Goal: Information Seeking & Learning: Find specific fact

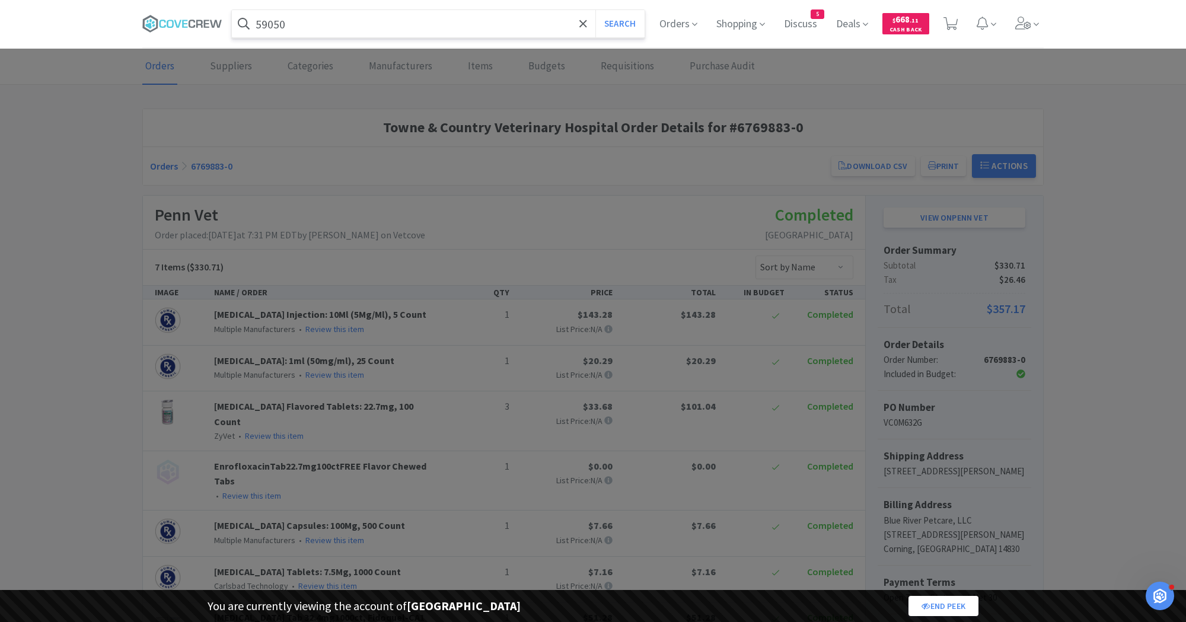
type input "59050"
click at [595, 10] on button "Search" at bounding box center [619, 23] width 49 height 27
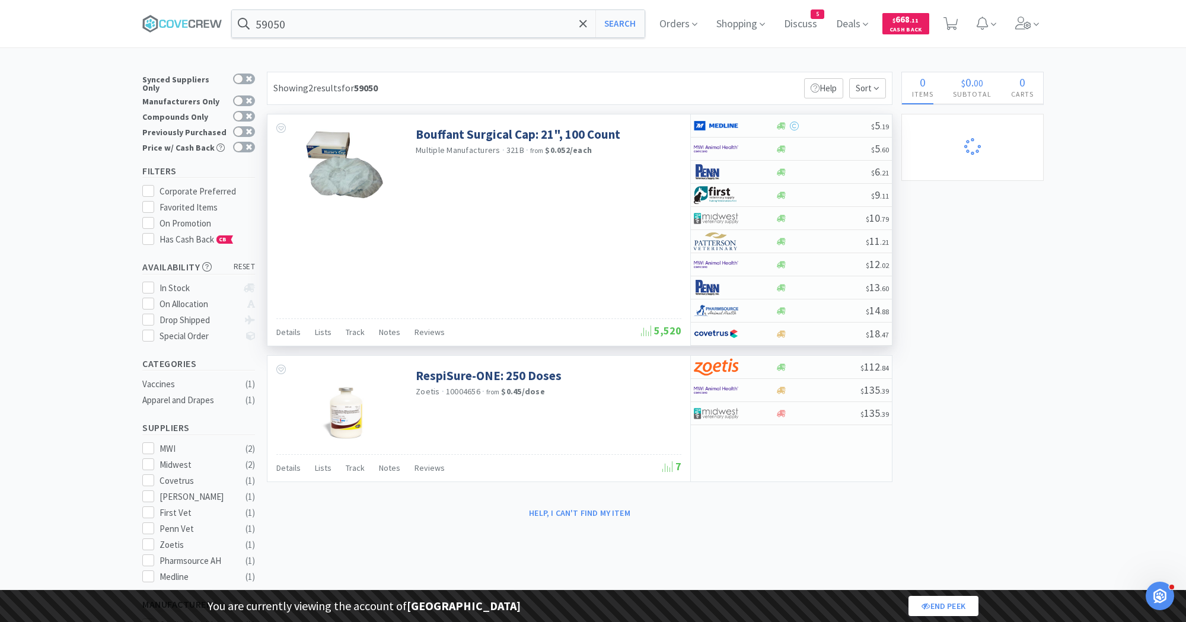
select select "1"
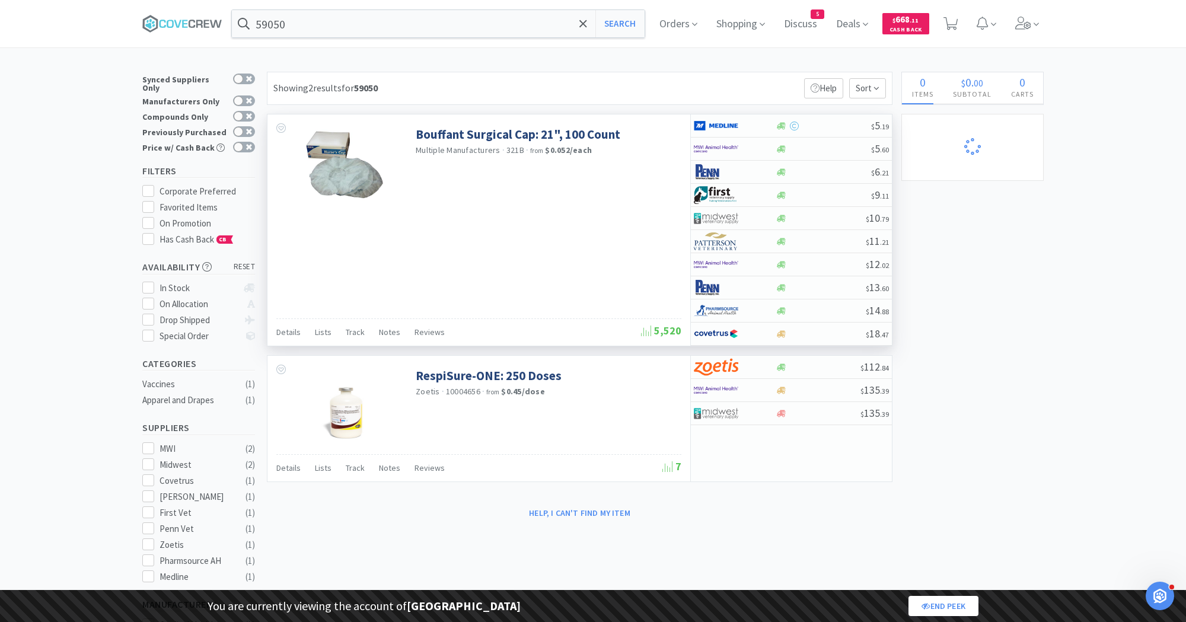
select select "1"
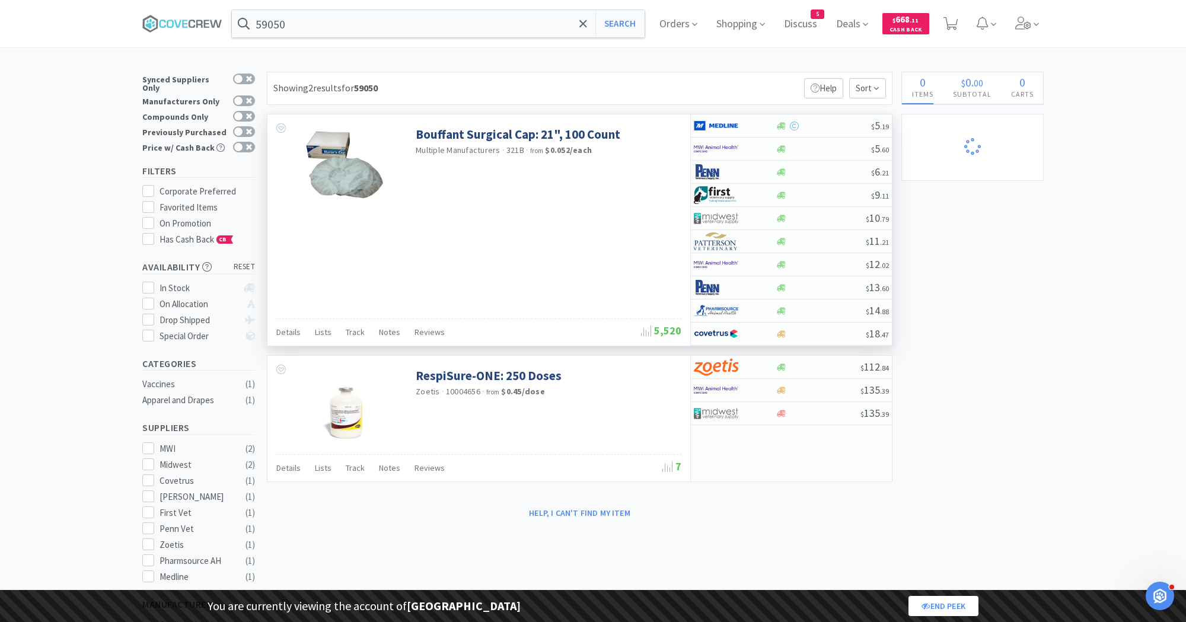
select select "2"
select select "1"
select select "2"
select select "5"
select select "2"
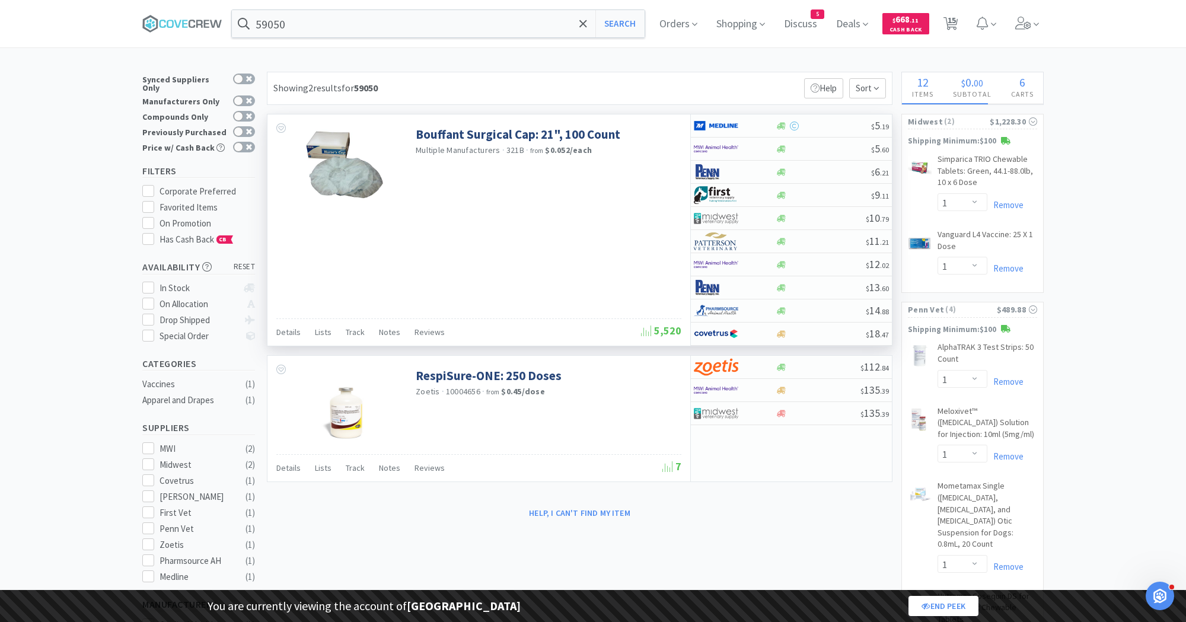
select select "1"
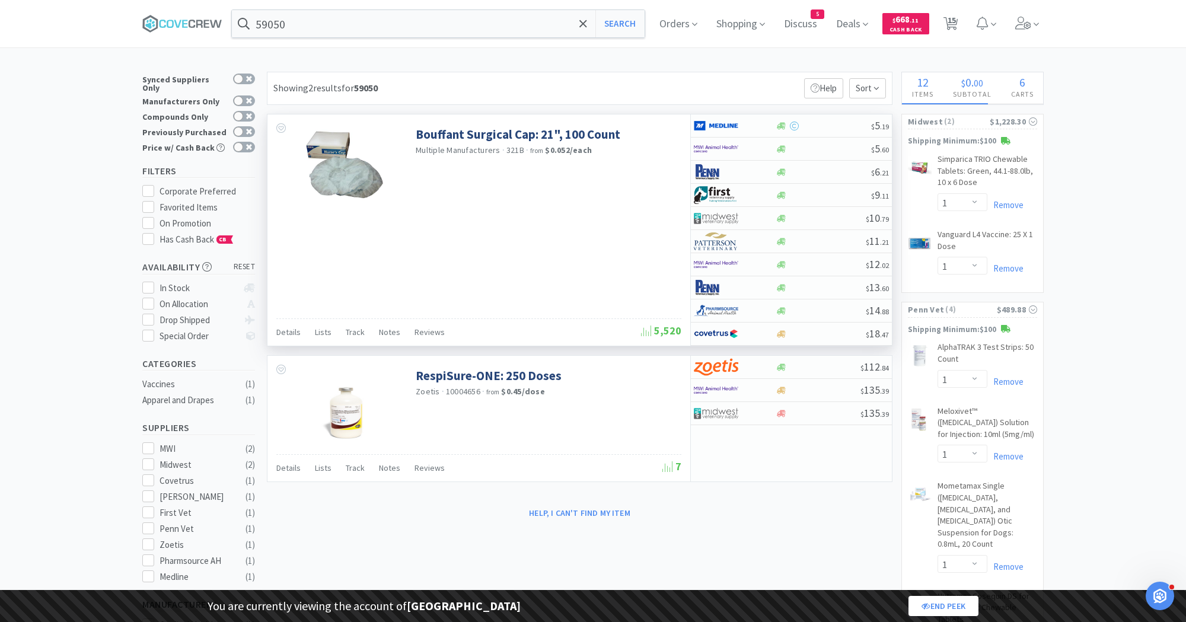
select select "1"
select select "2"
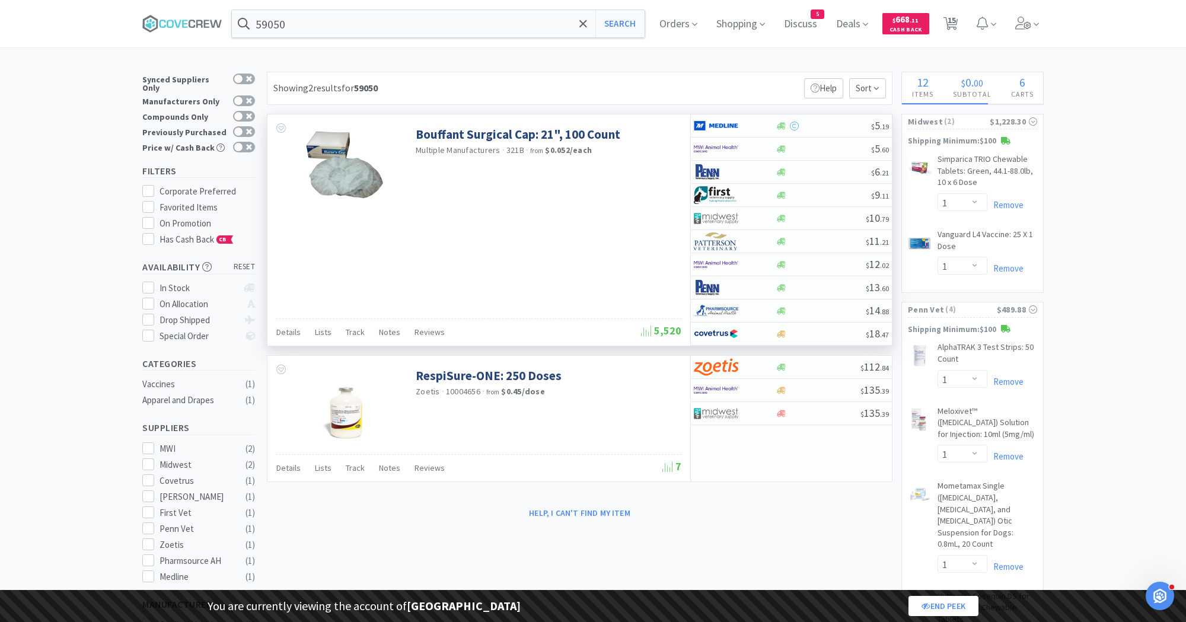
select select "4"
select select "3"
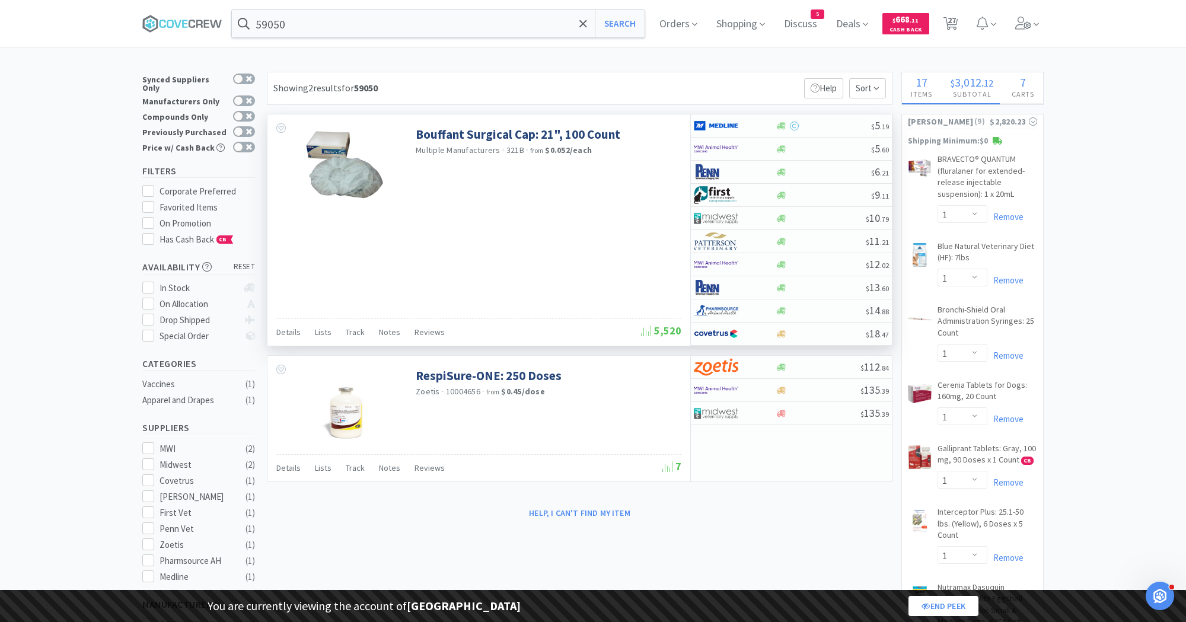
select select "5"
select select "2"
select select "1"
select select "2"
select select "1"
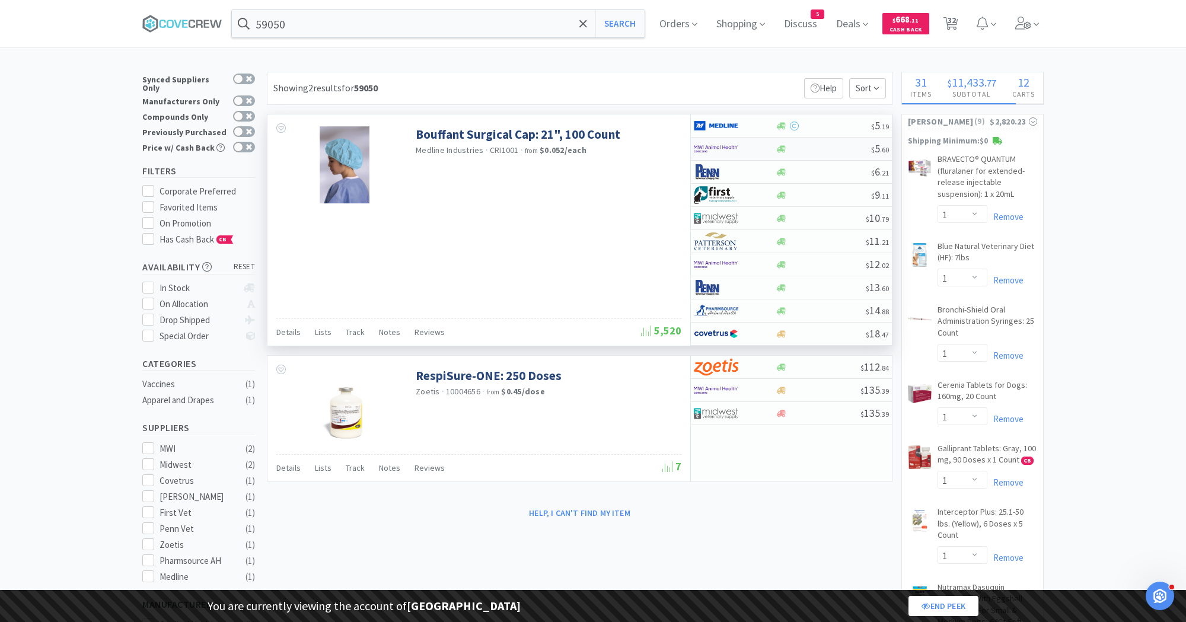
select select "3"
select select "8"
select select "1"
select select "2"
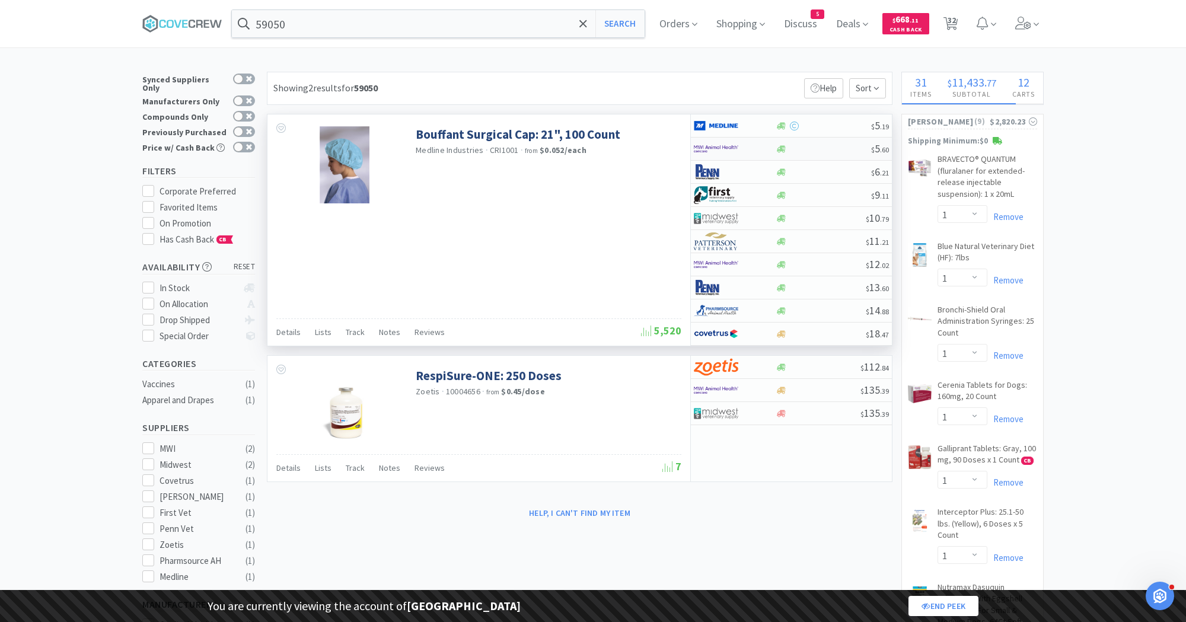
select select "1"
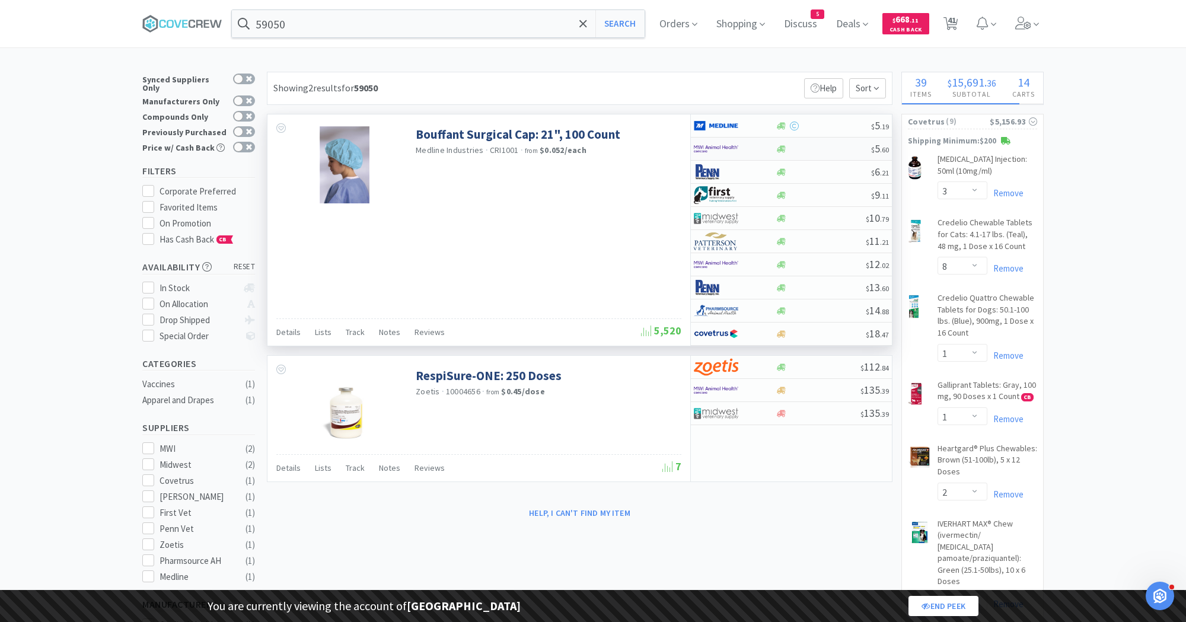
click at [725, 149] on img at bounding box center [716, 149] width 44 height 18
select select "1"
select select "3"
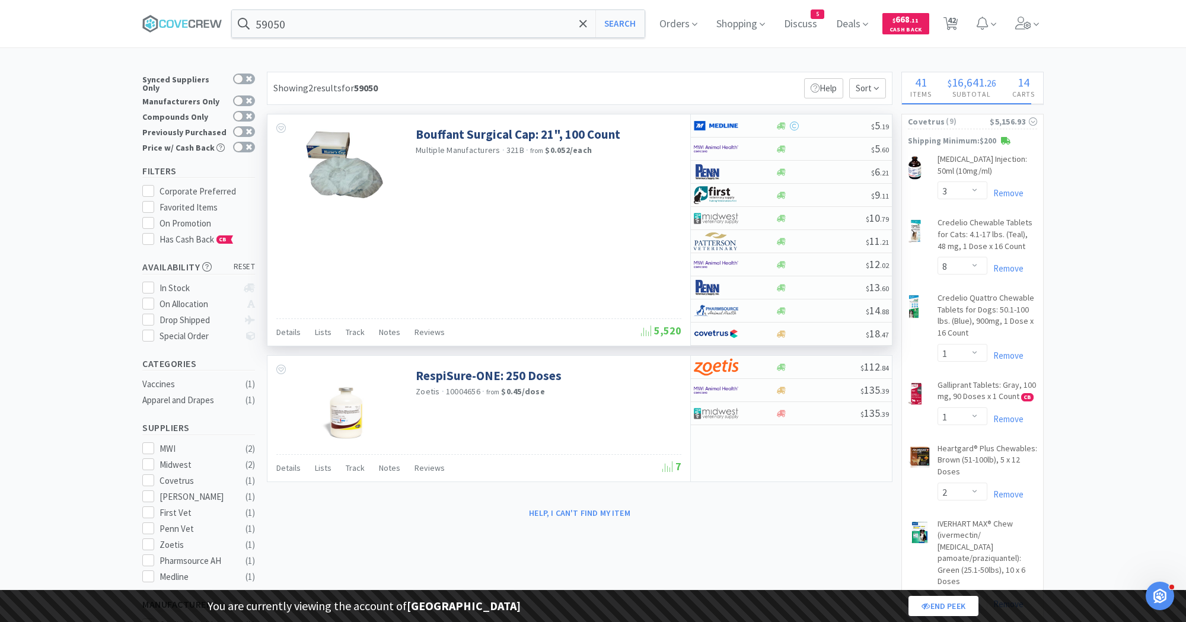
select select "2"
select select "1"
select select "2"
select select "9"
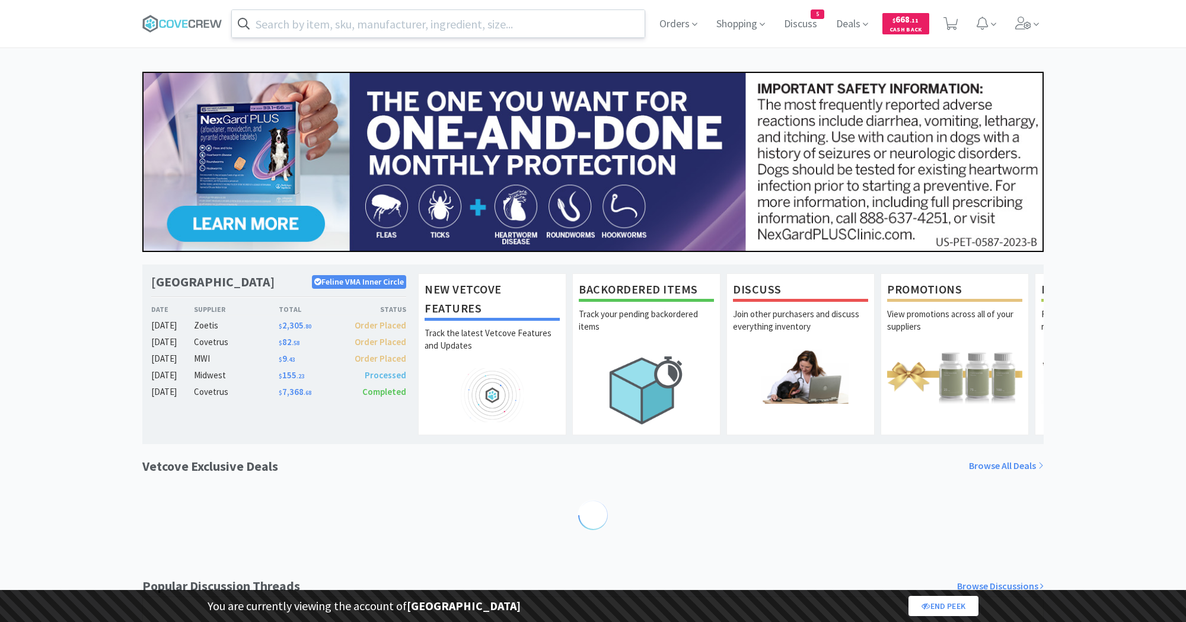
click at [388, 36] on input "text" at bounding box center [438, 23] width 413 height 27
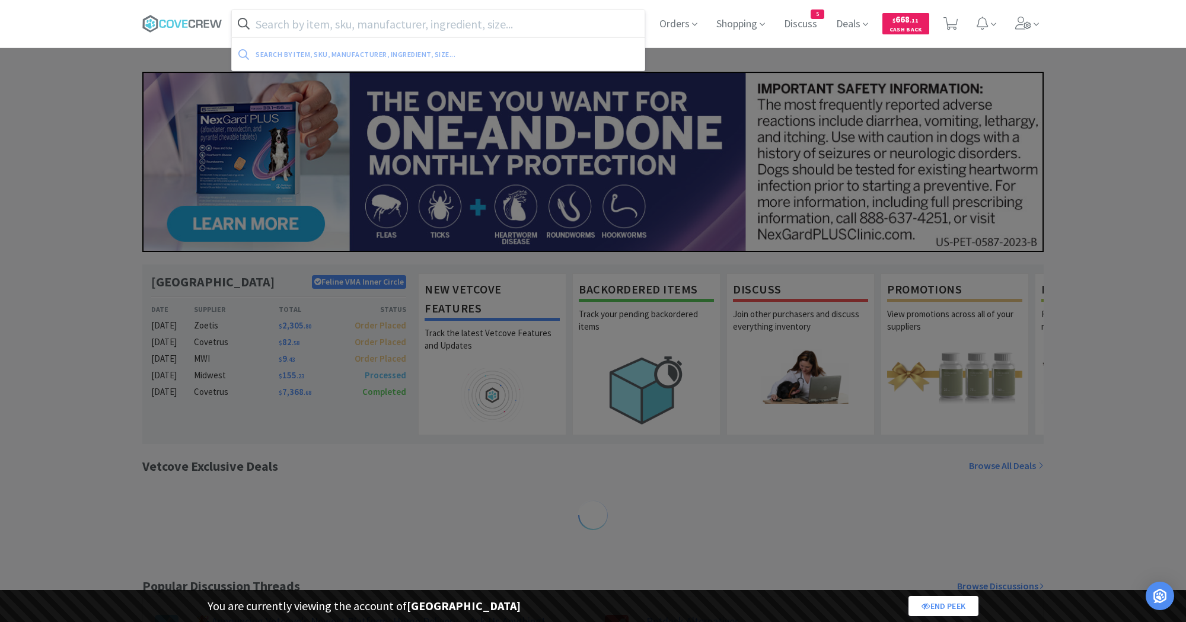
paste input "6571"
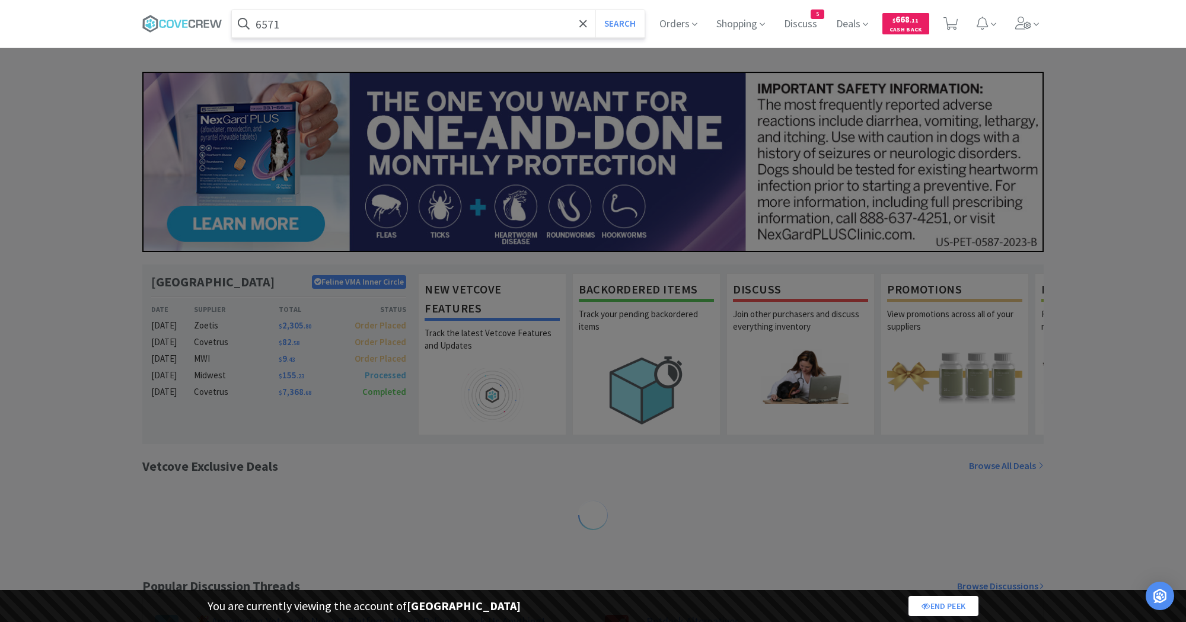
type input "6571"
click at [595, 10] on button "Search" at bounding box center [619, 23] width 49 height 27
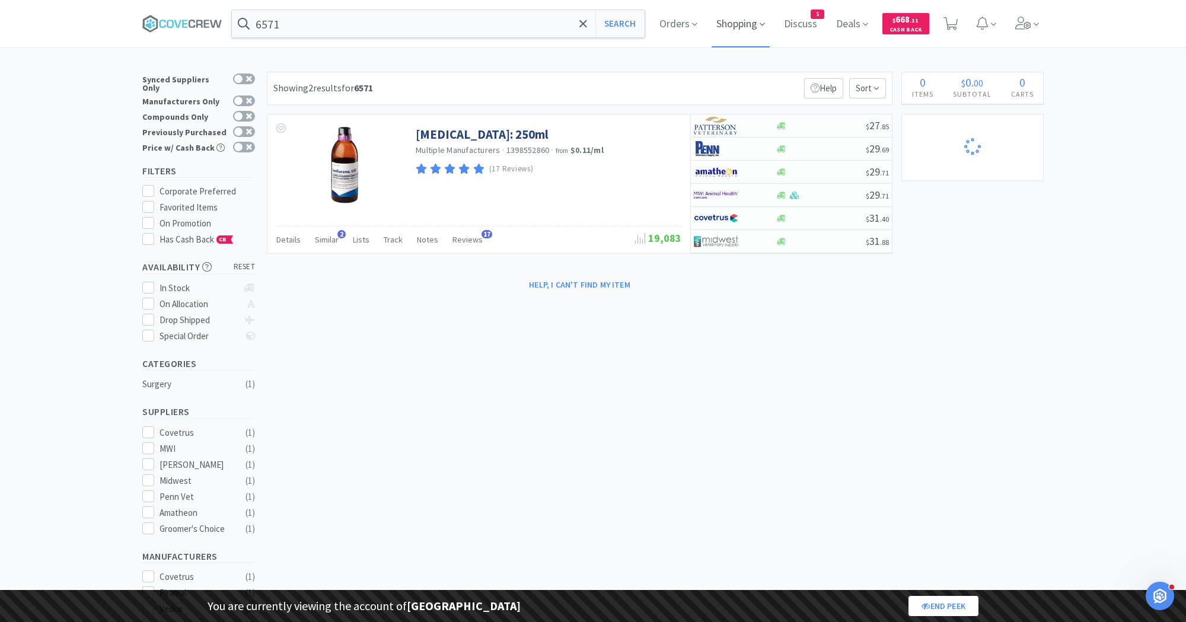
select select "3"
select select "8"
select select "1"
select select "2"
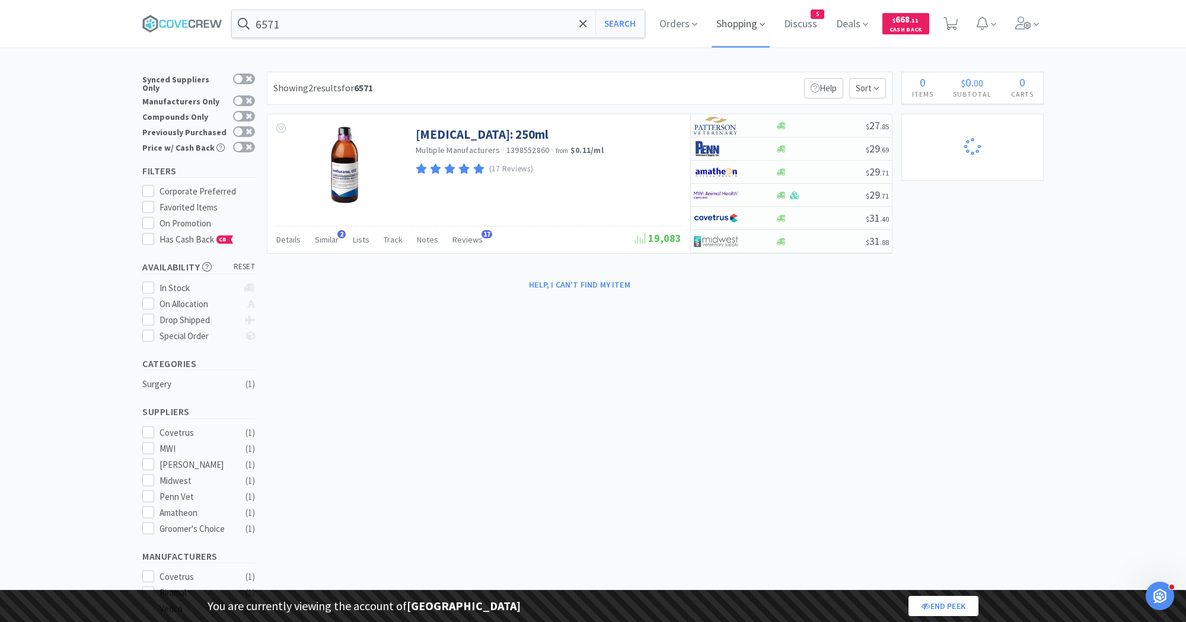
select select "1"
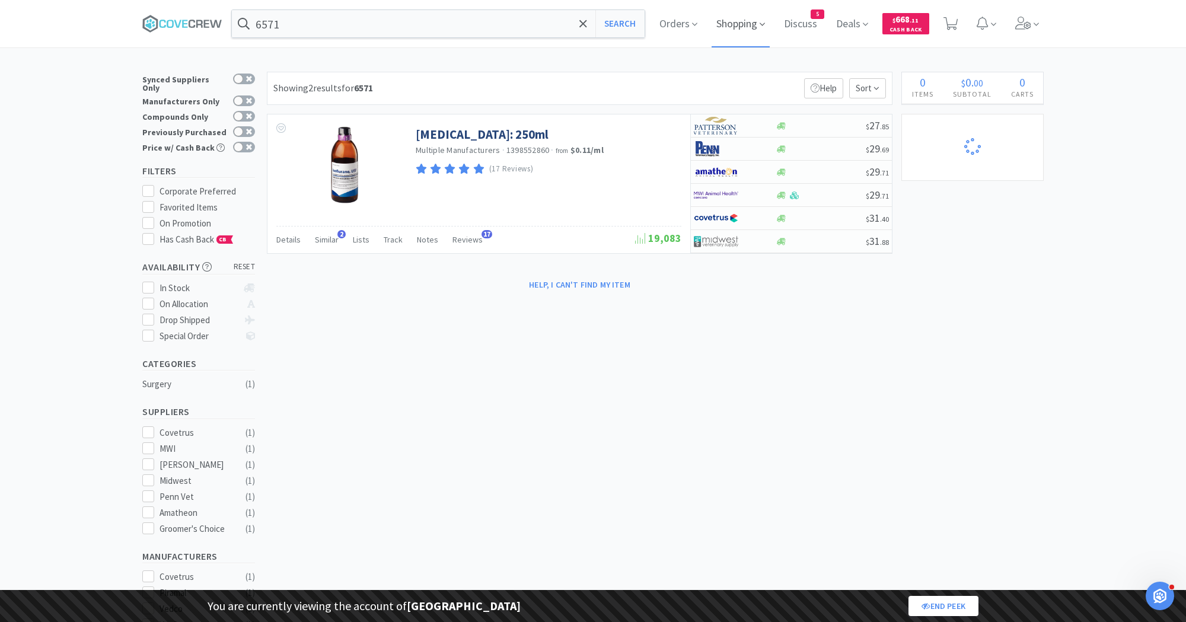
select select "1"
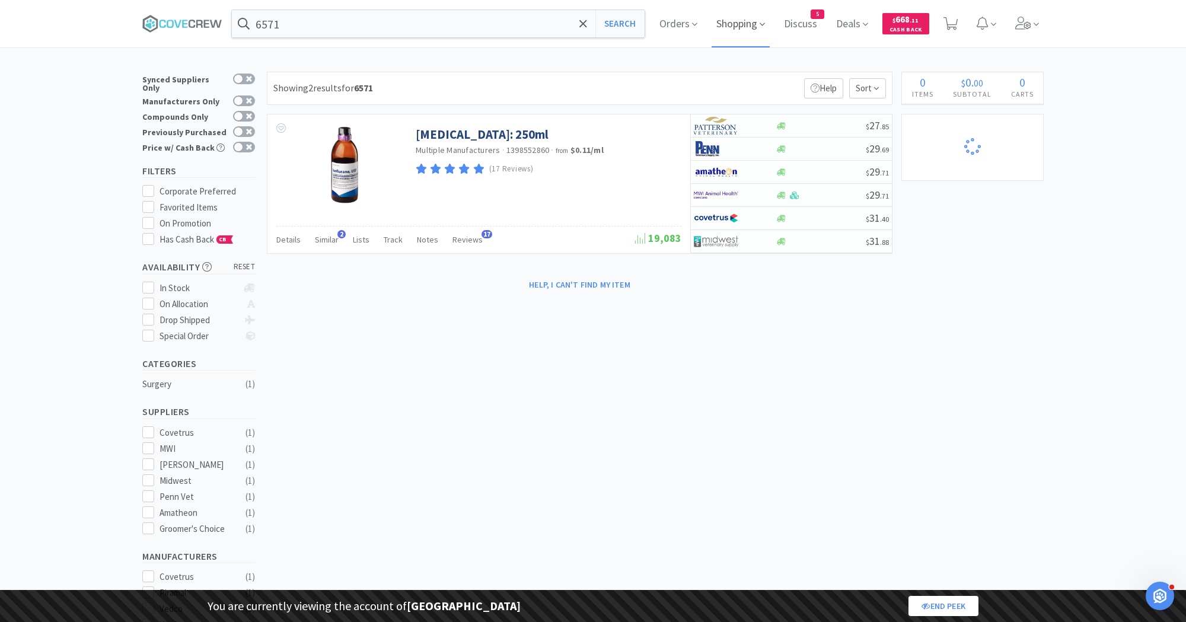
select select "1"
select select "2"
select select "1"
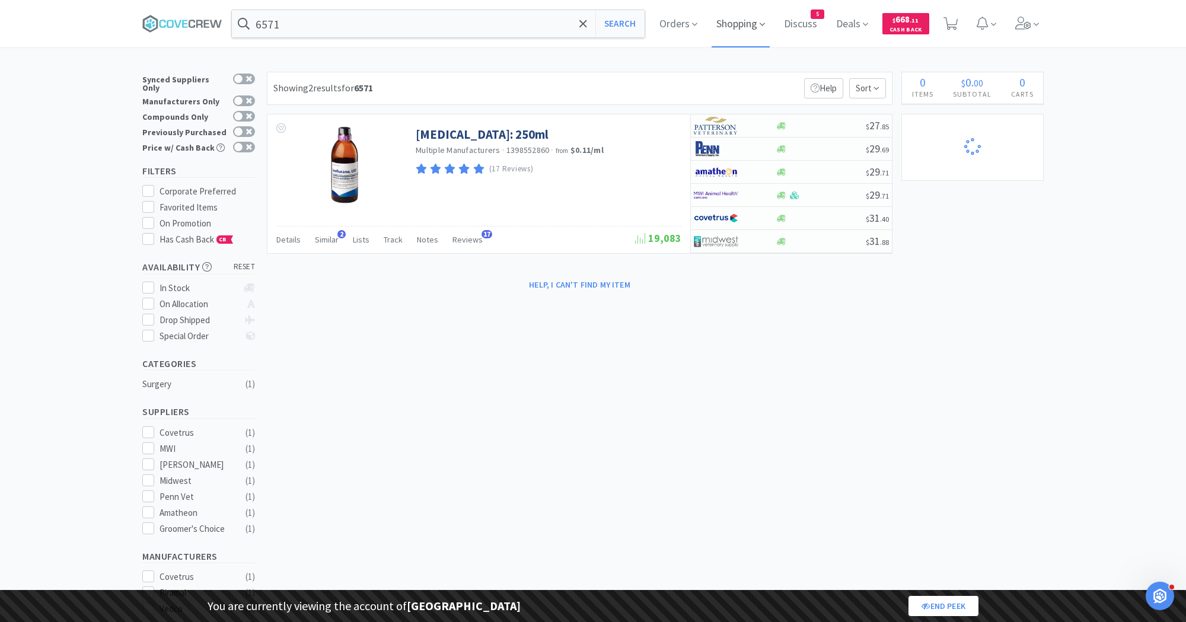
select select "5"
select select "2"
select select "1"
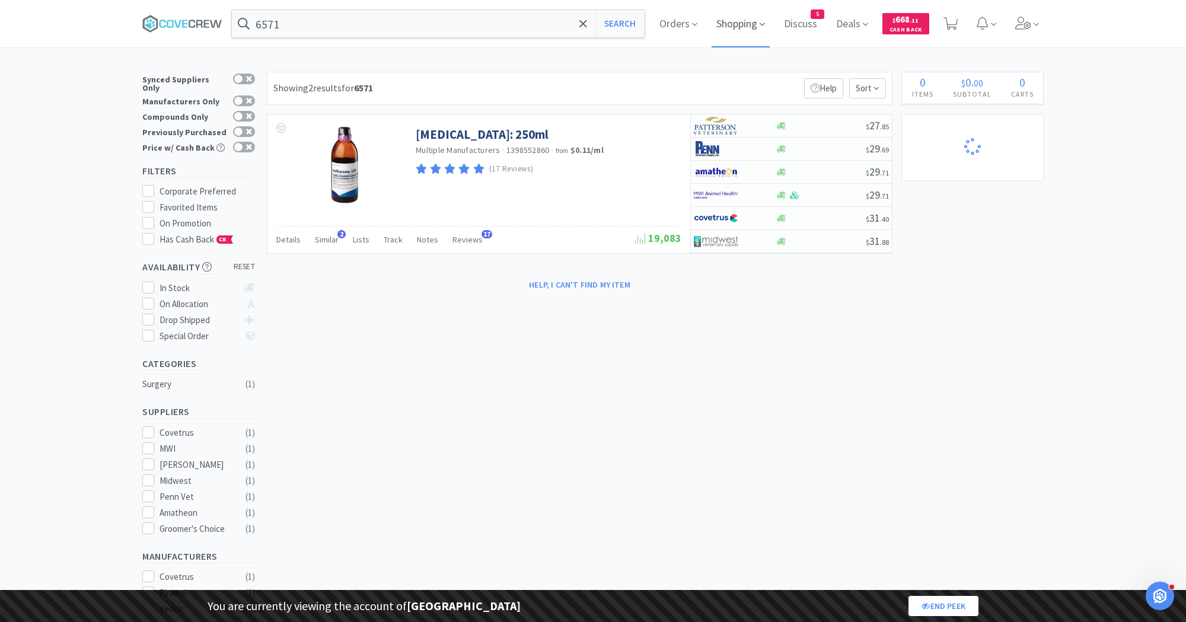
select select "1"
select select "2"
select select "4"
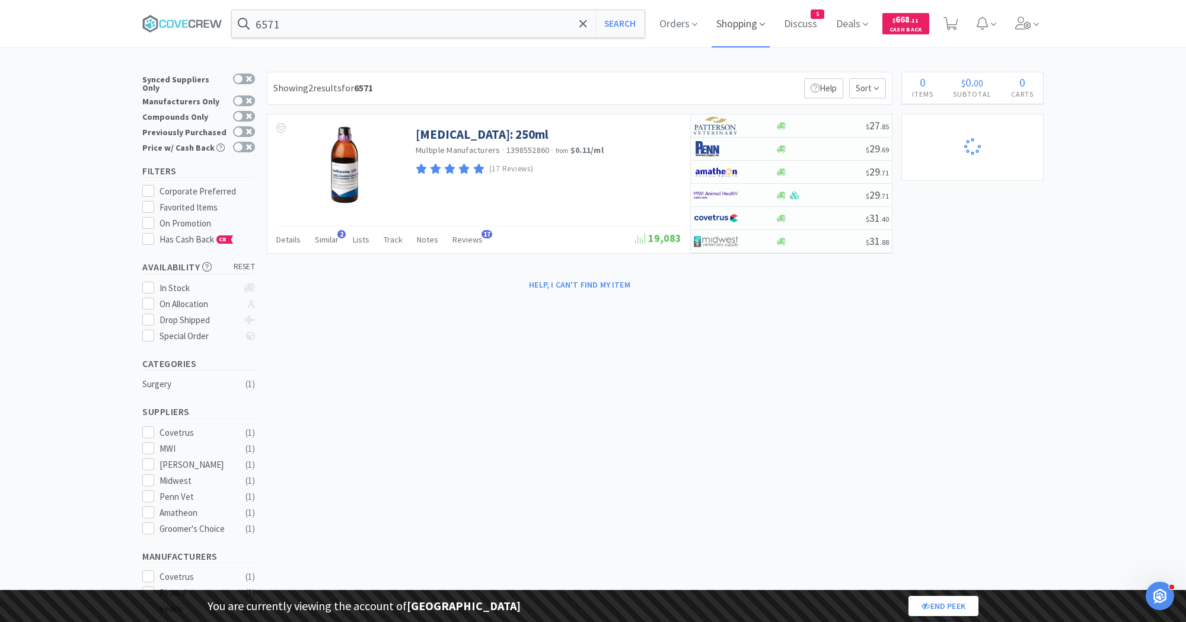
select select "3"
select select "1"
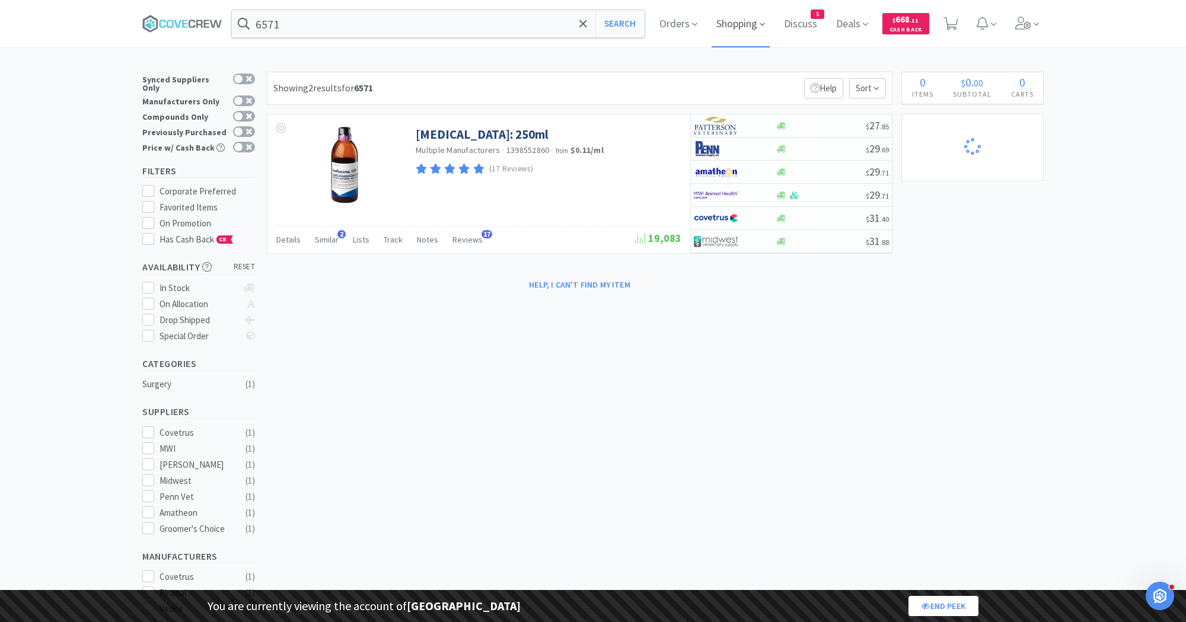
select select "1"
select select "3"
select select "2"
select select "1"
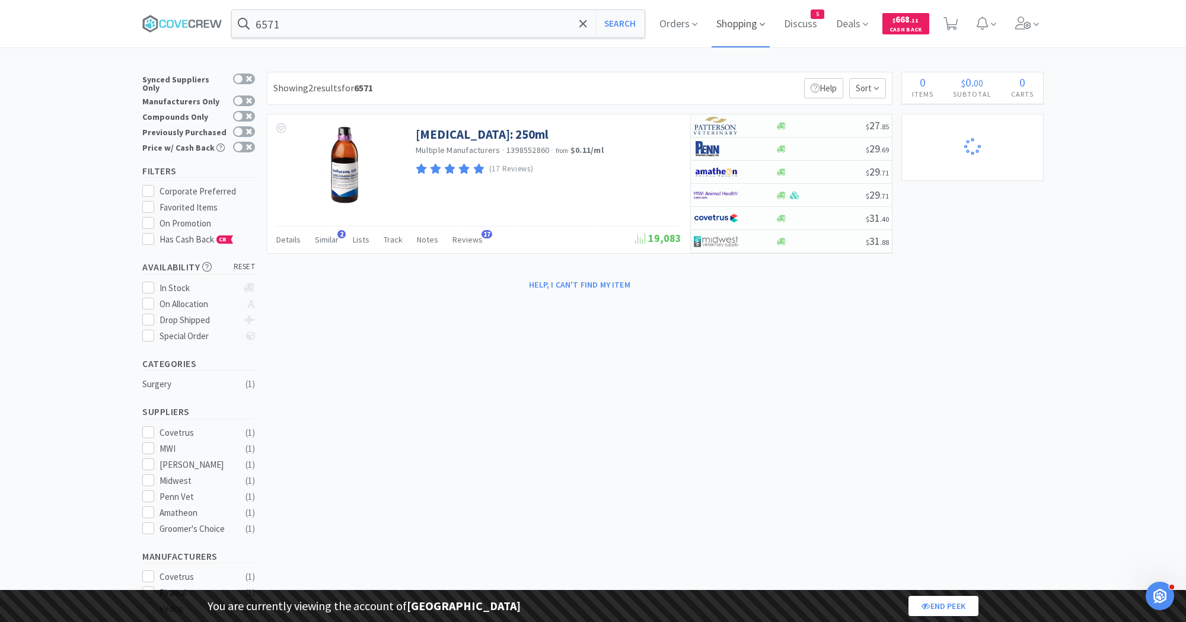
select select "1"
select select "2"
select select "1"
select select "2"
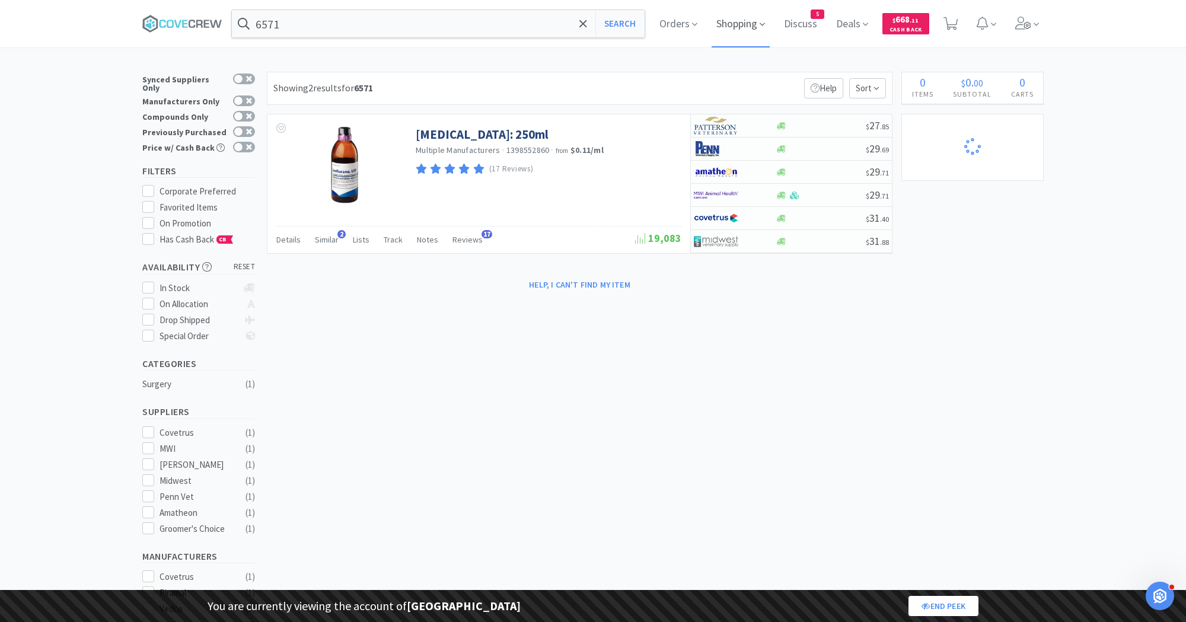
select select "9"
select select "5"
select select "2"
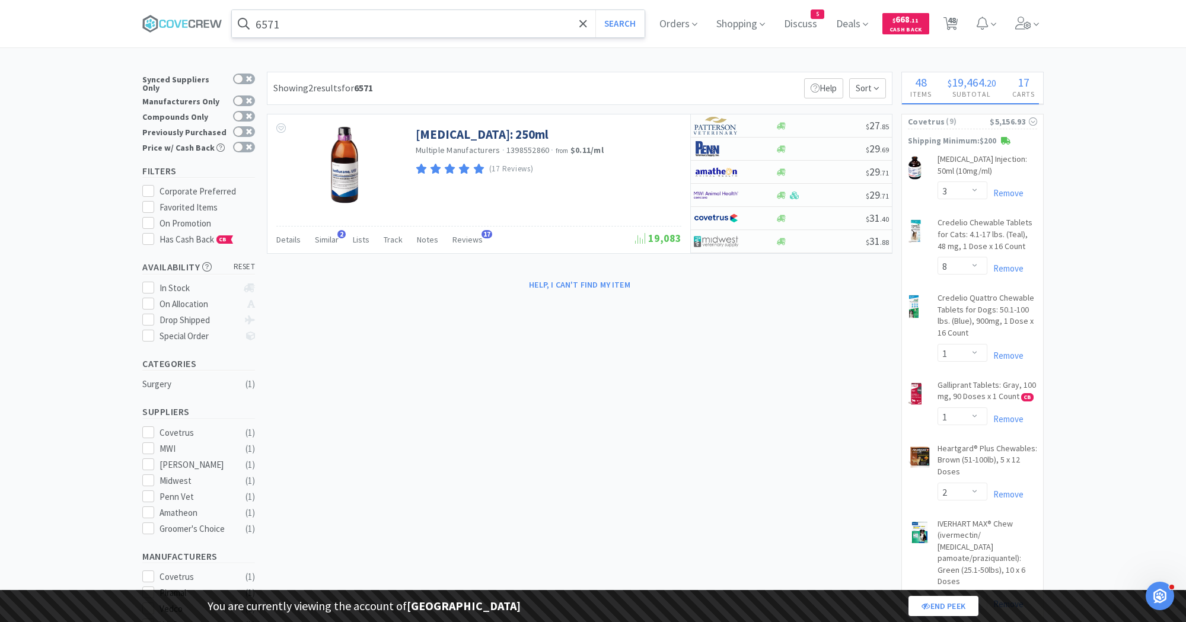
click at [266, 21] on input "6571" at bounding box center [438, 23] width 413 height 27
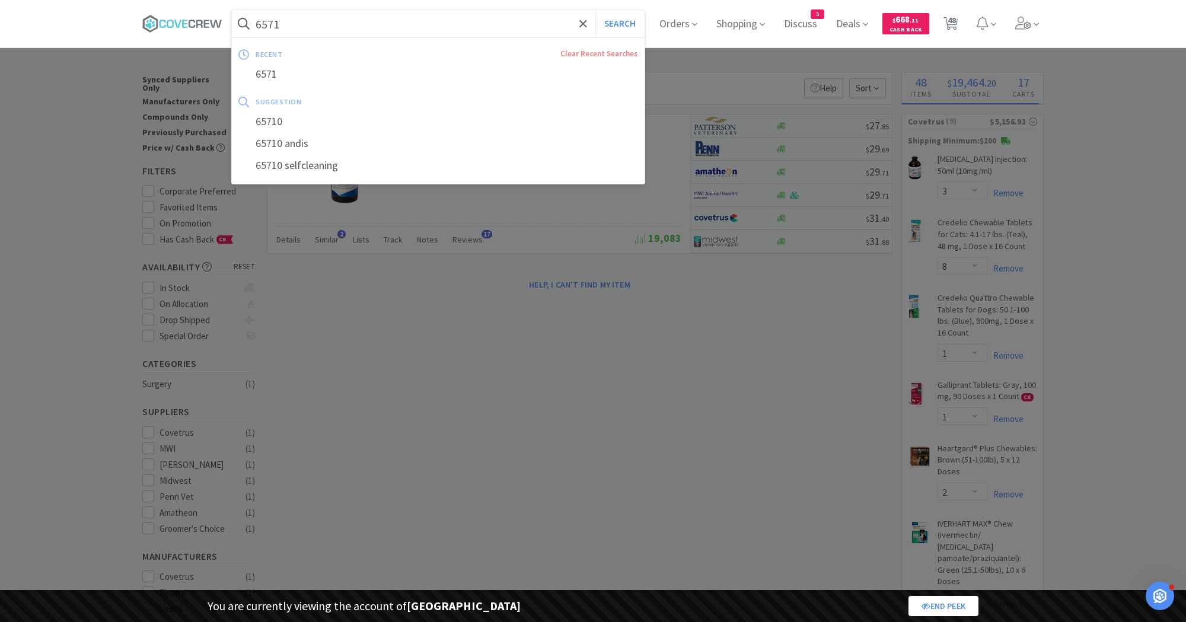
click at [266, 21] on input "6571" at bounding box center [438, 23] width 413 height 27
paste input "1872"
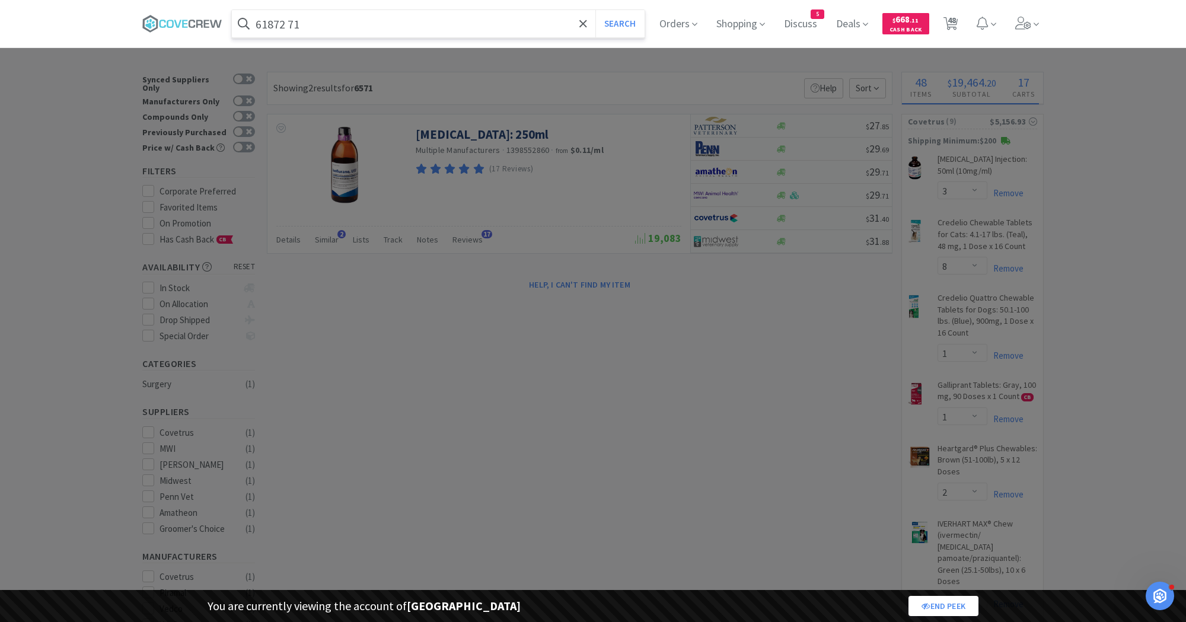
click at [266, 21] on input "61872 71" at bounding box center [438, 23] width 413 height 27
paste input "text"
click at [595, 10] on button "Search" at bounding box center [619, 23] width 49 height 27
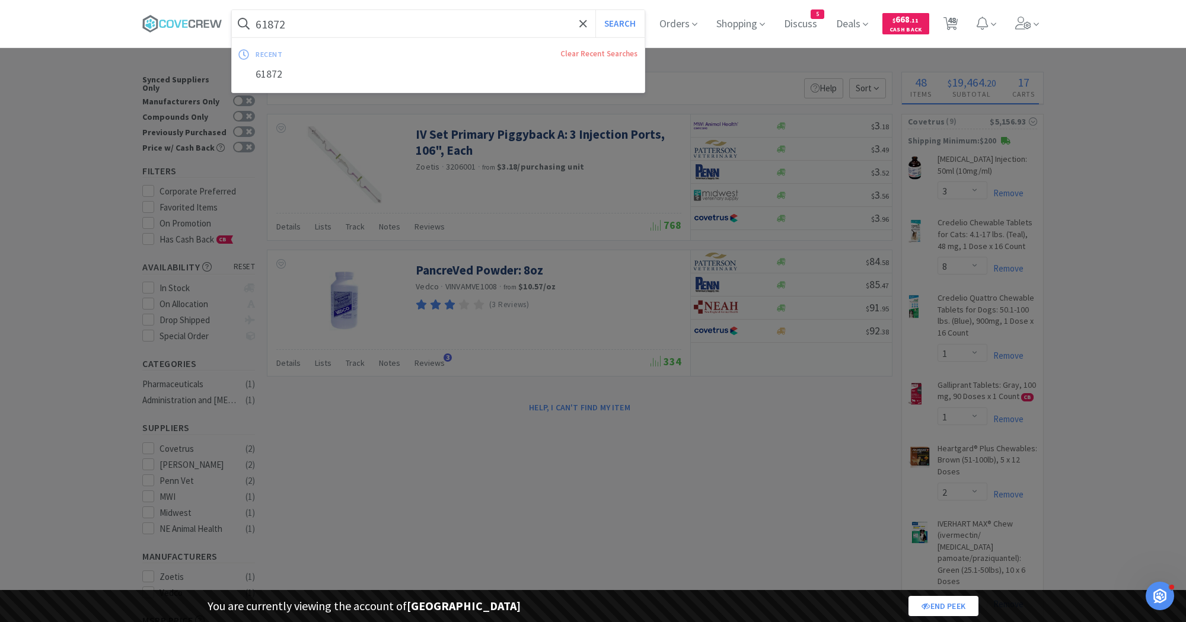
click at [283, 30] on input "61872" at bounding box center [438, 23] width 413 height 27
paste input "55839"
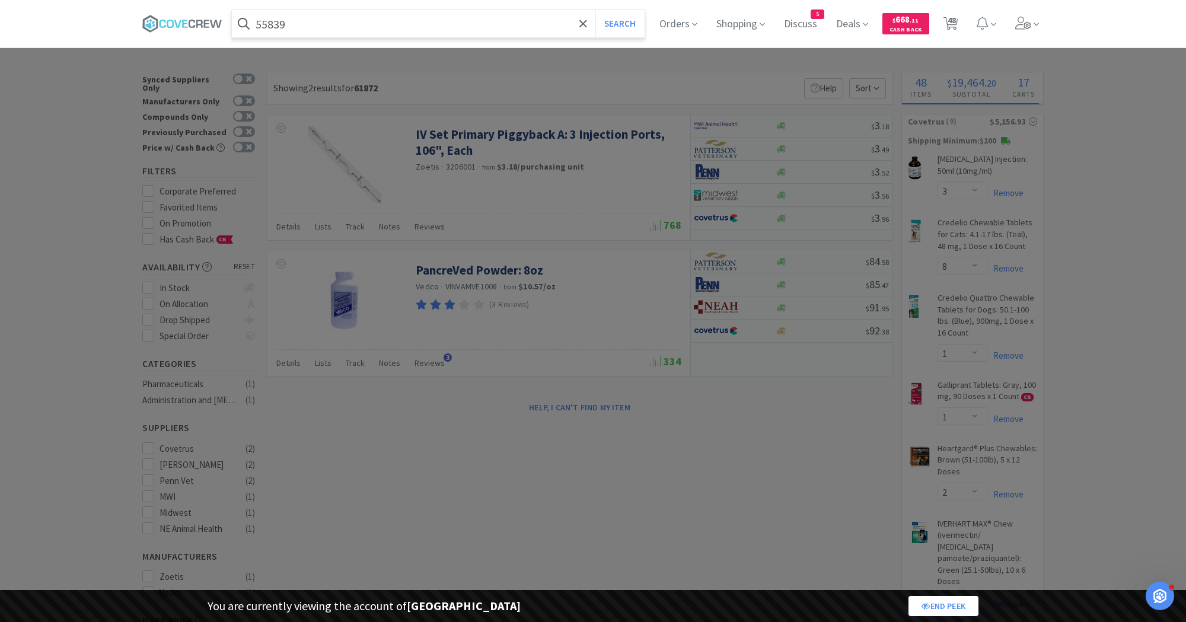
click at [595, 10] on button "Search" at bounding box center [619, 23] width 49 height 27
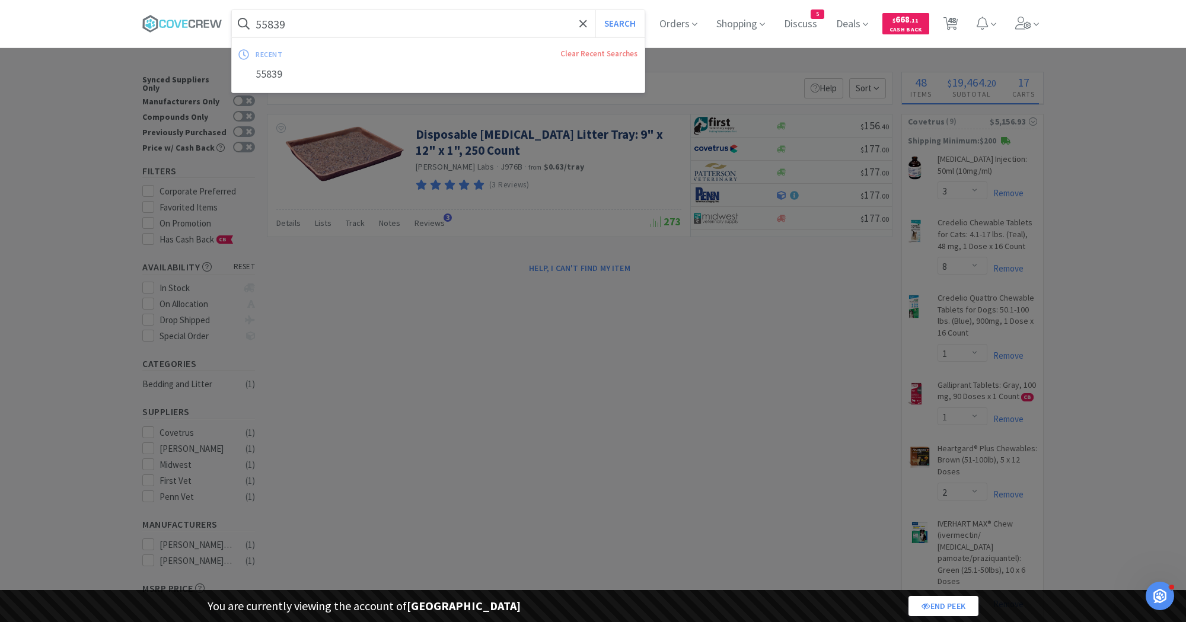
click at [385, 23] on input "55839" at bounding box center [438, 23] width 413 height 27
paste input "80476"
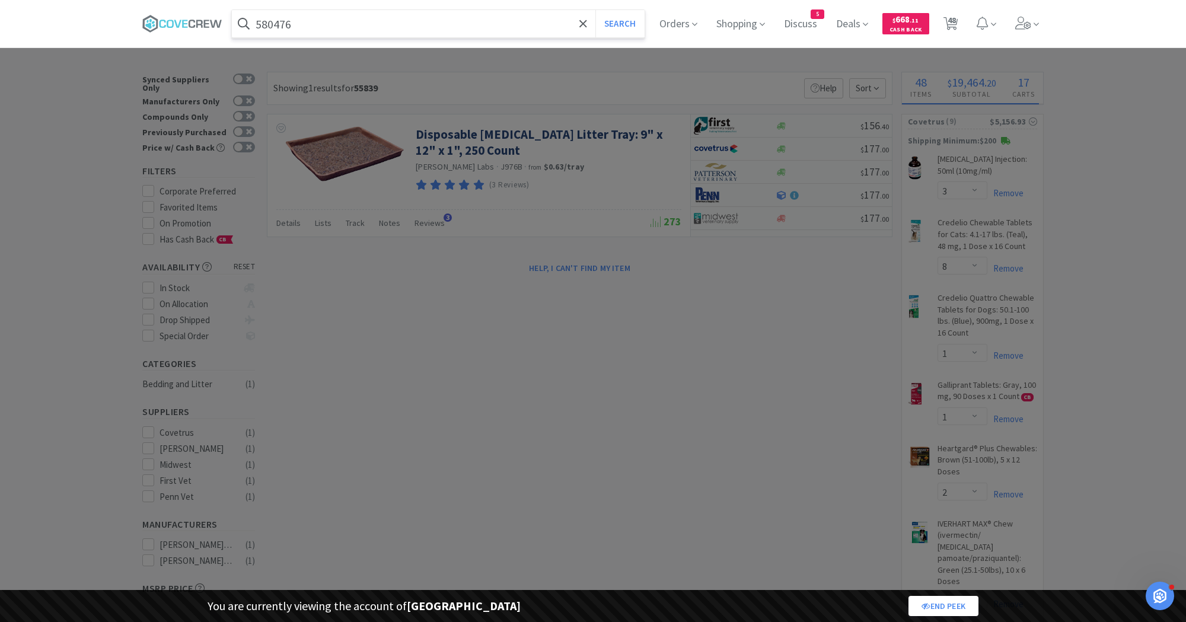
type input "580476"
click at [595, 10] on button "Search" at bounding box center [619, 23] width 49 height 27
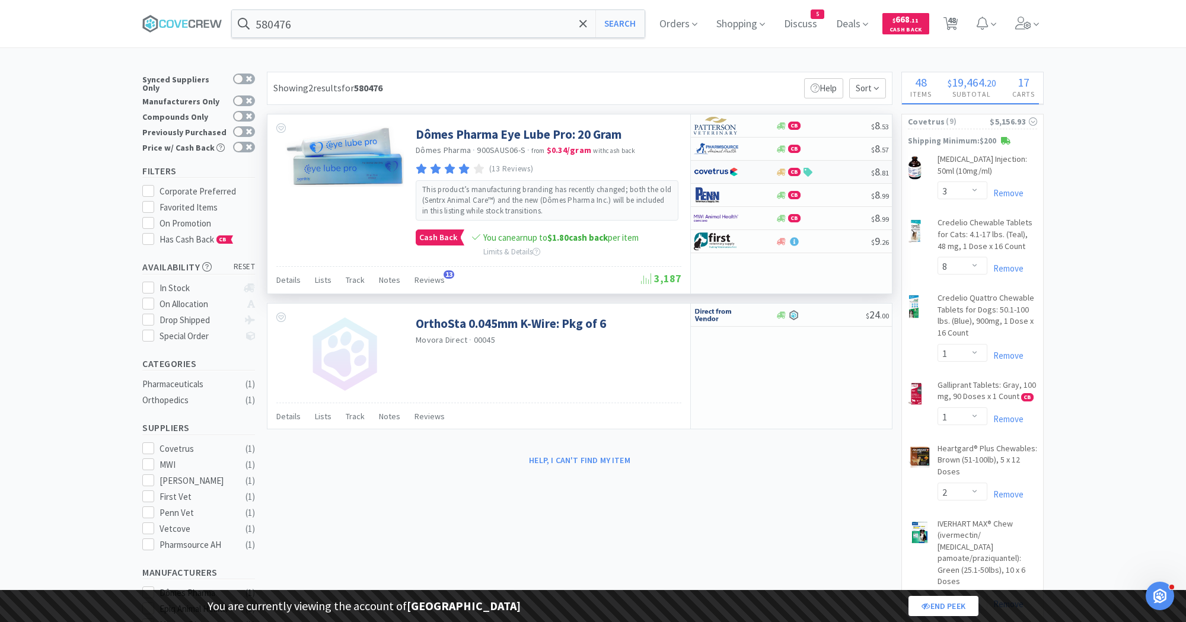
click at [733, 178] on img at bounding box center [716, 172] width 44 height 18
select select "1"
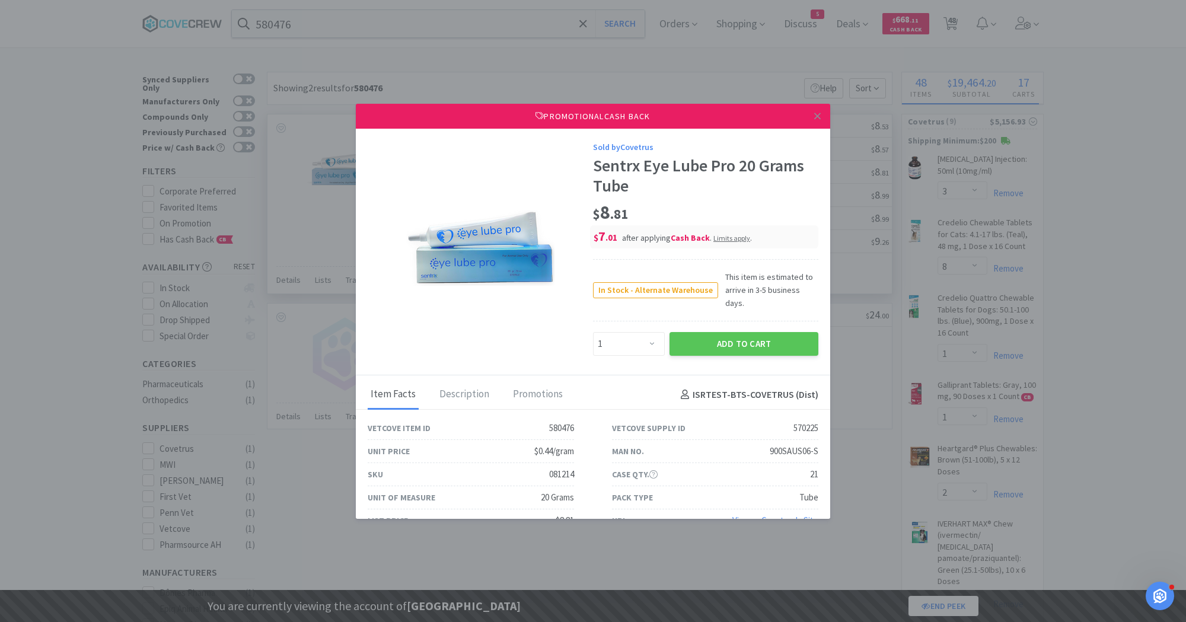
click at [614, 170] on div "Sentrx Eye Lube Pro 20 Grams Tube" at bounding box center [705, 176] width 225 height 40
copy div "Sentrx Eye Lube Pro 20 Grams Tube"
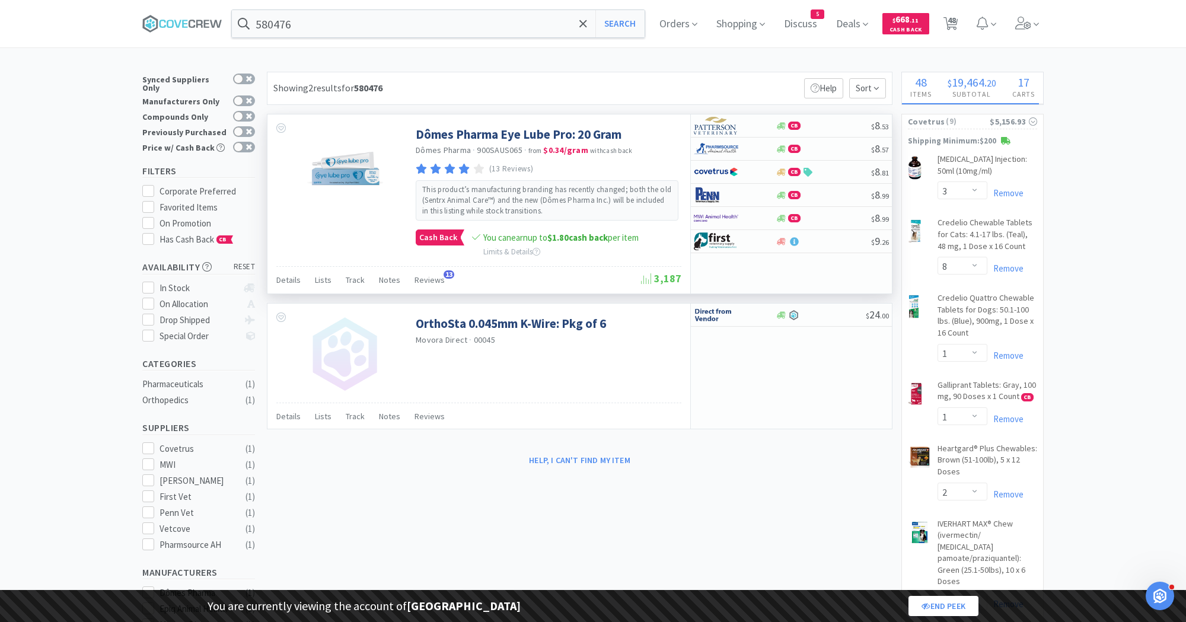
click at [472, 21] on input "580476" at bounding box center [438, 23] width 413 height 27
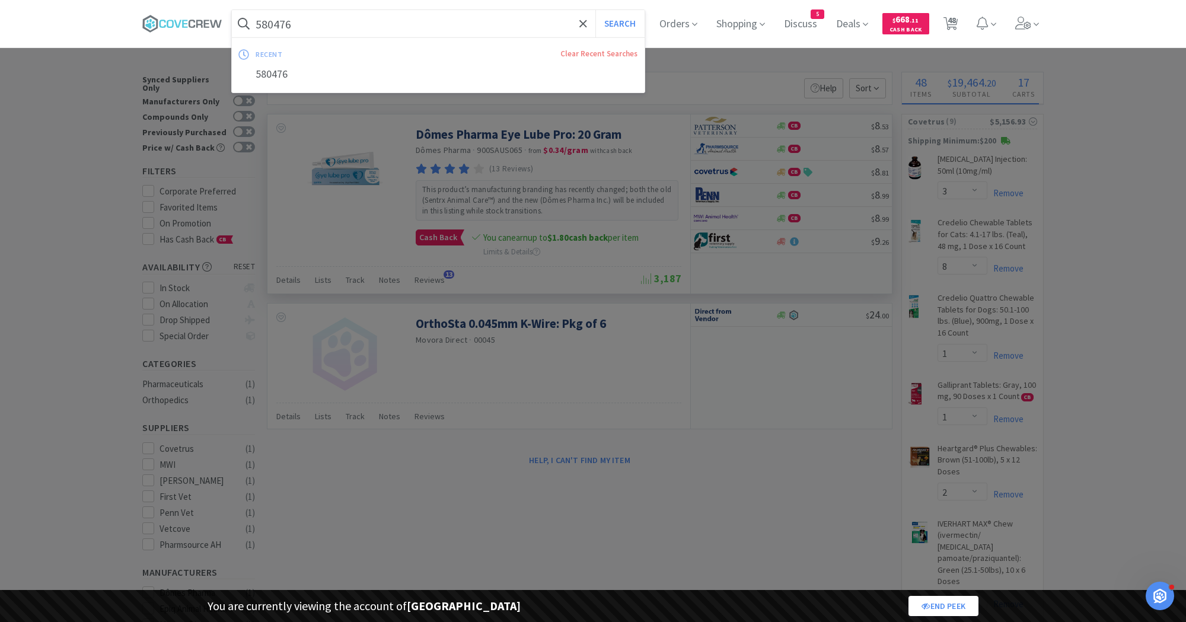
paste input "8119"
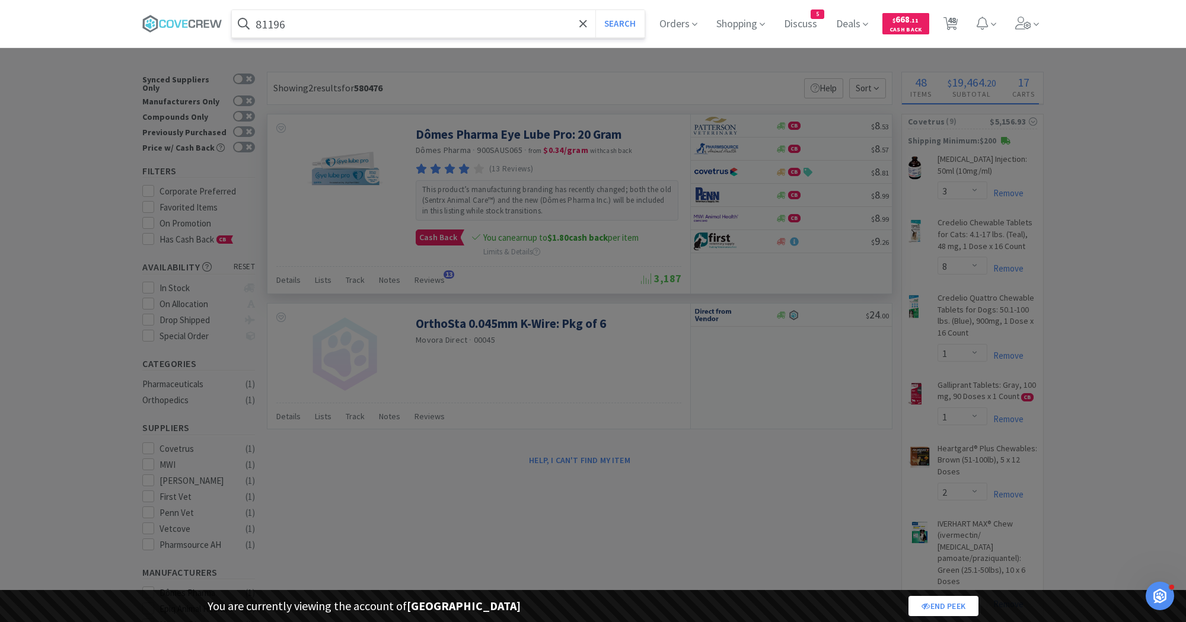
click at [595, 10] on button "Search" at bounding box center [619, 23] width 49 height 27
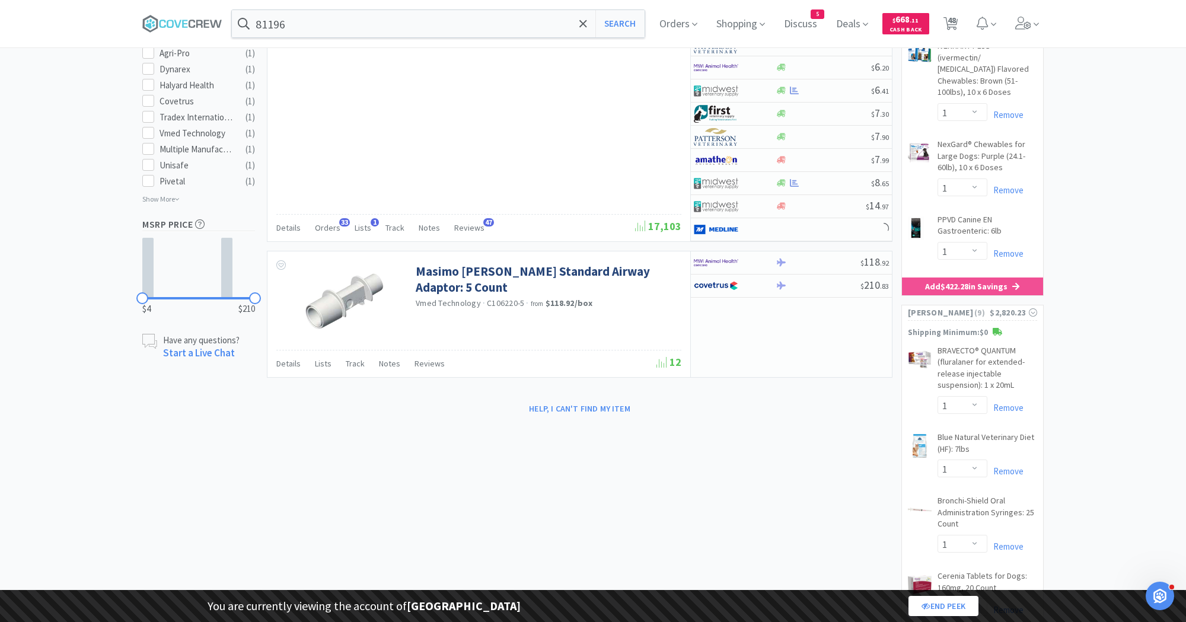
scroll to position [8, 0]
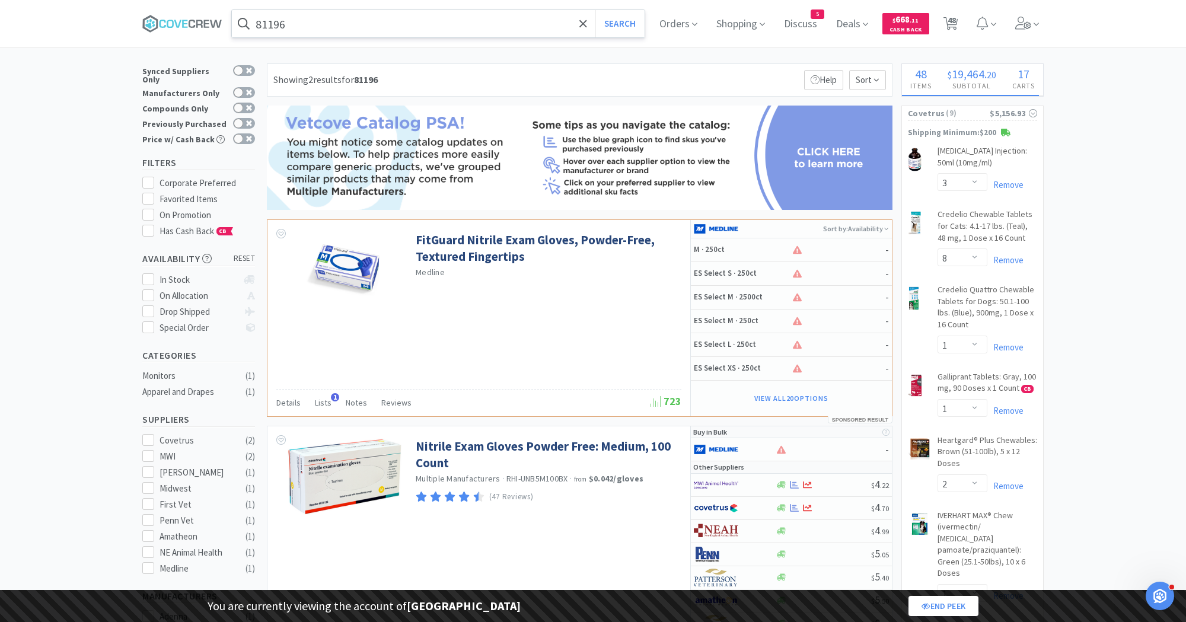
click at [489, 10] on input "81196" at bounding box center [438, 23] width 413 height 27
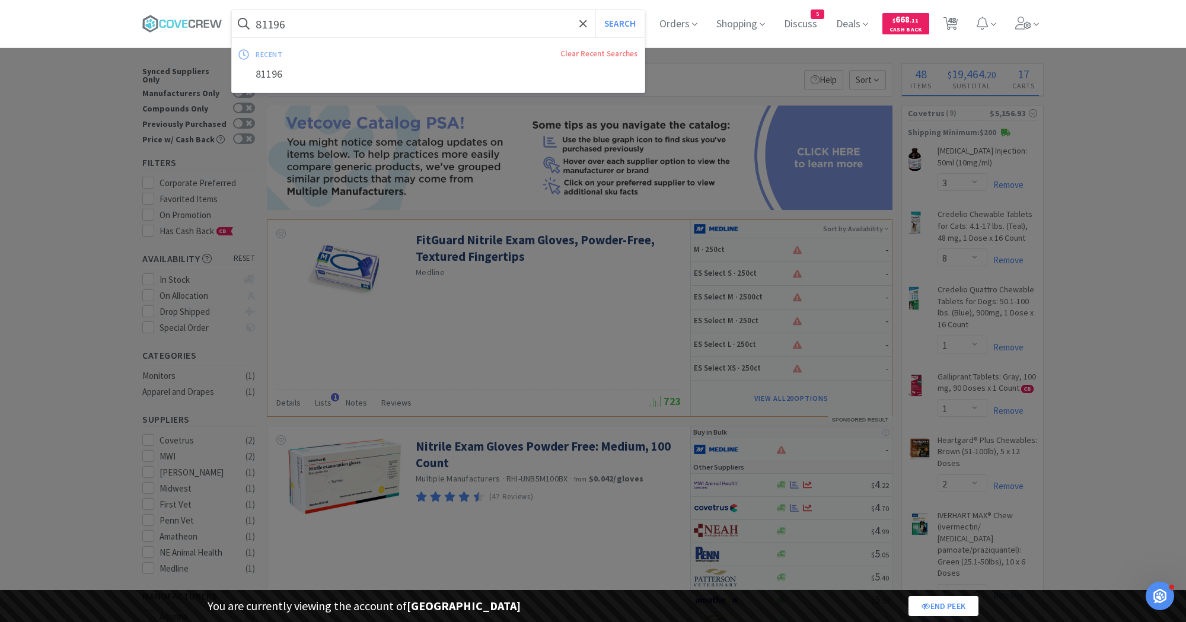
paste input "6571"
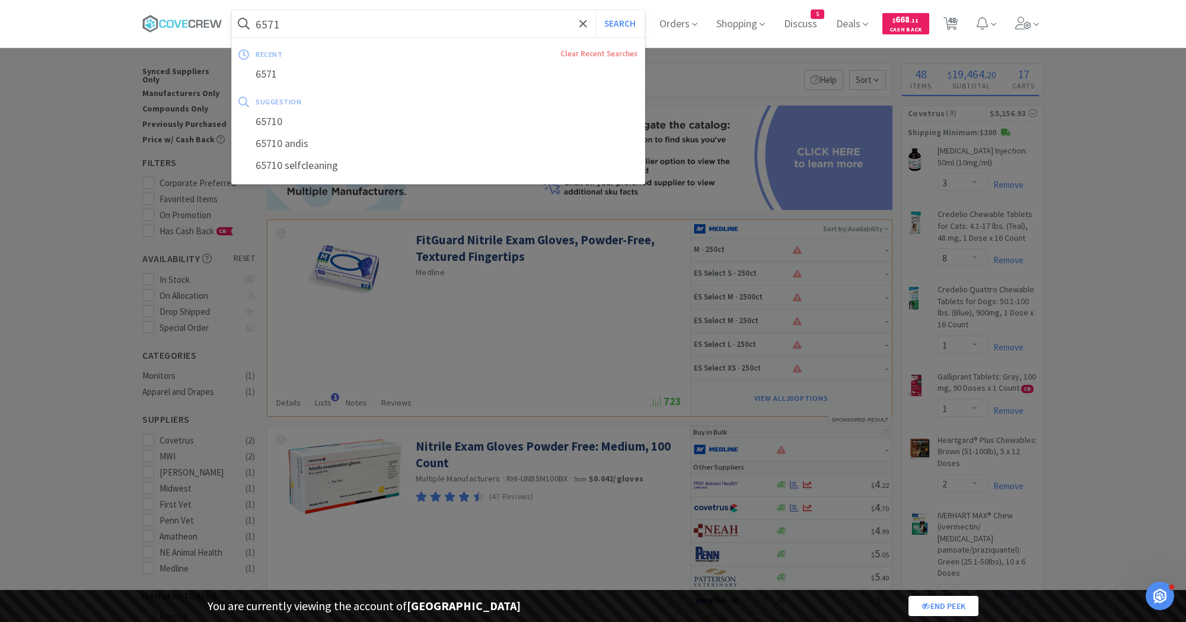
type input "6571"
click at [595, 10] on button "Search" at bounding box center [619, 23] width 49 height 27
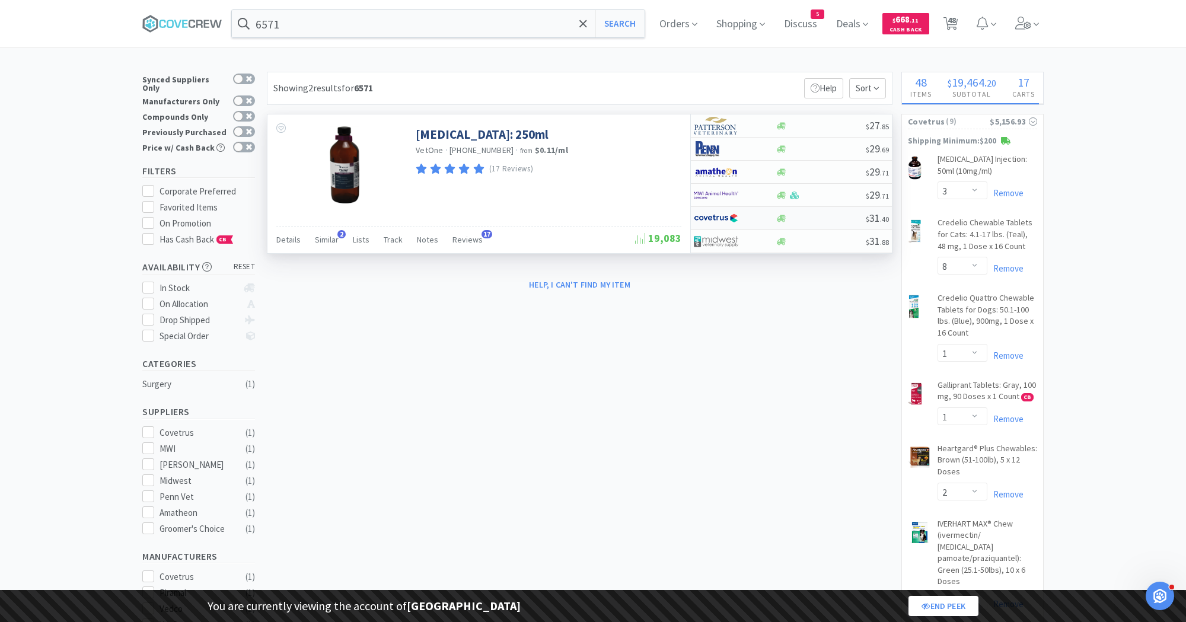
click at [710, 209] on img at bounding box center [716, 218] width 44 height 18
select select "1"
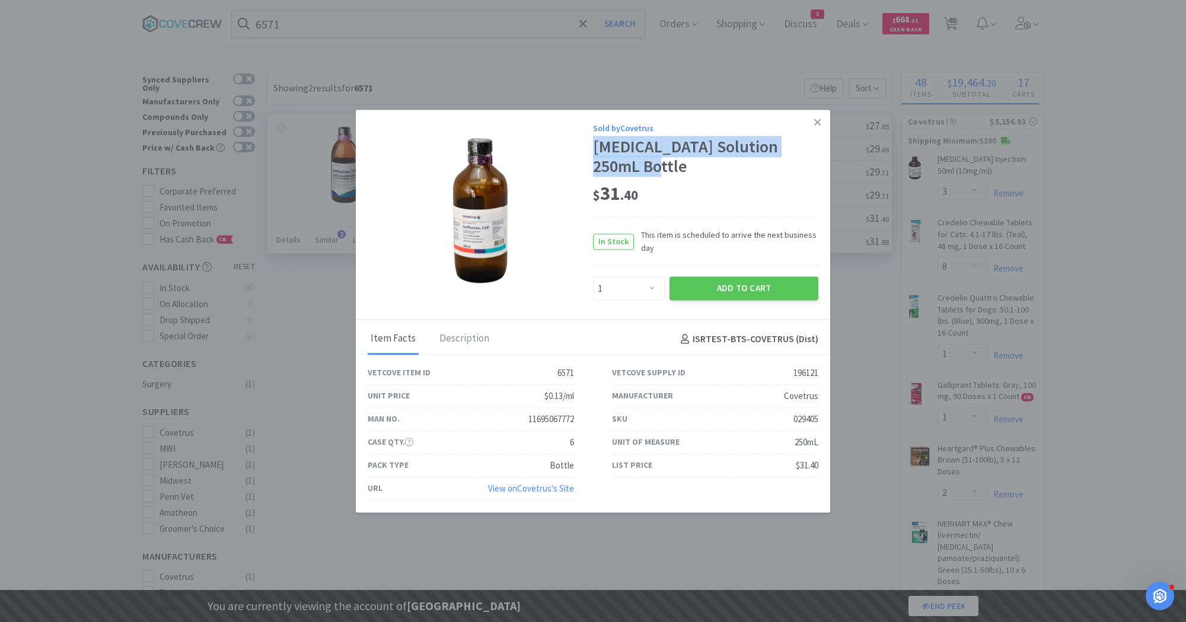
drag, startPoint x: 594, startPoint y: 150, endPoint x: 654, endPoint y: 171, distance: 63.4
click at [654, 171] on div "Isoflurane Solution 250mL Bottle" at bounding box center [705, 157] width 225 height 40
copy div "Isoflurane Solution 250mL Bottle"
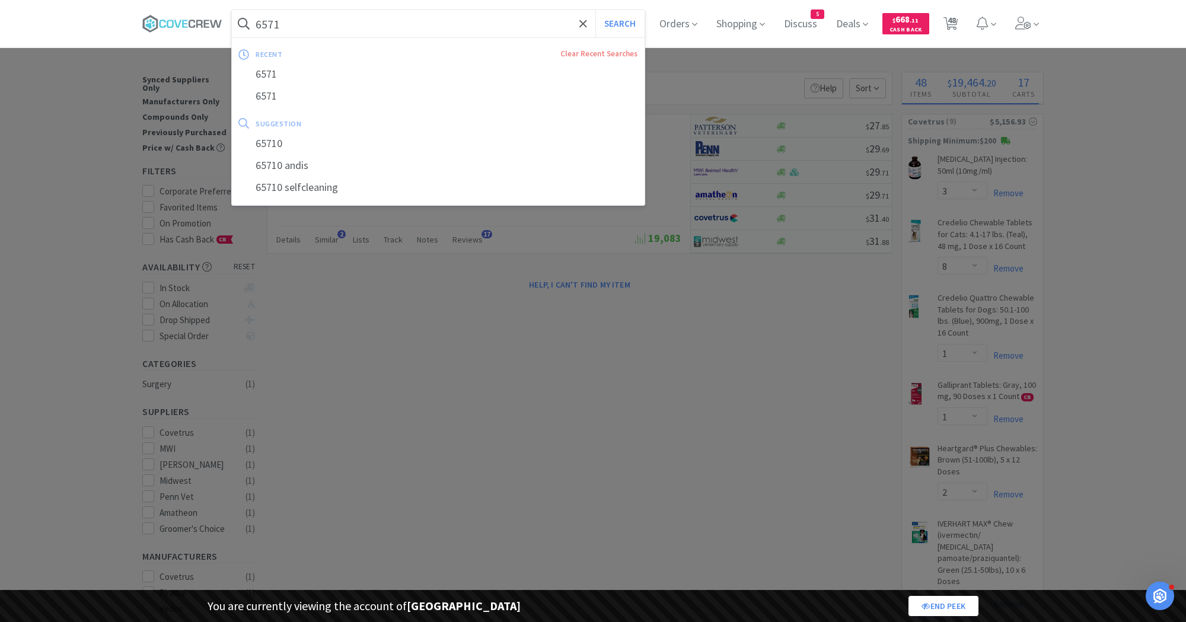
paste input "18880"
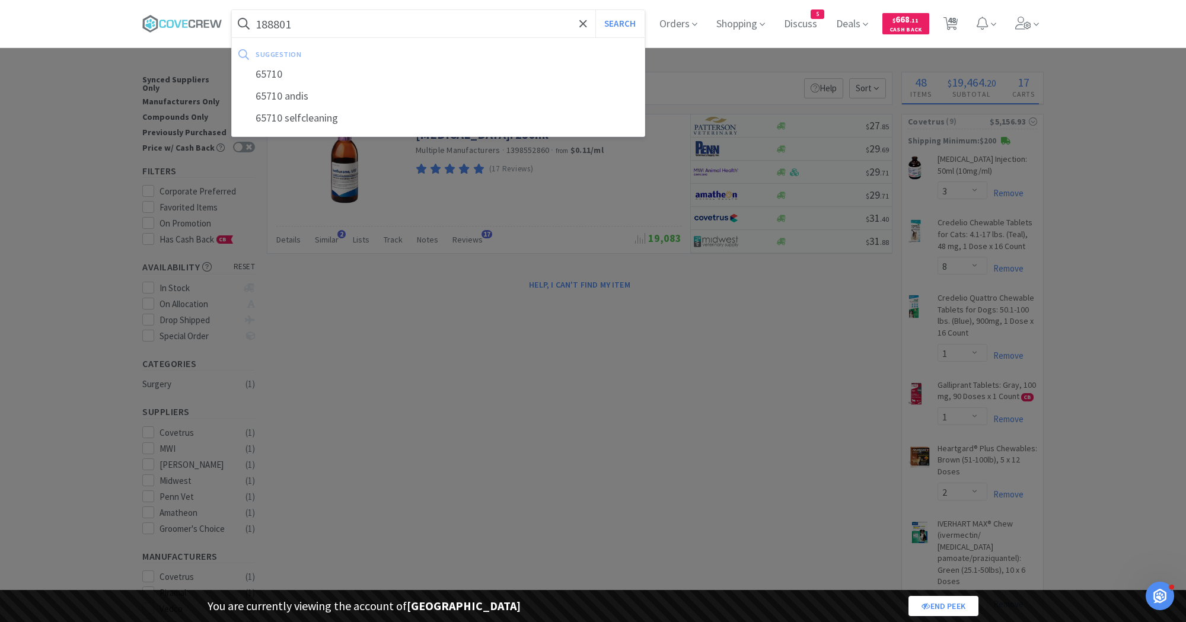
click at [595, 10] on button "Search" at bounding box center [619, 23] width 49 height 27
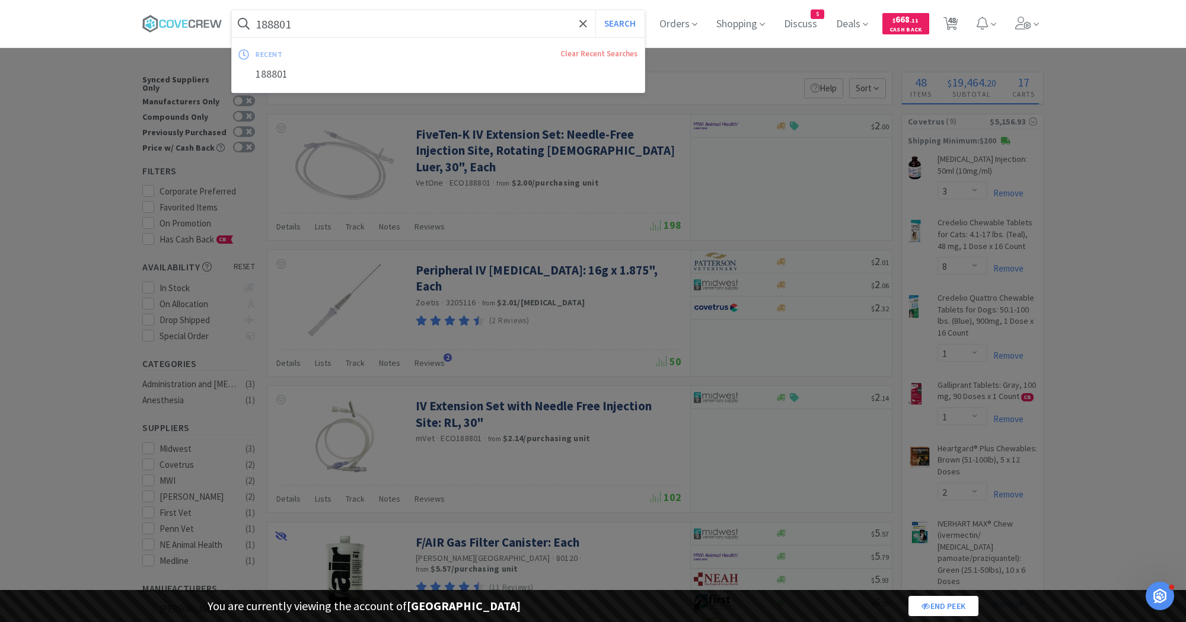
click at [489, 28] on input "188801" at bounding box center [438, 23] width 413 height 27
paste input "20590"
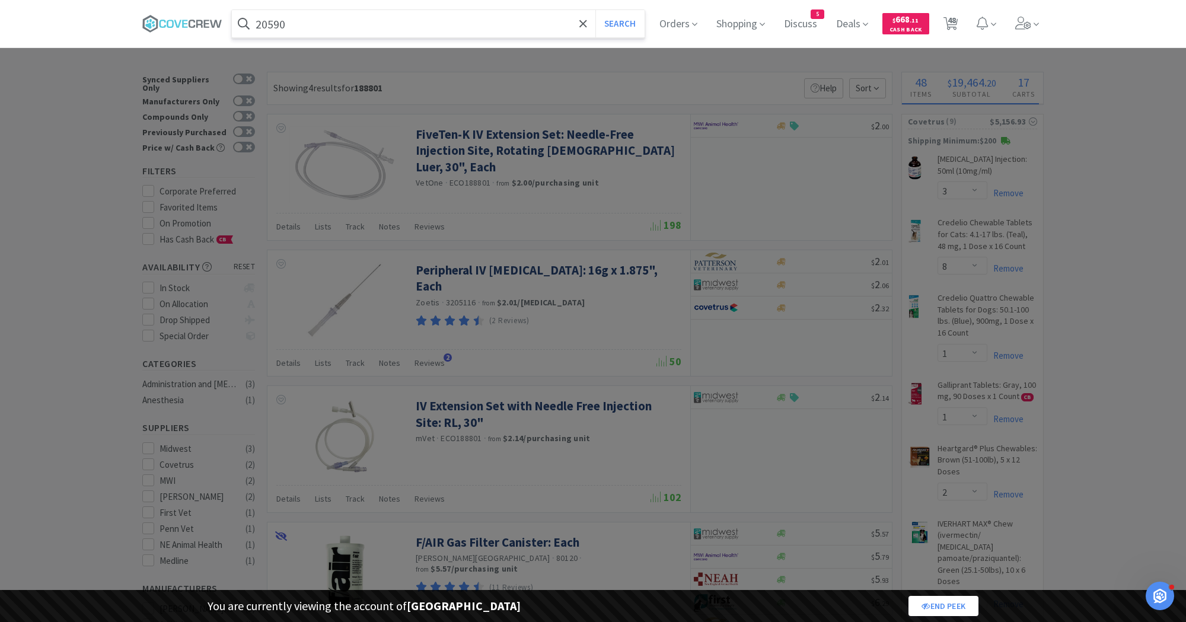
type input "20590"
click at [595, 10] on button "Search" at bounding box center [619, 23] width 49 height 27
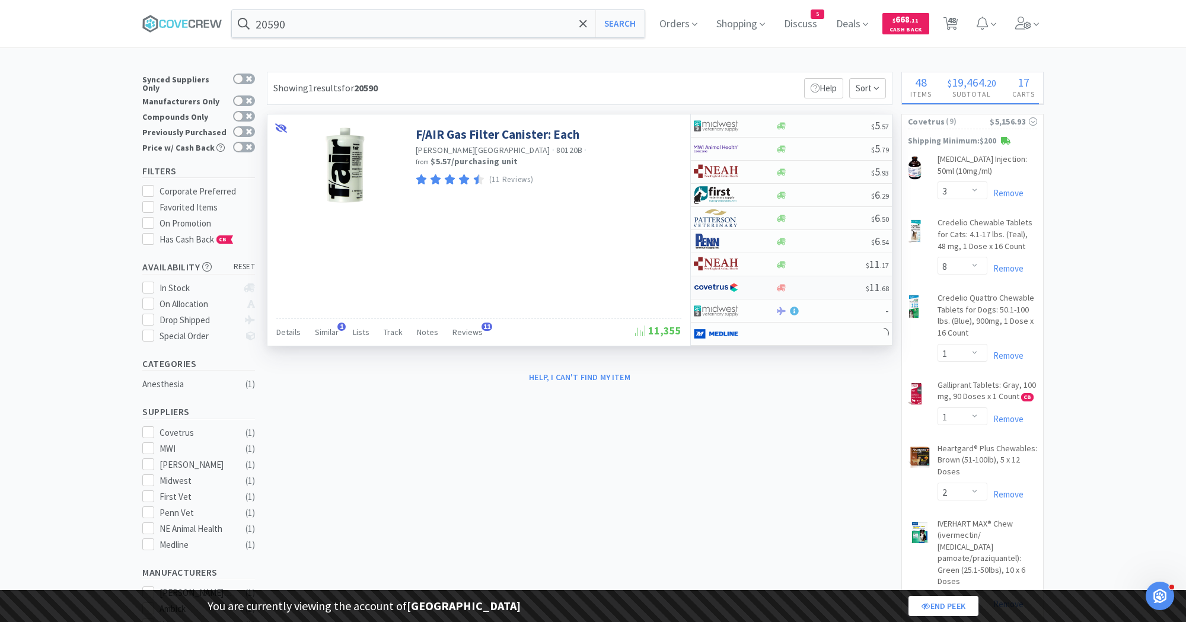
click at [719, 284] on img at bounding box center [716, 288] width 44 height 18
select select "1"
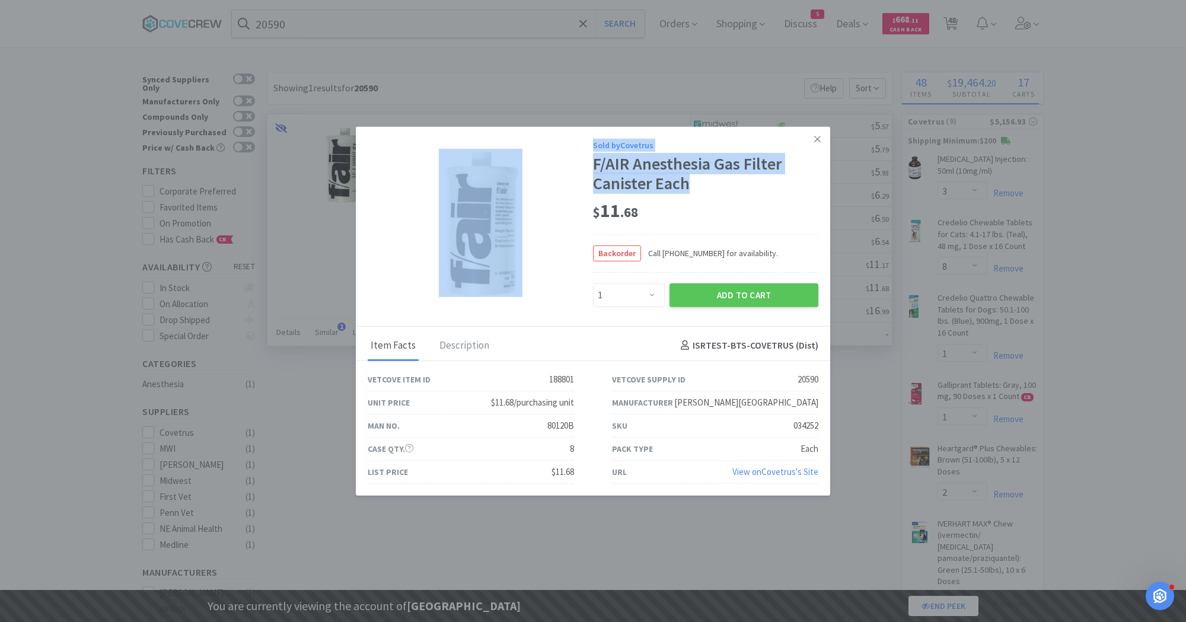
drag, startPoint x: 591, startPoint y: 163, endPoint x: 687, endPoint y: 183, distance: 98.1
click at [687, 183] on div "Sold by Covetrus F/AIR Anesthesia Gas Filter Canister Each $ 11 . 68 Backorder …" at bounding box center [593, 226] width 474 height 200
copy div "Sold by Covetrus F/AIR Anesthesia Gas Filter Canister Each"
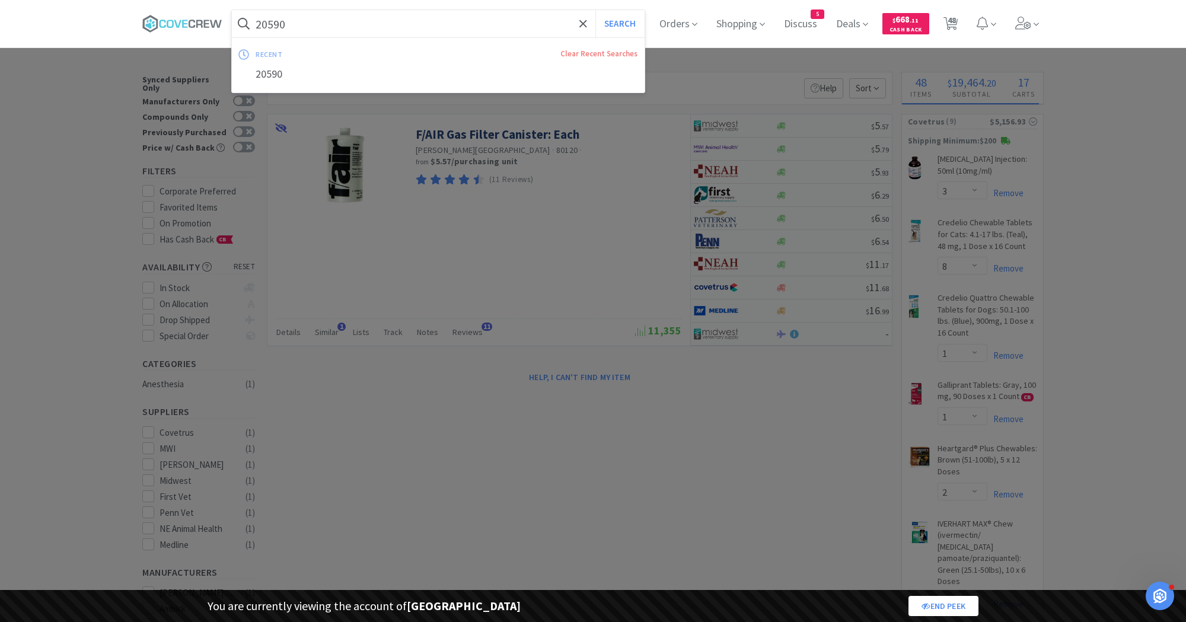
paste input "33918"
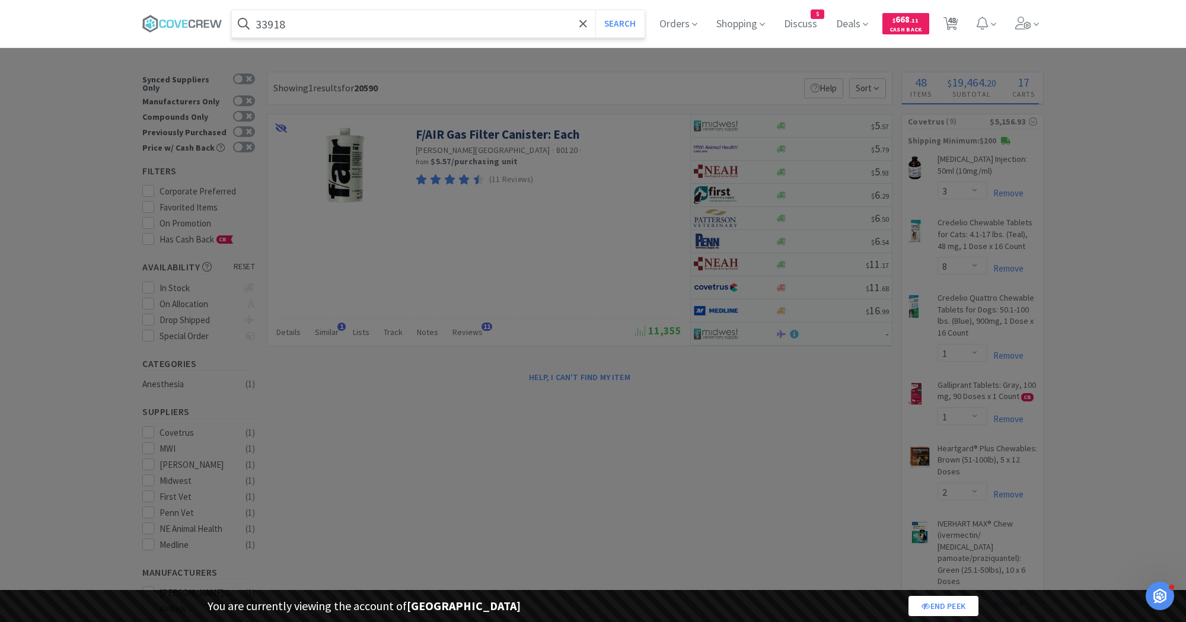
type input "33918"
click at [595, 10] on button "Search" at bounding box center [619, 23] width 49 height 27
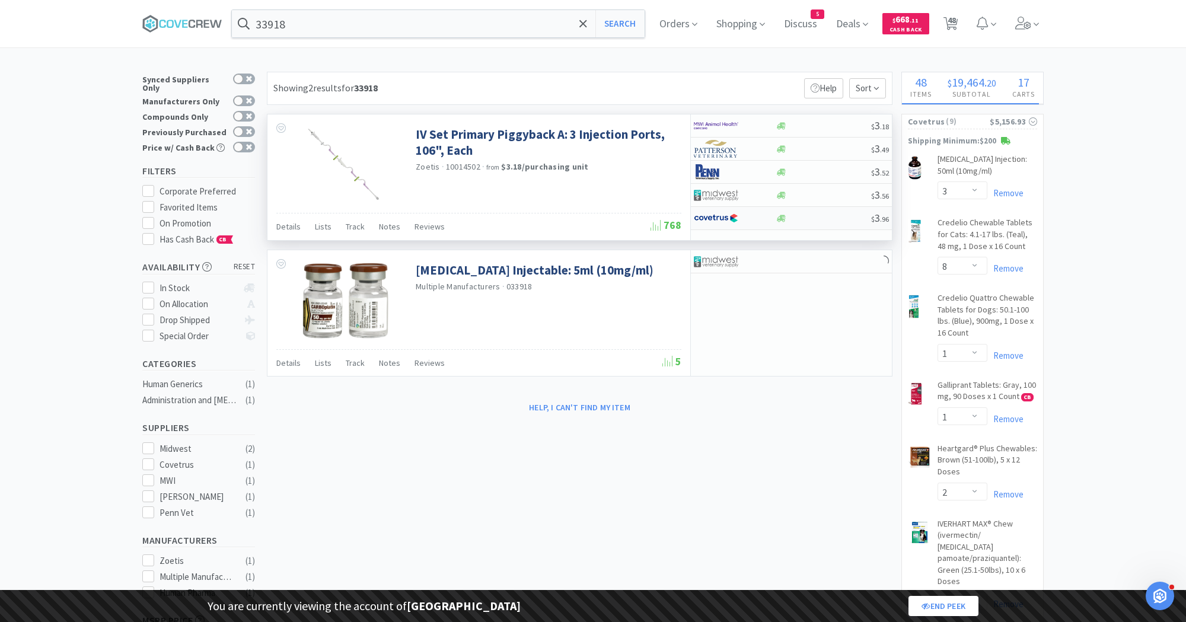
click at [719, 215] on img at bounding box center [716, 218] width 44 height 18
select select "1"
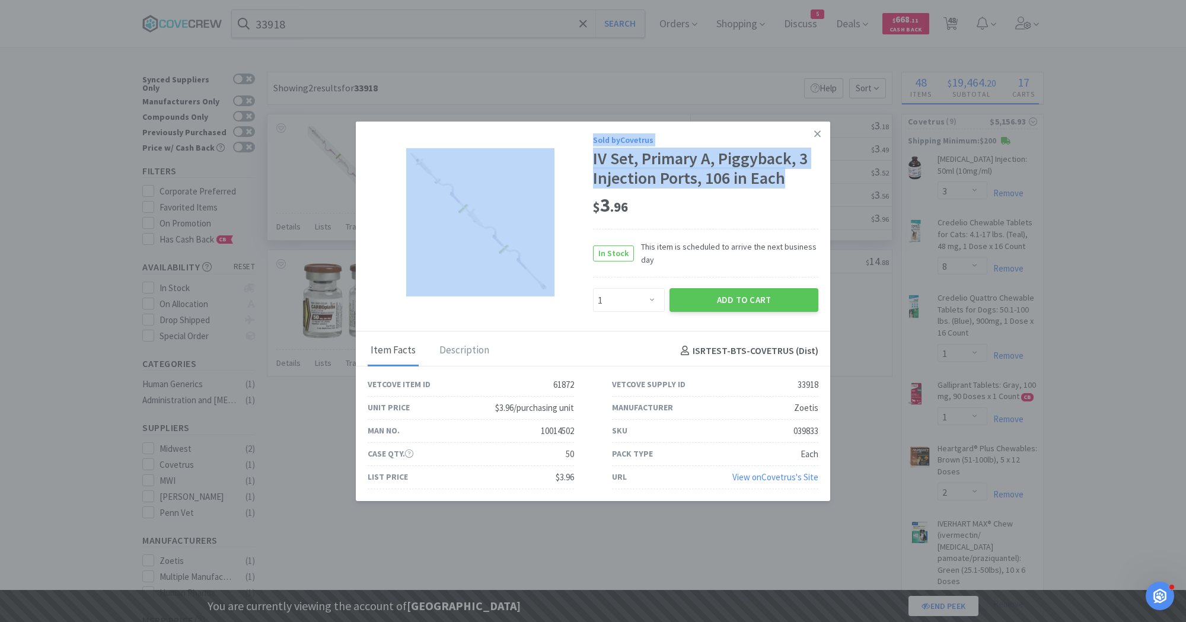
drag, startPoint x: 589, startPoint y: 160, endPoint x: 789, endPoint y: 178, distance: 200.1
click at [789, 179] on div "Sold by Covetrus IV Set, Primary A, Piggyback, 3 Injection Ports, 106 in Each $…" at bounding box center [593, 226] width 474 height 210
click at [789, 178] on div "IV Set, Primary A, Piggyback, 3 Injection Ports, 106 in Each" at bounding box center [705, 169] width 225 height 40
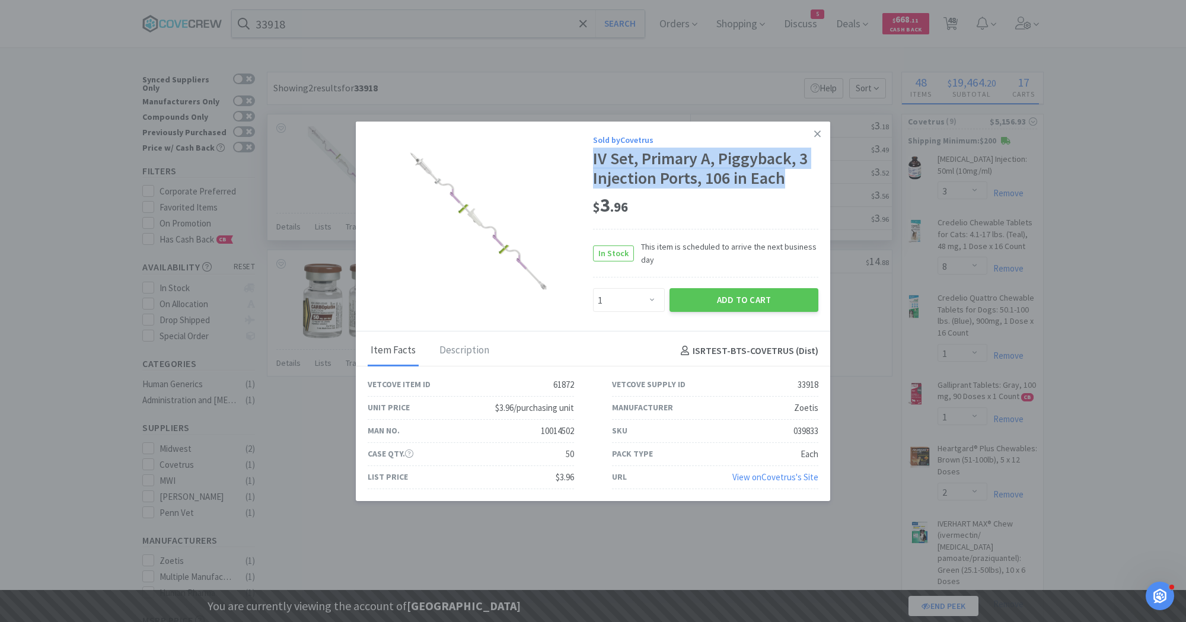
drag, startPoint x: 789, startPoint y: 178, endPoint x: 595, endPoint y: 165, distance: 193.7
click at [595, 165] on div "IV Set, Primary A, Piggyback, 3 Injection Ports, 106 in Each" at bounding box center [705, 169] width 225 height 40
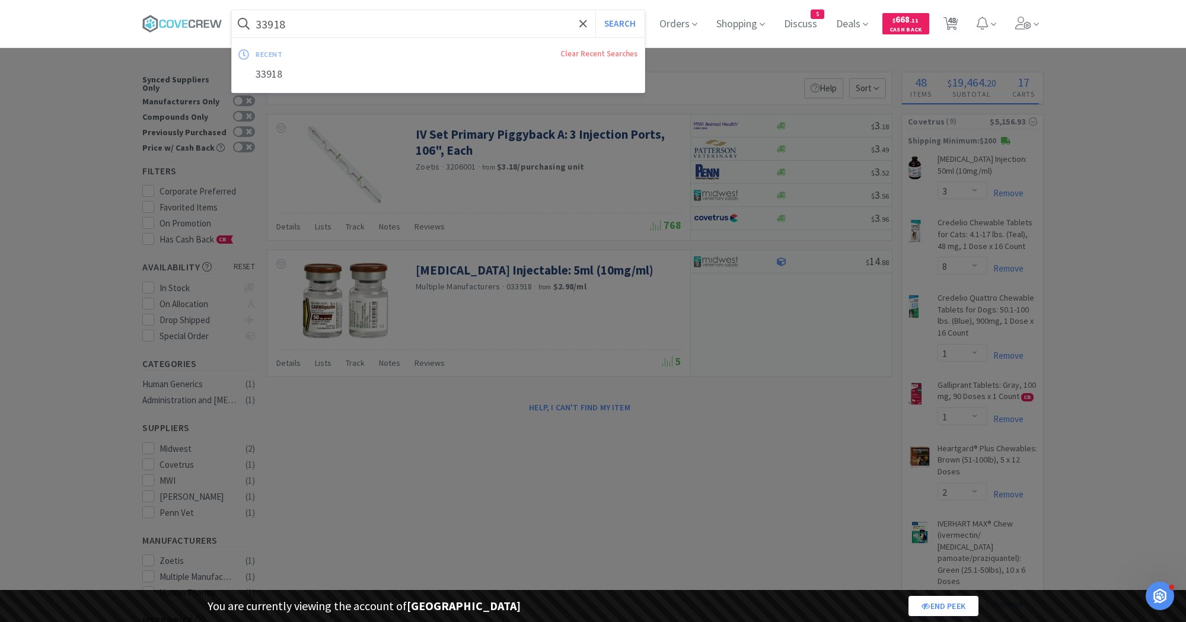
paste input "570225"
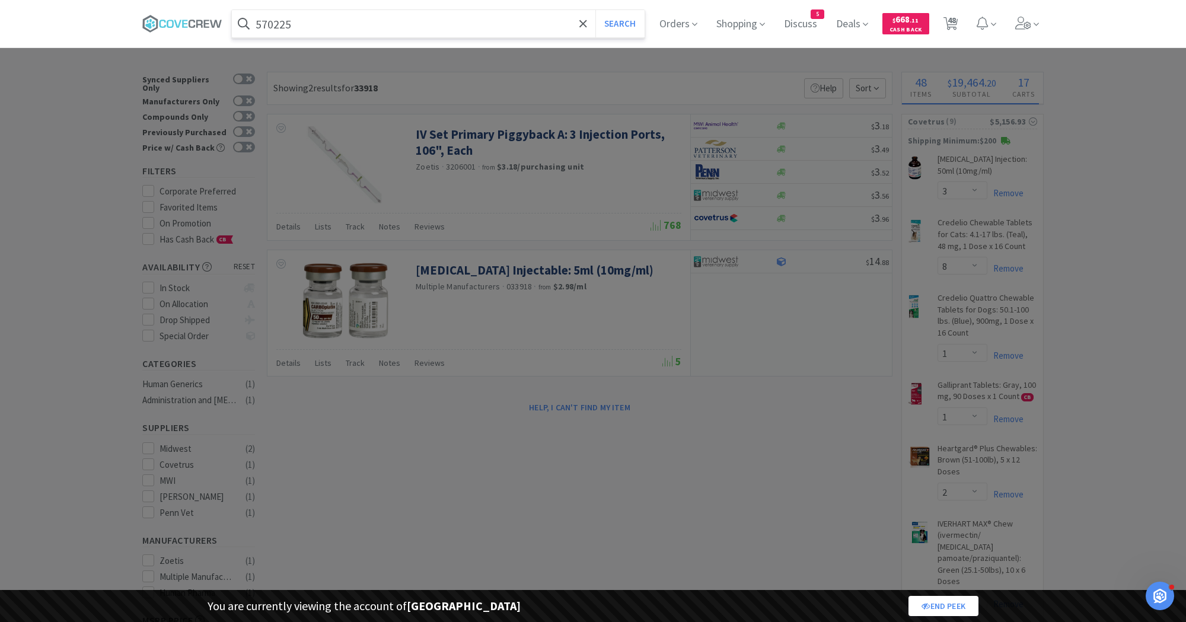
type input "570225"
click at [595, 10] on button "Search" at bounding box center [619, 23] width 49 height 27
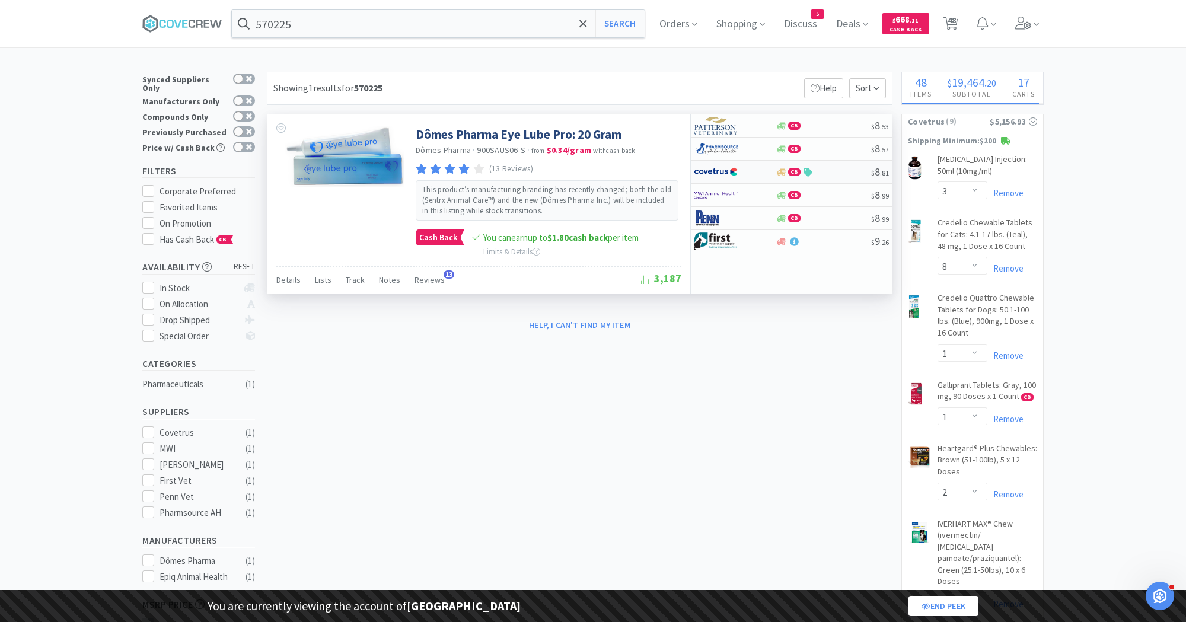
click at [709, 169] on img at bounding box center [716, 172] width 44 height 18
select select "1"
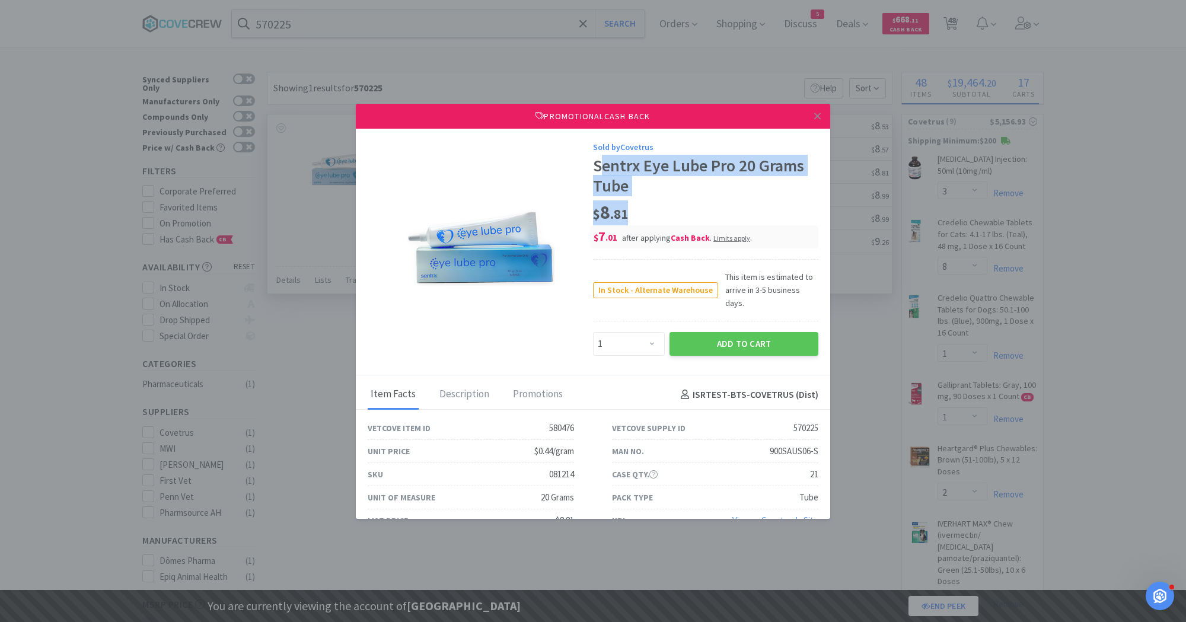
drag, startPoint x: 599, startPoint y: 165, endPoint x: 659, endPoint y: 203, distance: 70.4
click at [659, 203] on div "Sold by Covetrus Sentrx Eye Lube Pro 20 Grams Tube $ 8 . 81 $ 7 . 01 after appl…" at bounding box center [705, 248] width 225 height 215
click at [597, 168] on div "Sentrx Eye Lube Pro 20 Grams Tube" at bounding box center [705, 176] width 225 height 40
drag, startPoint x: 592, startPoint y: 167, endPoint x: 632, endPoint y: 183, distance: 43.4
click at [632, 183] on div "Sold by Covetrus Sentrx Eye Lube Pro 20 Grams Tube $ 8 . 81 $ 7 . 01 after appl…" at bounding box center [593, 252] width 474 height 247
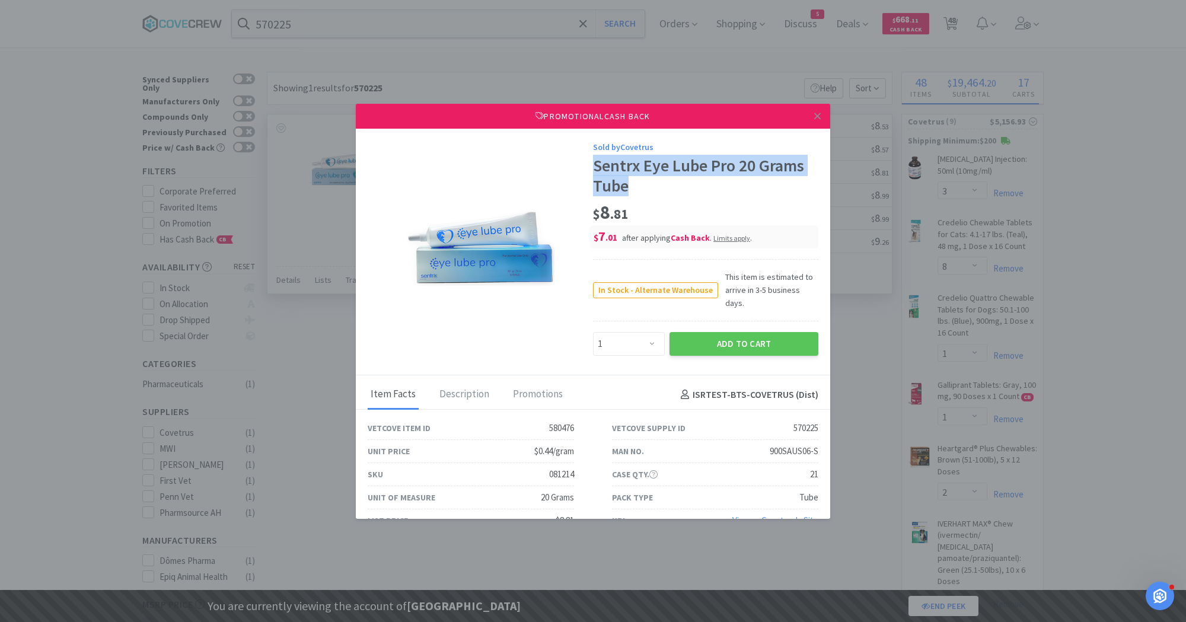
copy div "Sentrx Eye Lube Pro 20 Grams Tube"
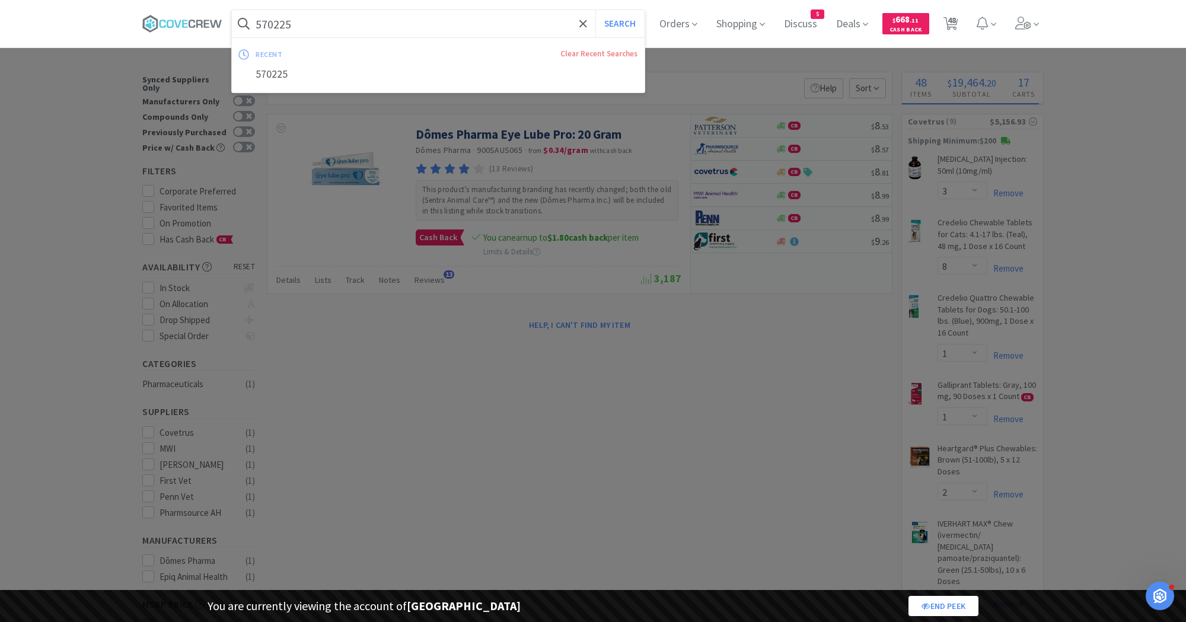
paste input "216744"
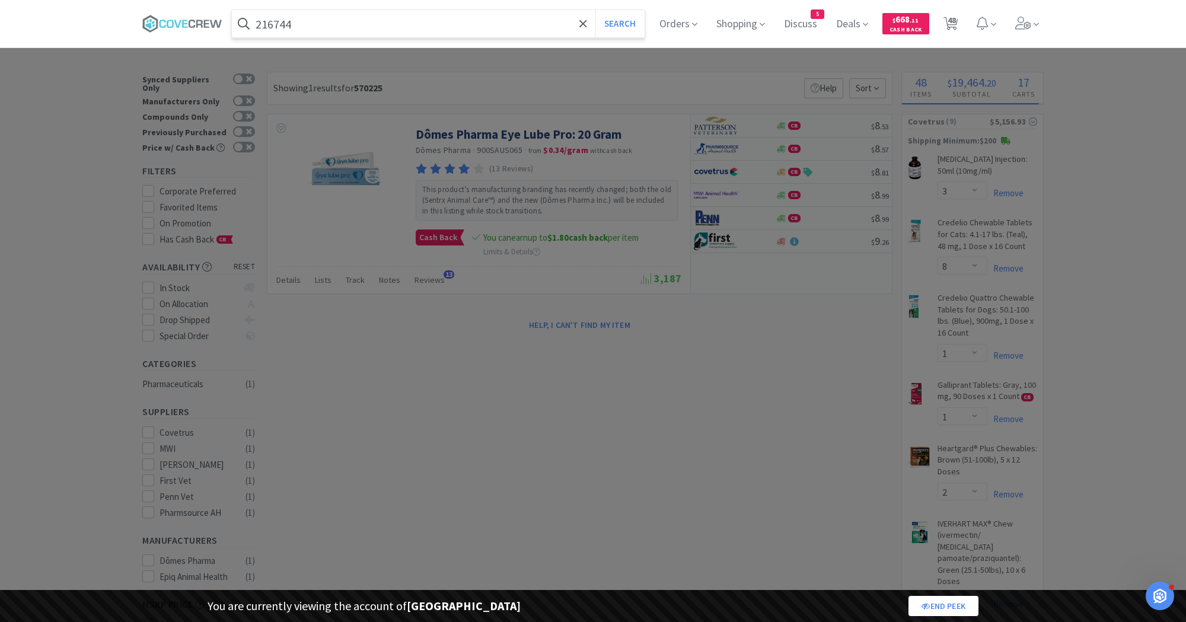
type input "216744"
click at [595, 10] on button "Search" at bounding box center [619, 23] width 49 height 27
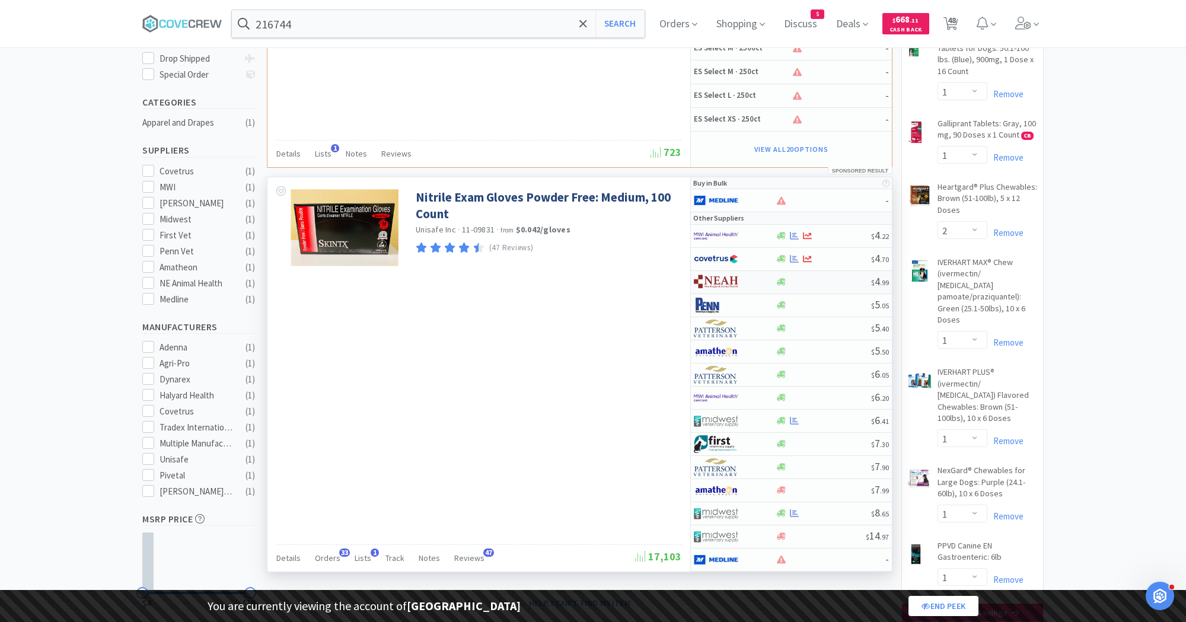
scroll to position [283, 0]
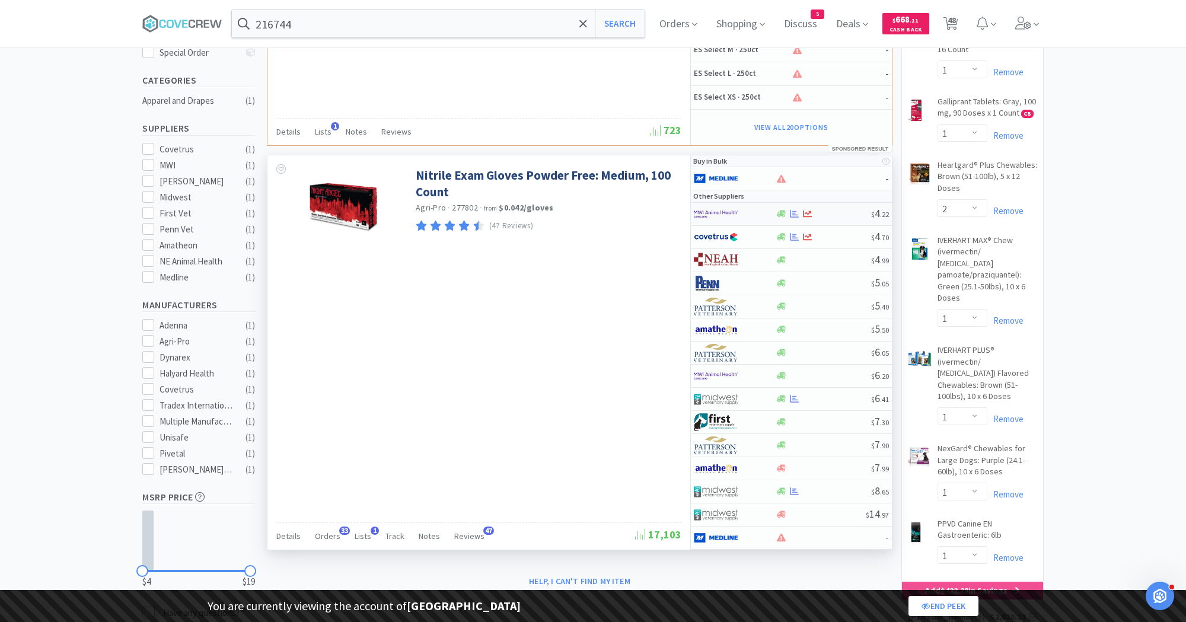
click at [727, 208] on img at bounding box center [716, 214] width 44 height 18
select select "1"
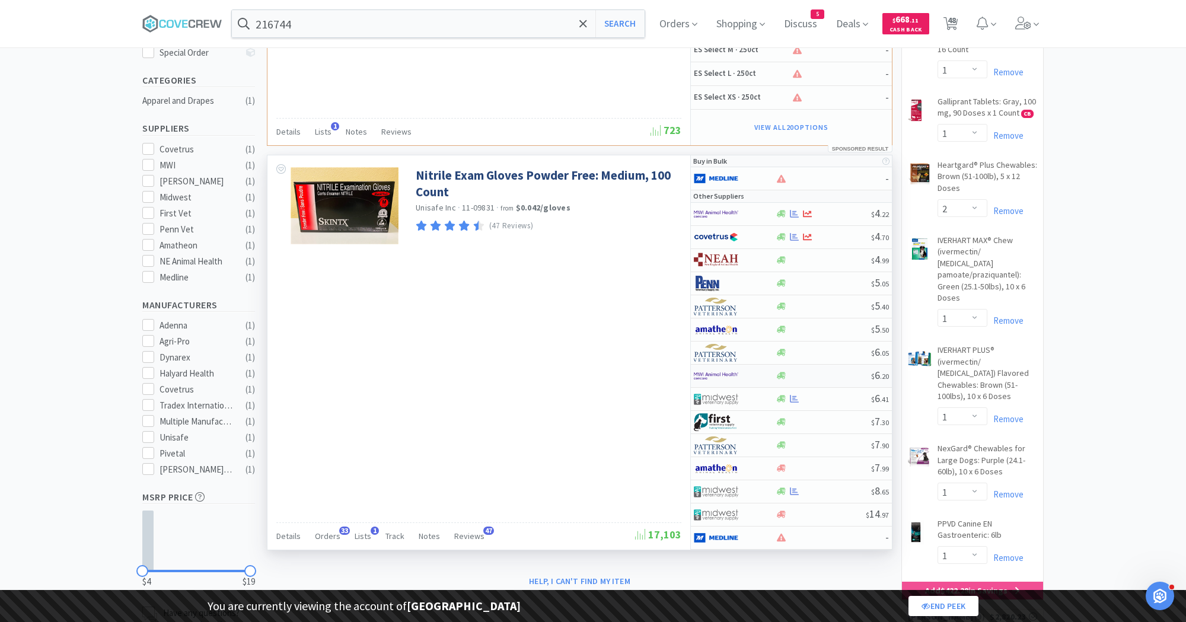
click at [732, 368] on img at bounding box center [716, 376] width 44 height 18
select select "1"
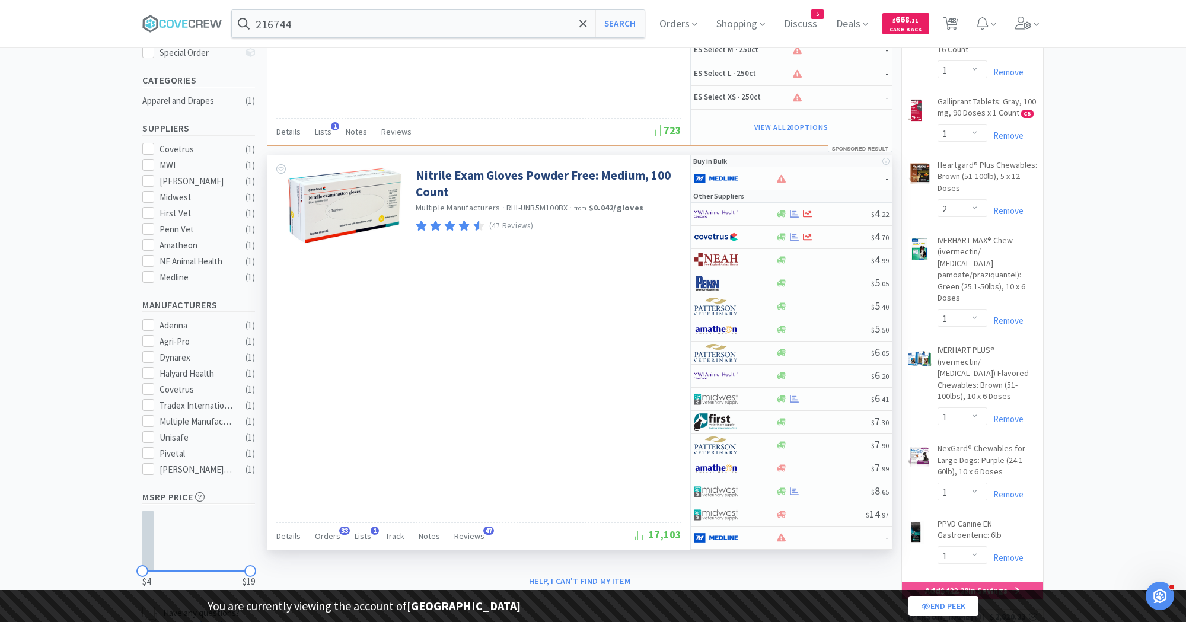
click at [454, 12] on input "216744" at bounding box center [438, 23] width 413 height 27
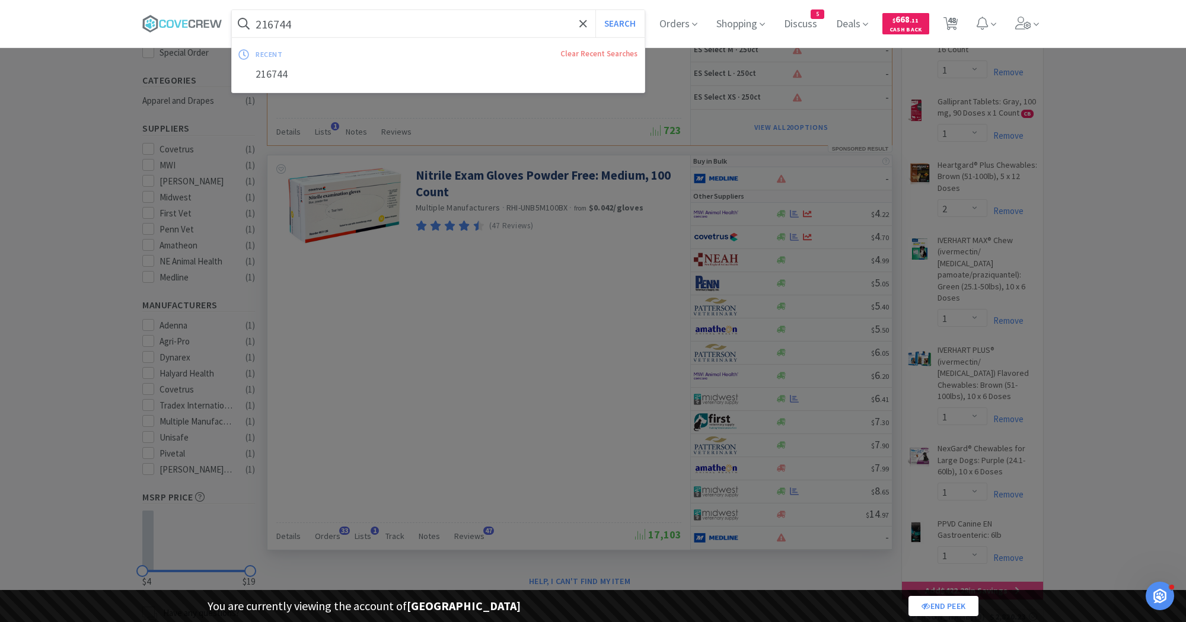
paste input "114239"
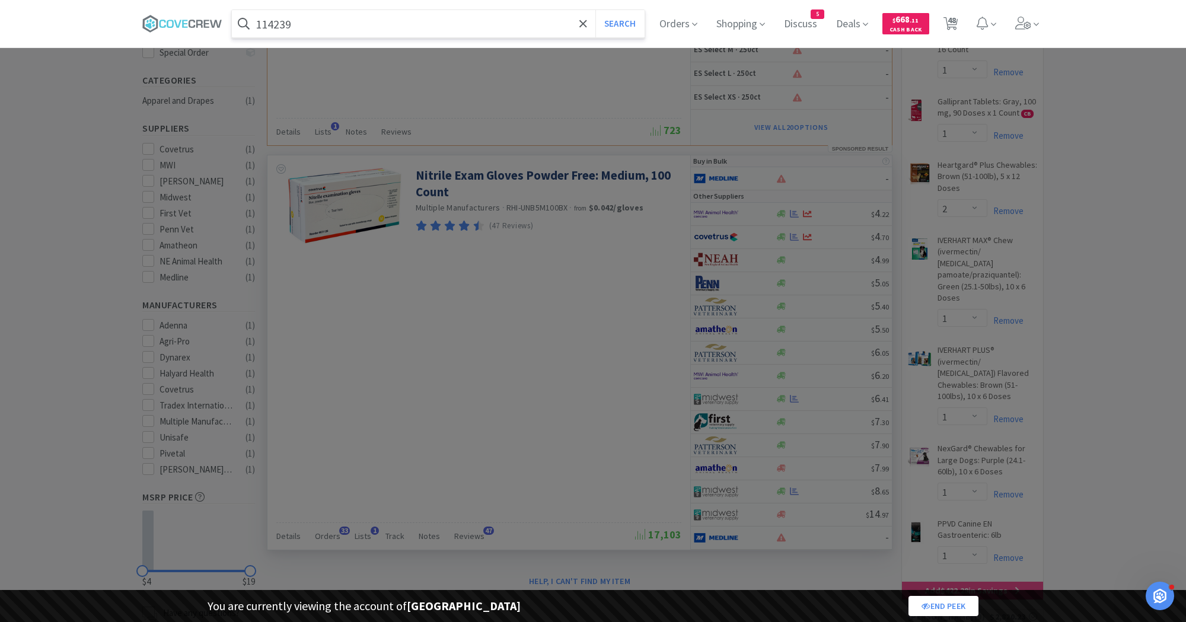
type input "114239"
click at [595, 10] on button "Search" at bounding box center [619, 23] width 49 height 27
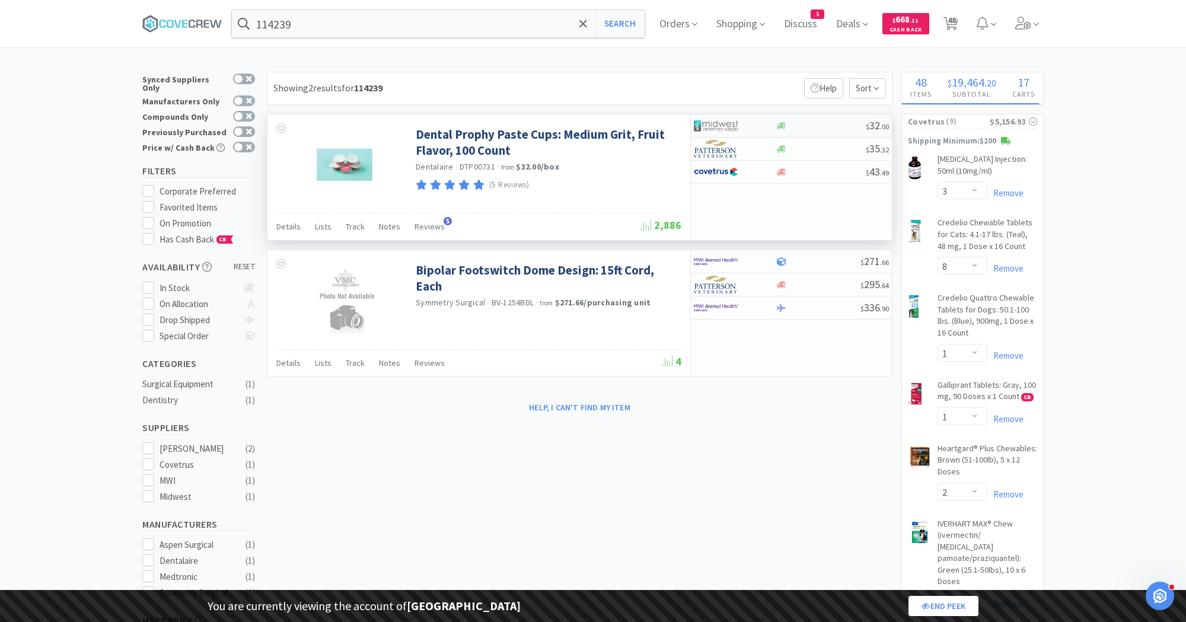
click at [733, 125] on img at bounding box center [716, 126] width 44 height 18
select select "1"
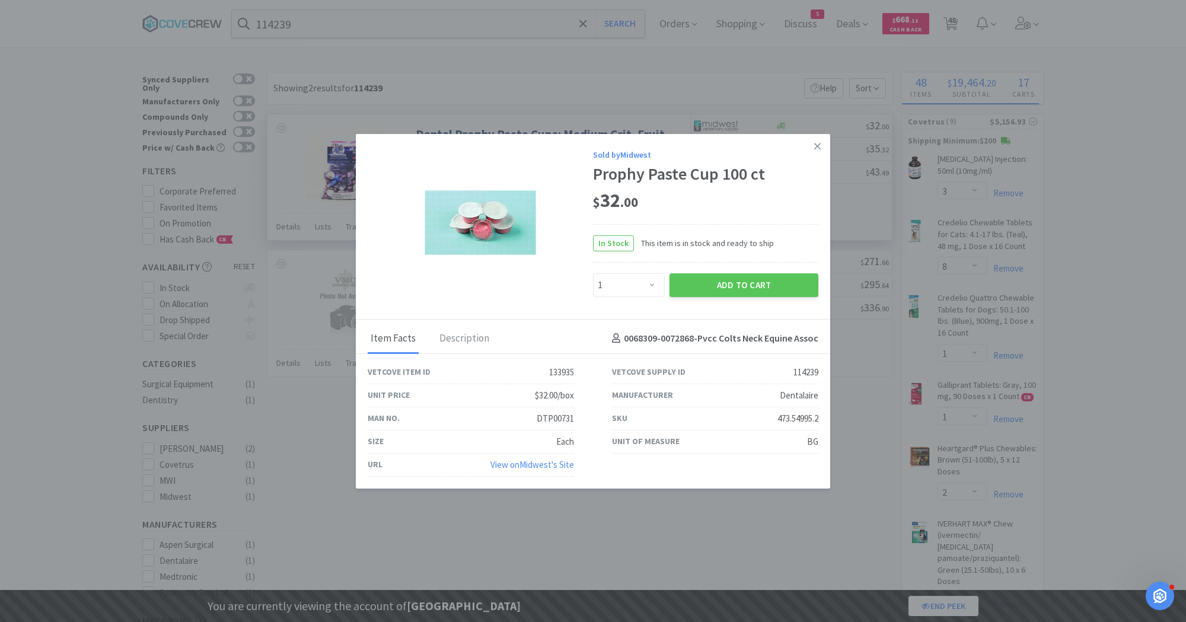
click at [611, 174] on div "Prophy Paste Cup 100 ct" at bounding box center [705, 174] width 225 height 20
copy div "Prophy Paste Cup 100 ct"
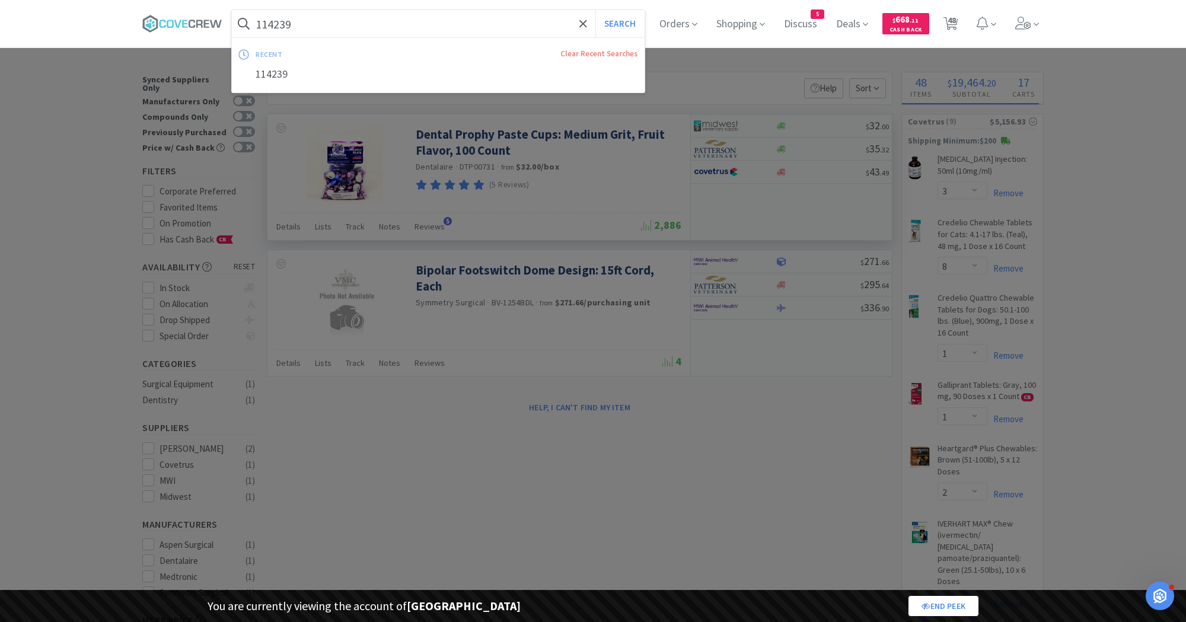
click at [306, 21] on input "114239" at bounding box center [438, 23] width 413 height 27
paste input "32244"
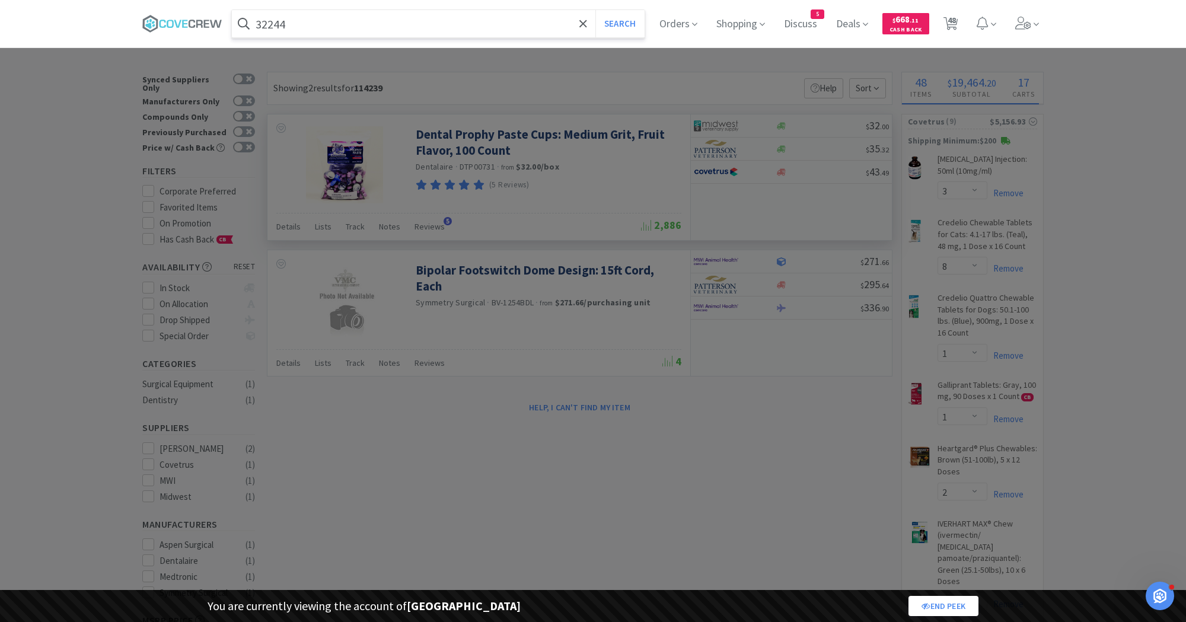
type input "32244"
click at [595, 10] on button "Search" at bounding box center [619, 23] width 49 height 27
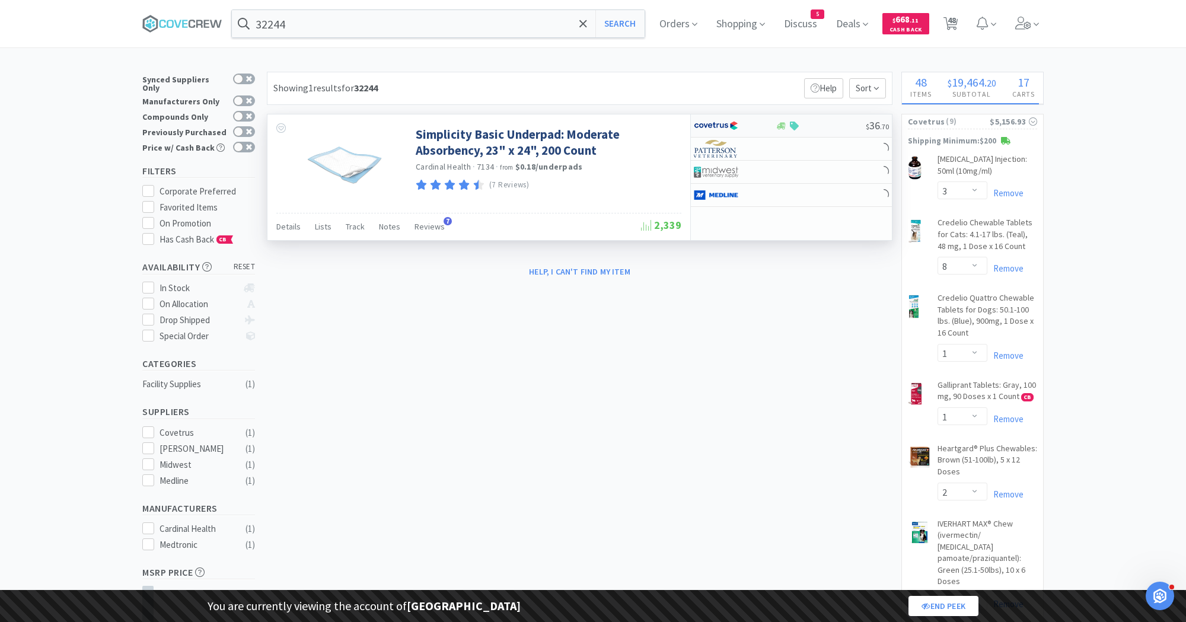
click at [717, 127] on img at bounding box center [716, 126] width 44 height 18
select select "1"
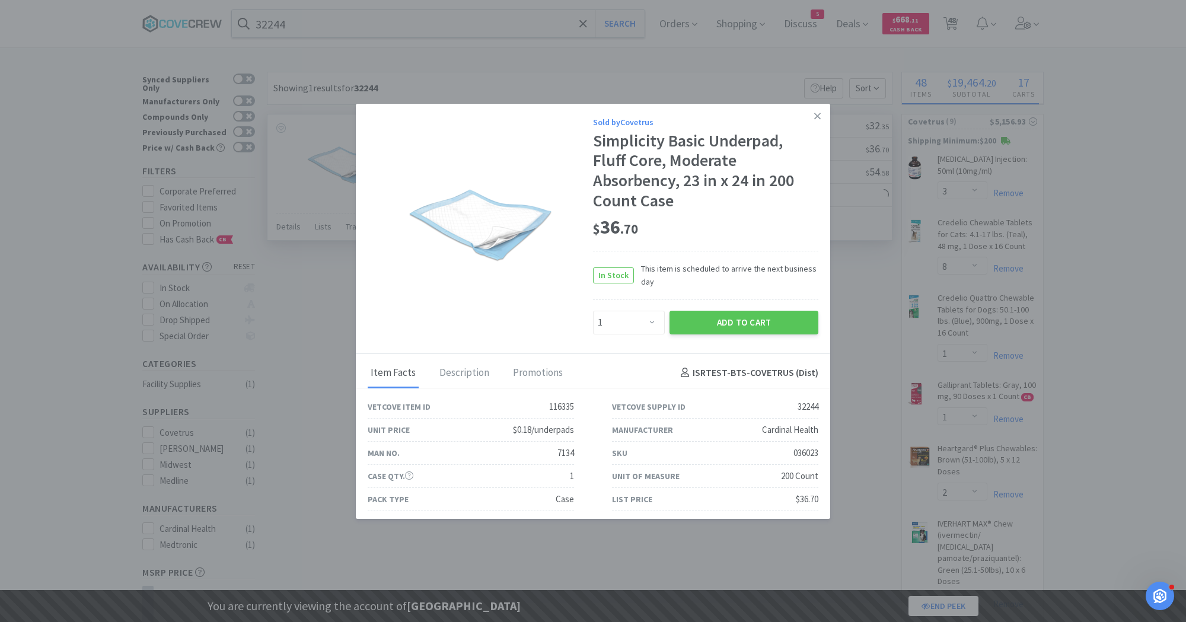
click at [644, 150] on div "Simplicity Basic Underpad, Fluff Core, Moderate Absorbency, 23 in x 24 in 200 C…" at bounding box center [705, 170] width 225 height 79
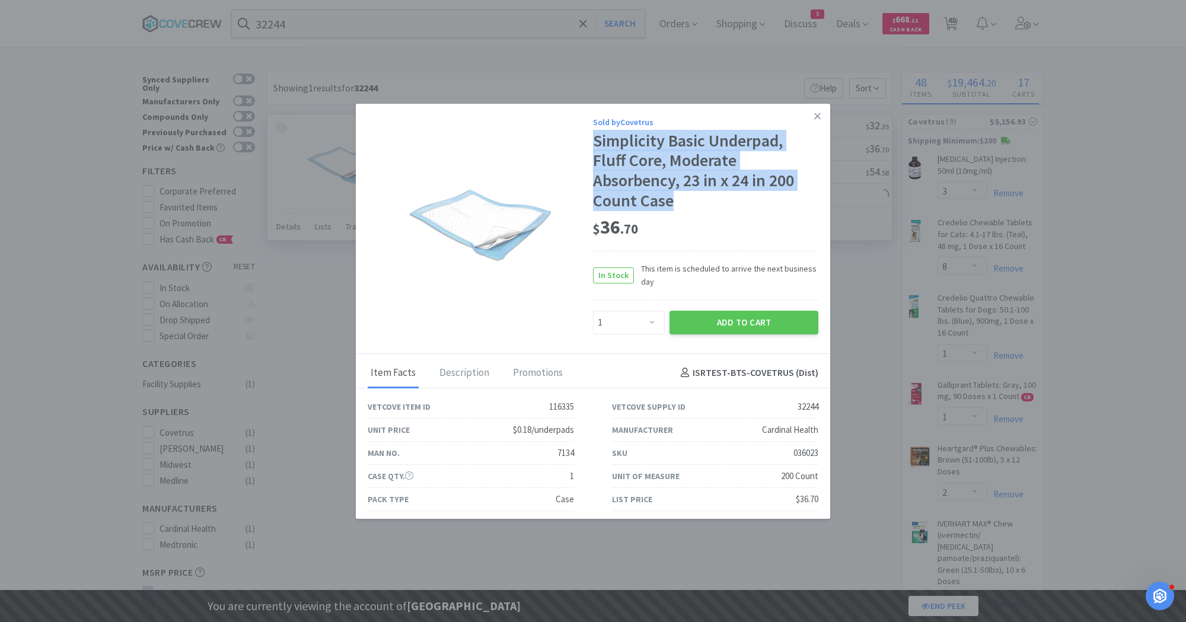
click at [644, 150] on div "Simplicity Basic Underpad, Fluff Core, Moderate Absorbency, 23 in x 24 in 200 C…" at bounding box center [705, 170] width 225 height 79
copy div "Simplicity Basic Underpad, Fluff Core, Moderate Absorbency, 23 in x 24 in 200 C…"
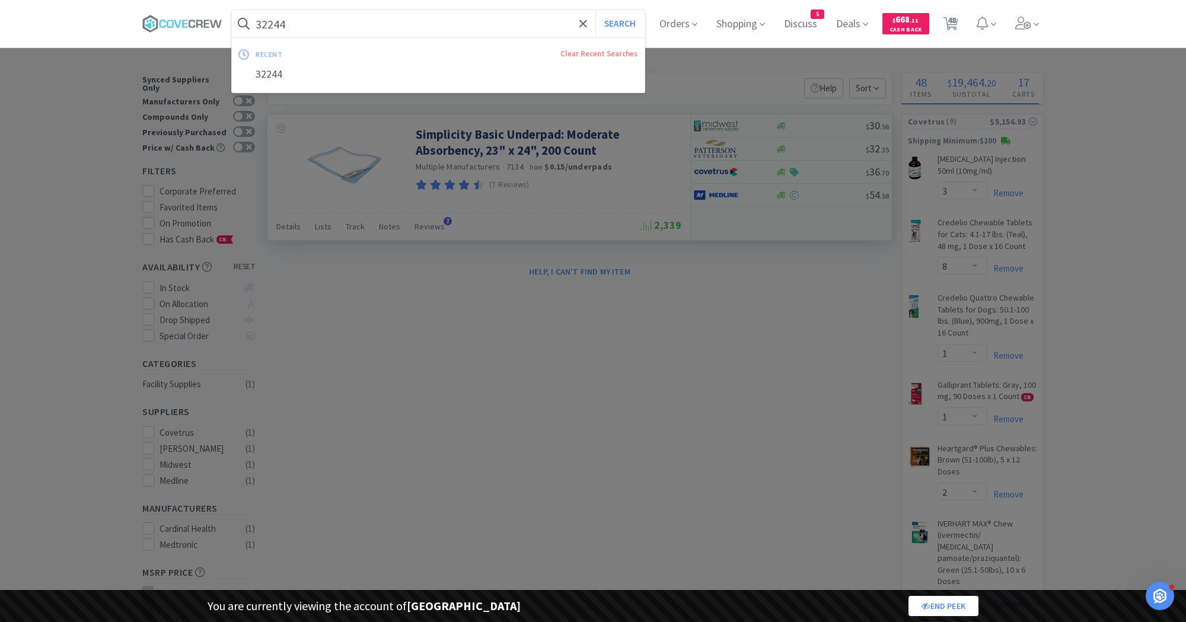
paste input "233605"
type input "233605"
click at [595, 10] on button "Search" at bounding box center [619, 23] width 49 height 27
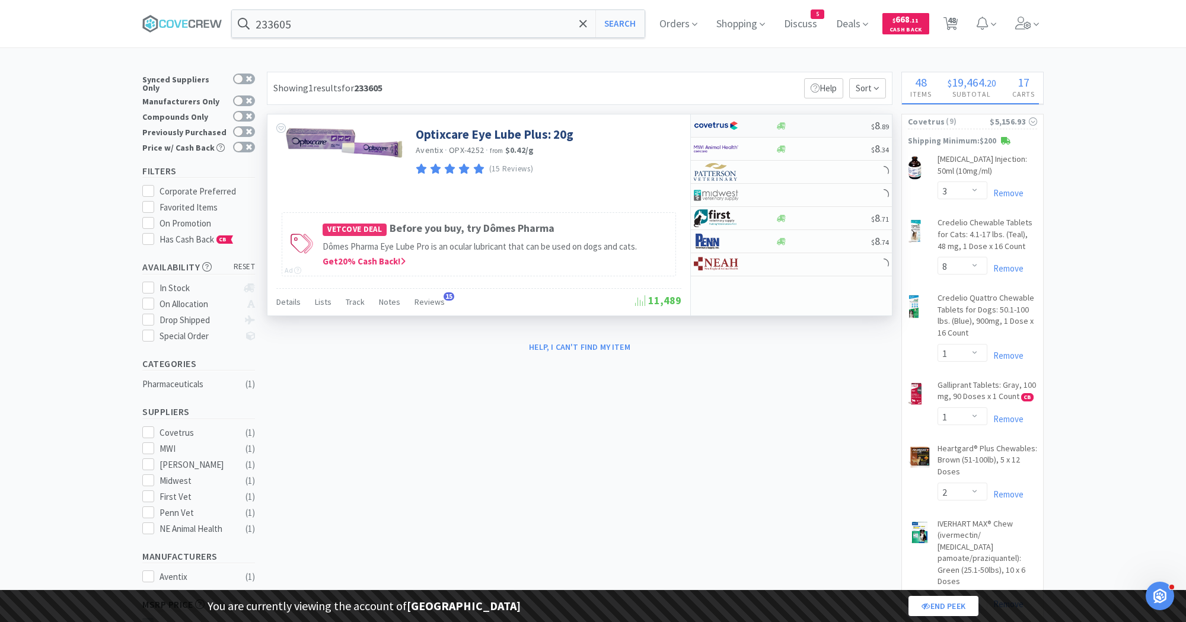
click at [719, 125] on img at bounding box center [716, 126] width 44 height 18
select select "1"
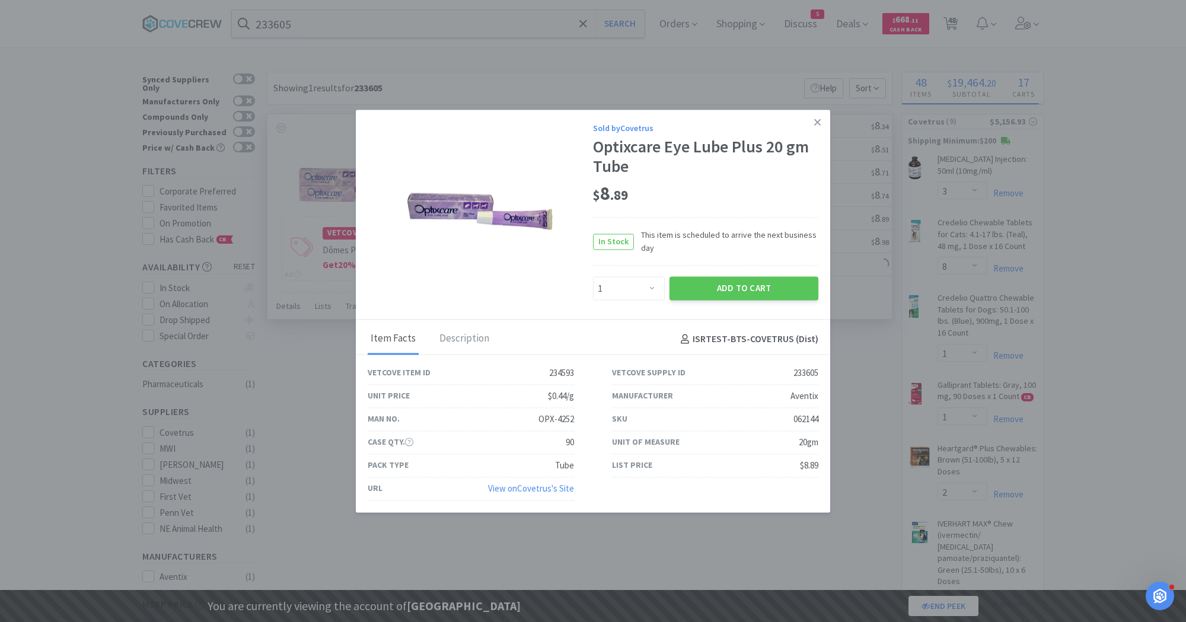
click at [641, 153] on div "Optixcare Eye Lube Plus 20 gm Tube" at bounding box center [705, 157] width 225 height 40
copy div "Optixcare Eye Lube Plus 20 gm Tube"
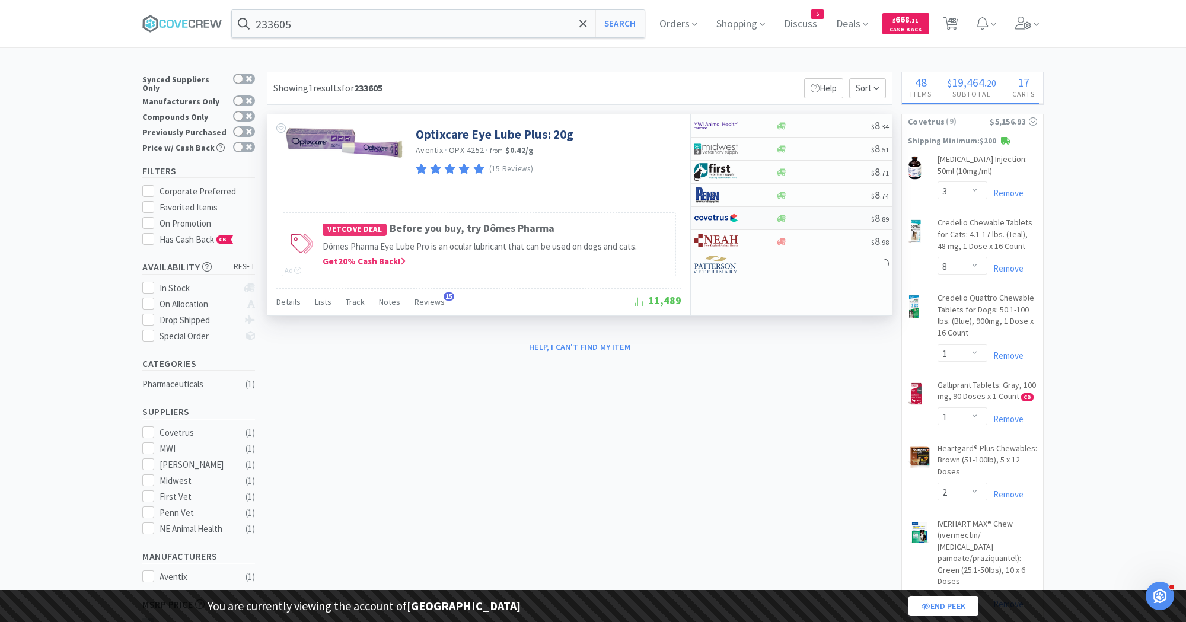
click at [735, 221] on img at bounding box center [716, 218] width 44 height 18
select select "1"
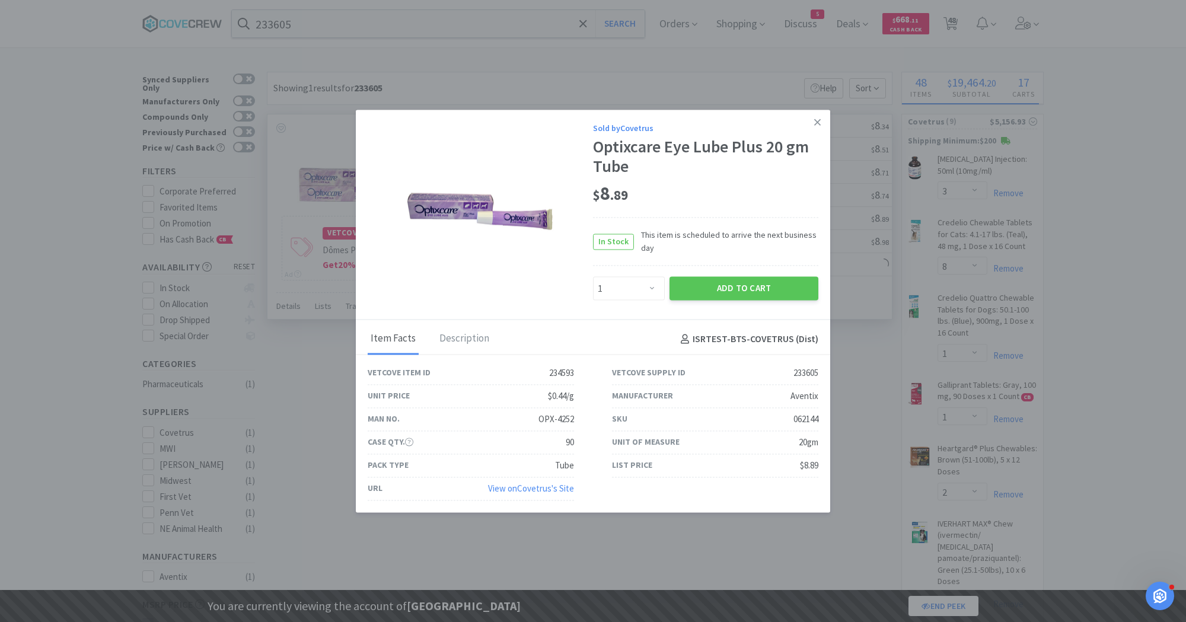
click at [658, 156] on div "Optixcare Eye Lube Plus 20 gm Tube" at bounding box center [705, 157] width 225 height 40
copy div "Optixcare Eye Lube Plus 20 gm Tube"
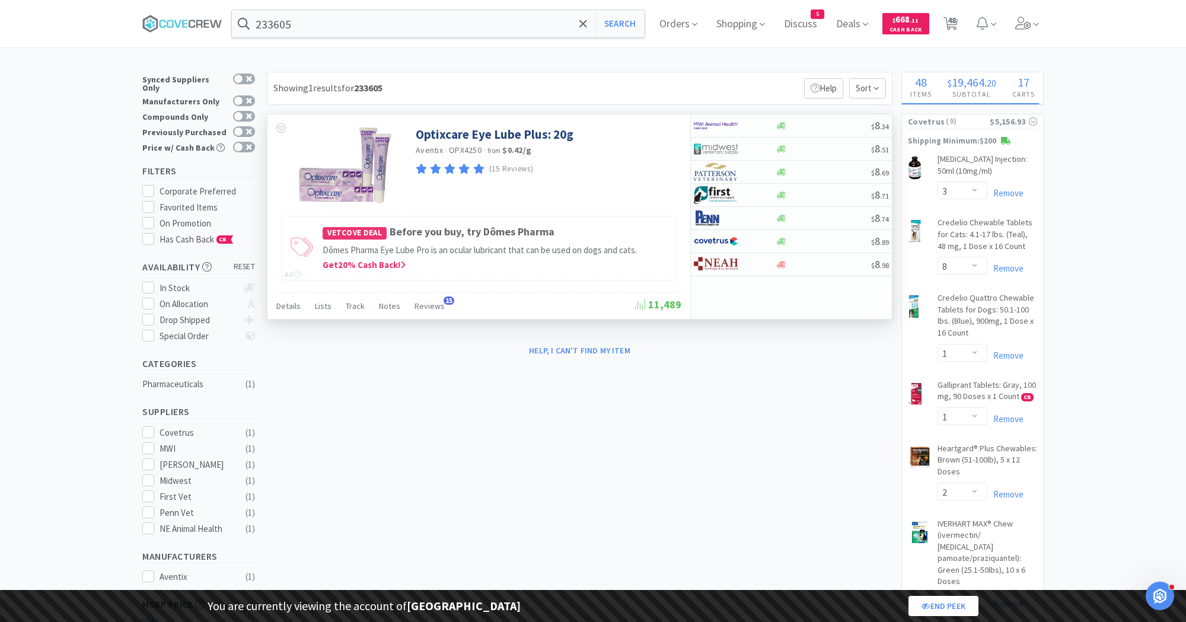
click at [390, 18] on input "233605" at bounding box center [438, 23] width 413 height 27
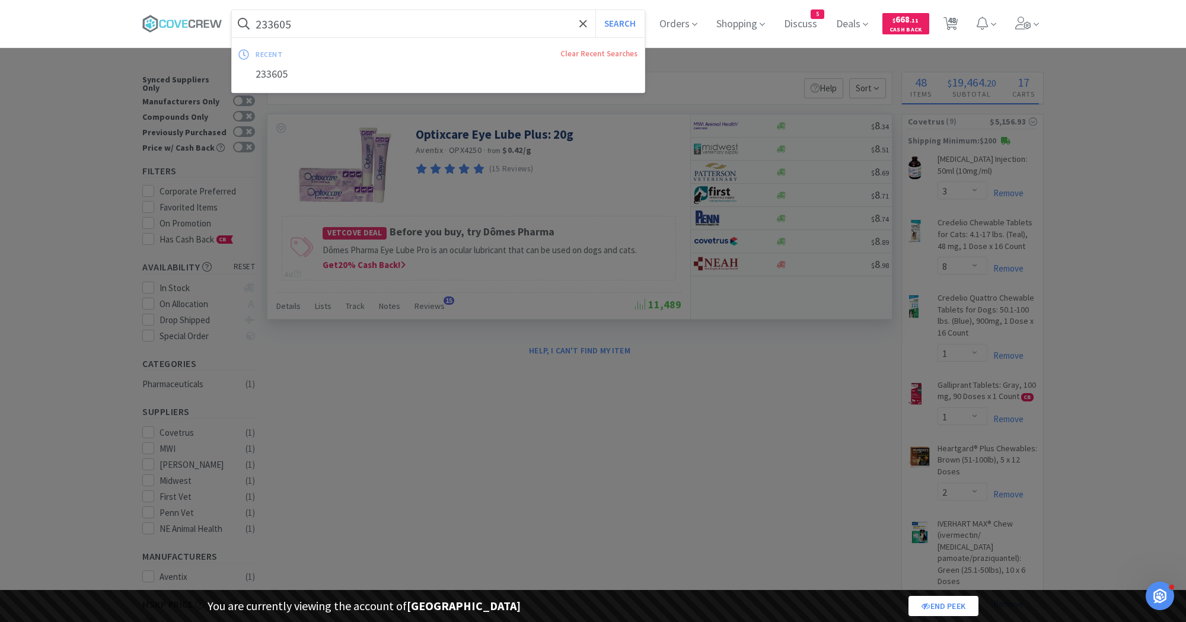
paste input "57022"
type input "570225"
click at [595, 10] on button "Search" at bounding box center [619, 23] width 49 height 27
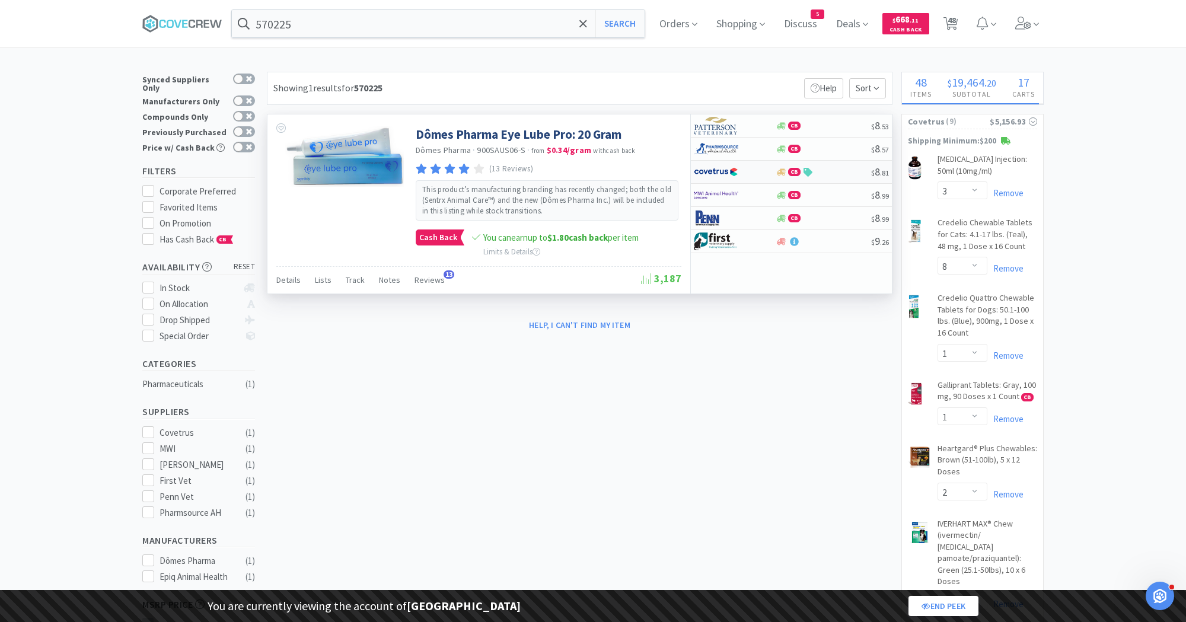
click at [739, 175] on div at bounding box center [726, 172] width 65 height 20
select select "1"
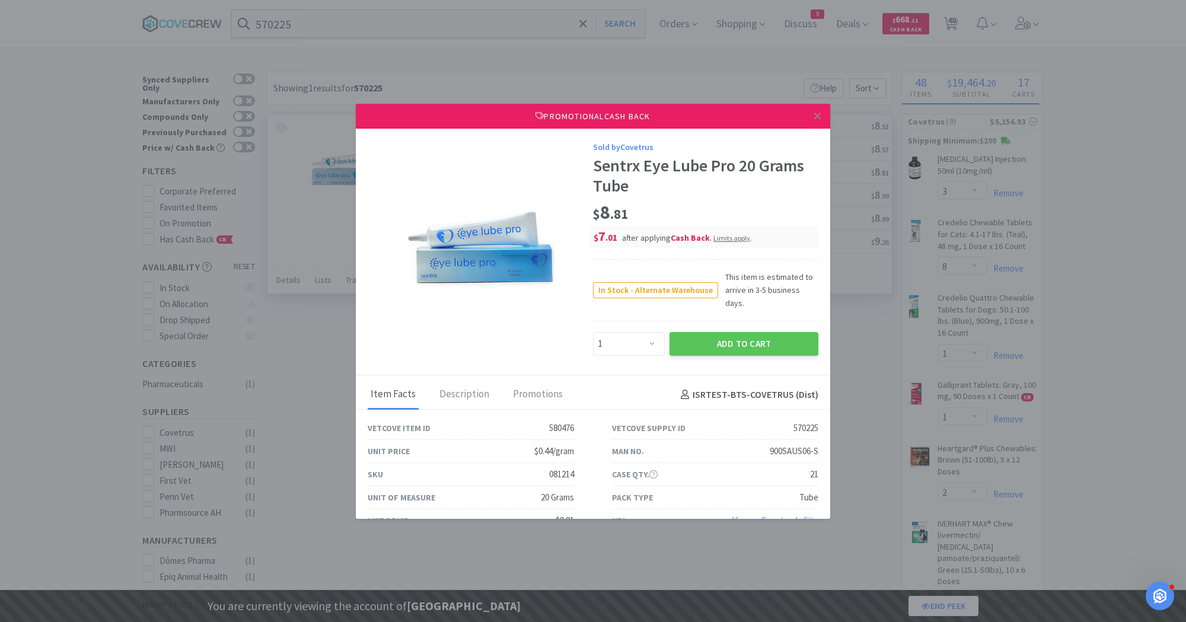
click at [659, 161] on div "Sentrx Eye Lube Pro 20 Grams Tube" at bounding box center [705, 176] width 225 height 40
copy div "Sentrx Eye Lube Pro 20 Grams Tube"
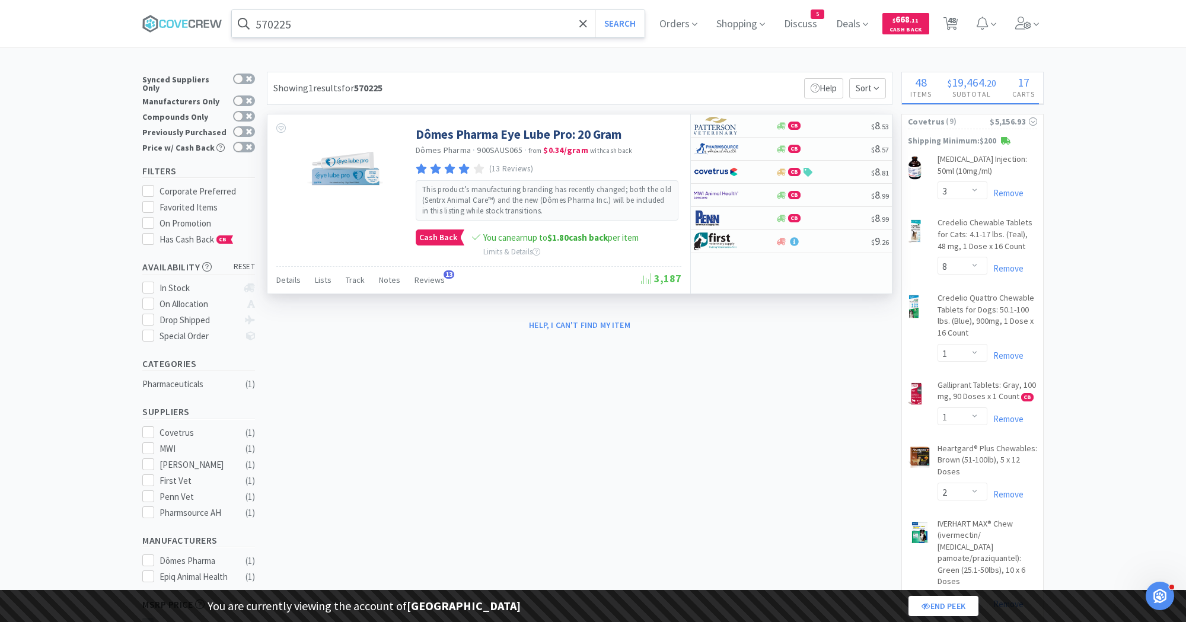
click at [500, 17] on input "570225" at bounding box center [438, 23] width 413 height 27
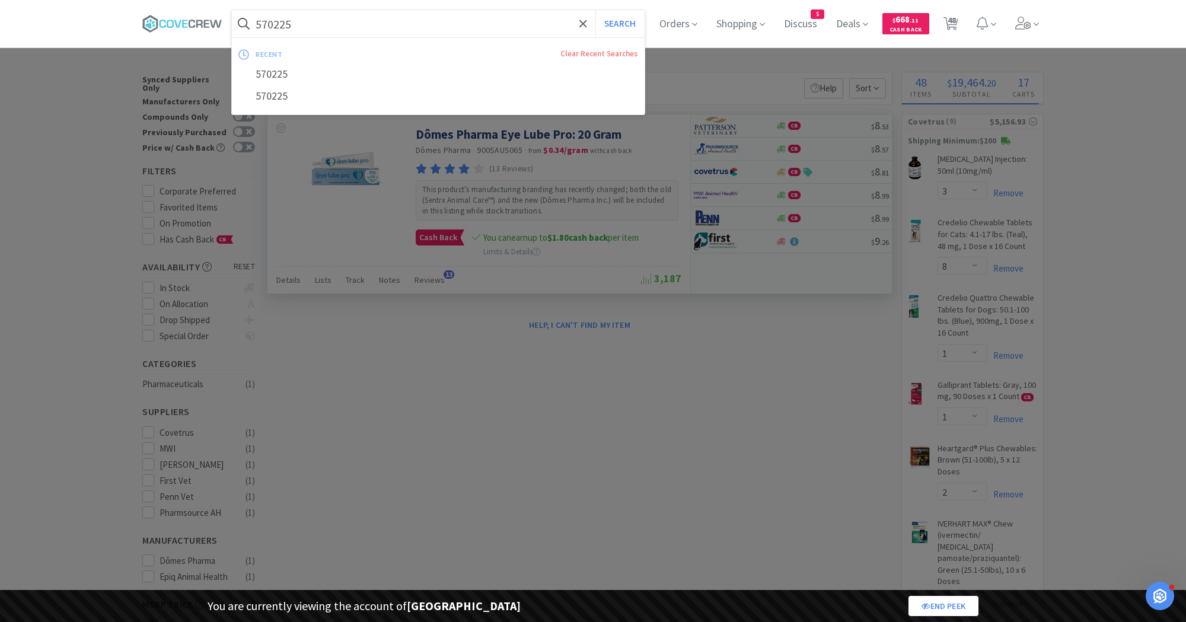
click at [595, 10] on button "Search" at bounding box center [619, 23] width 49 height 27
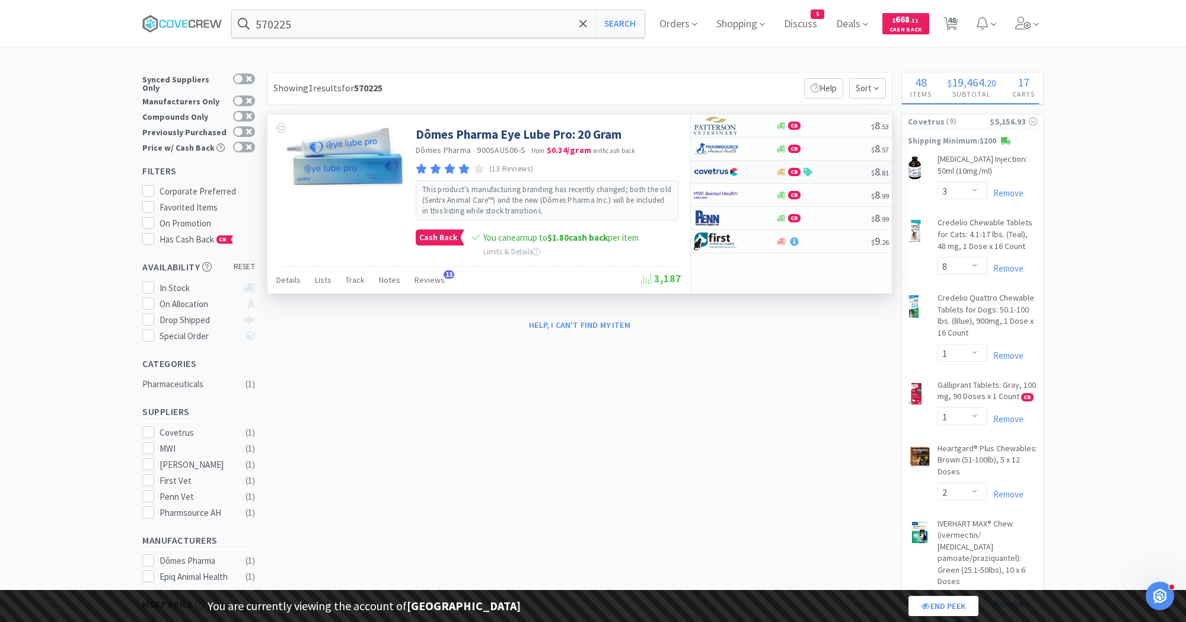
click at [729, 169] on img at bounding box center [716, 172] width 44 height 18
select select "1"
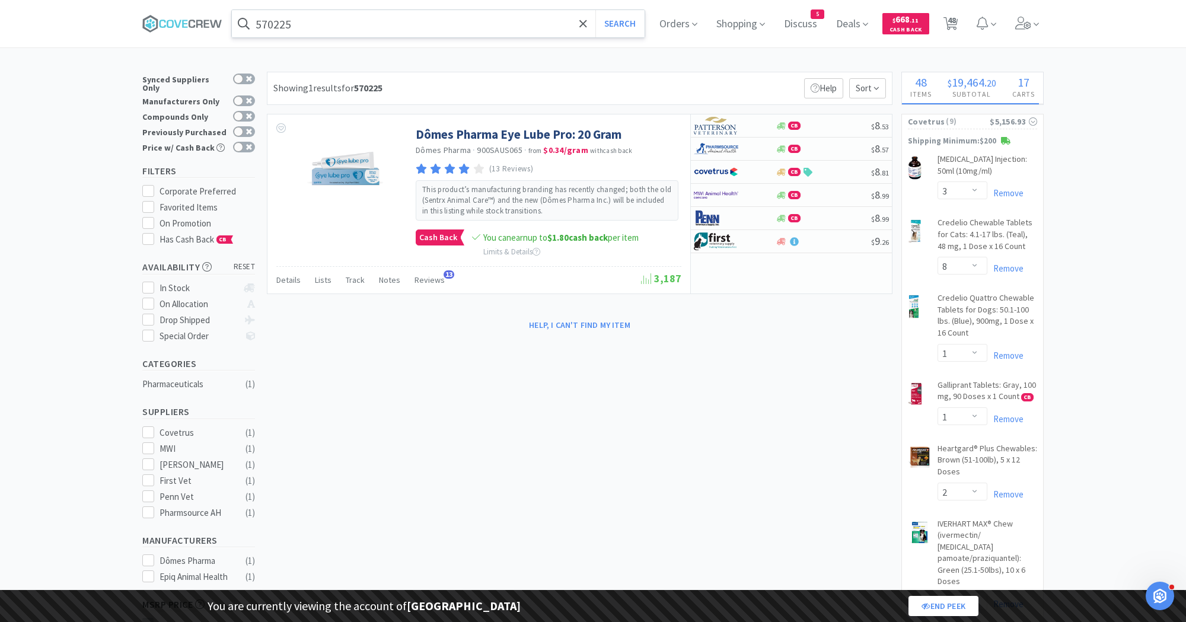
click at [487, 29] on input "570225" at bounding box center [438, 23] width 413 height 27
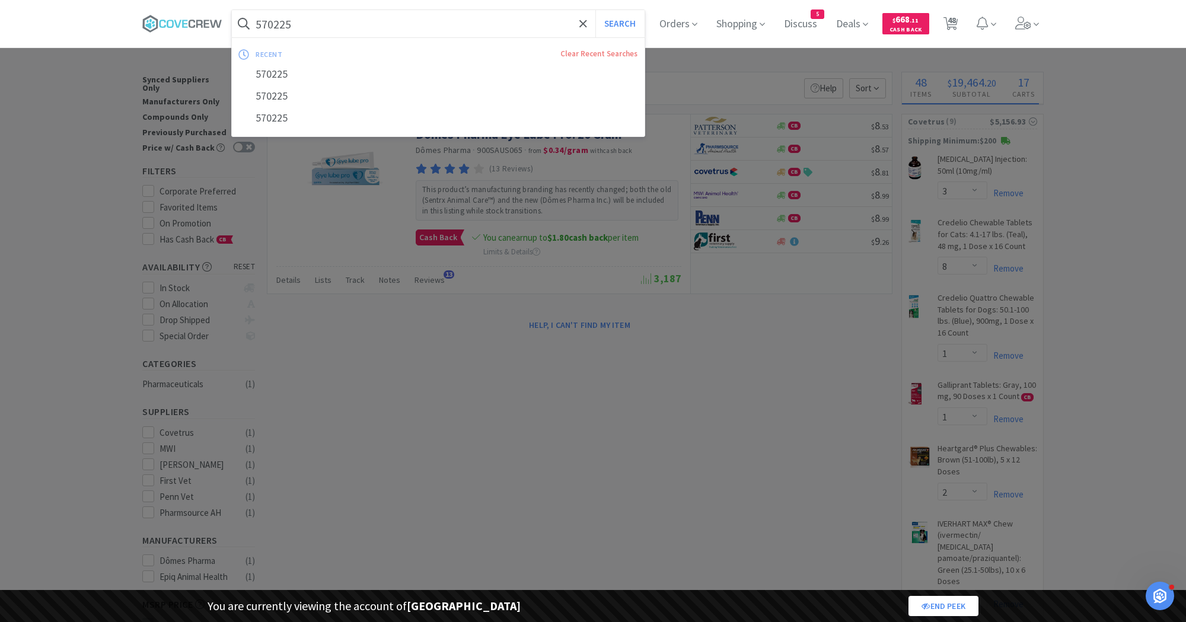
click at [595, 10] on button "Search" at bounding box center [619, 23] width 49 height 27
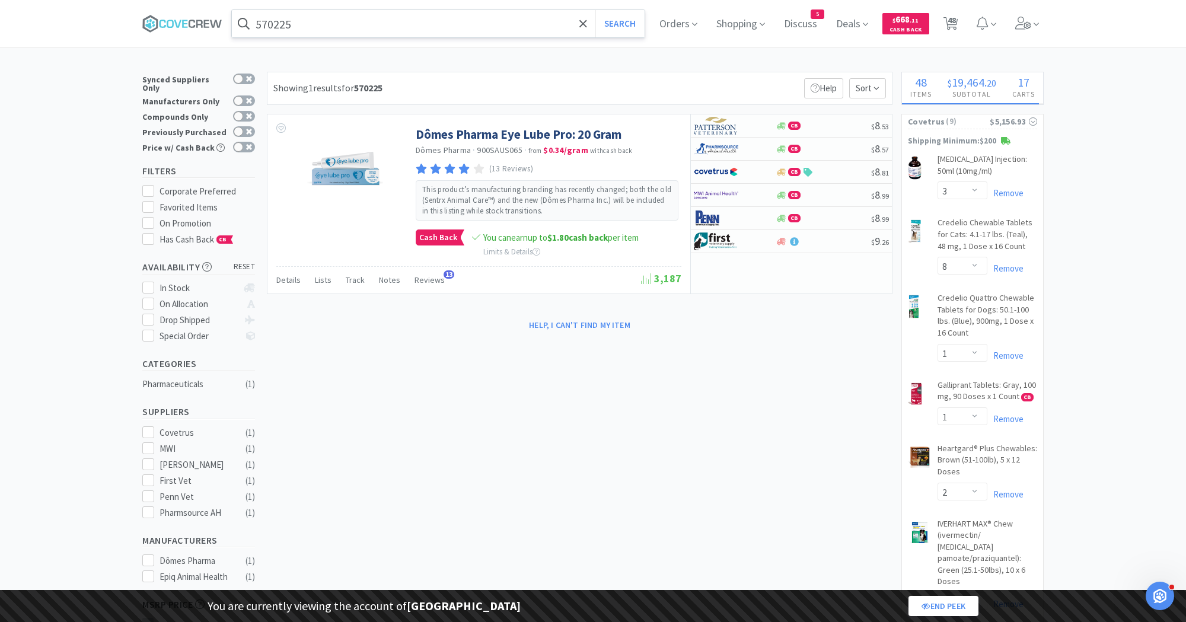
click at [485, 17] on input "570225" at bounding box center [438, 23] width 413 height 27
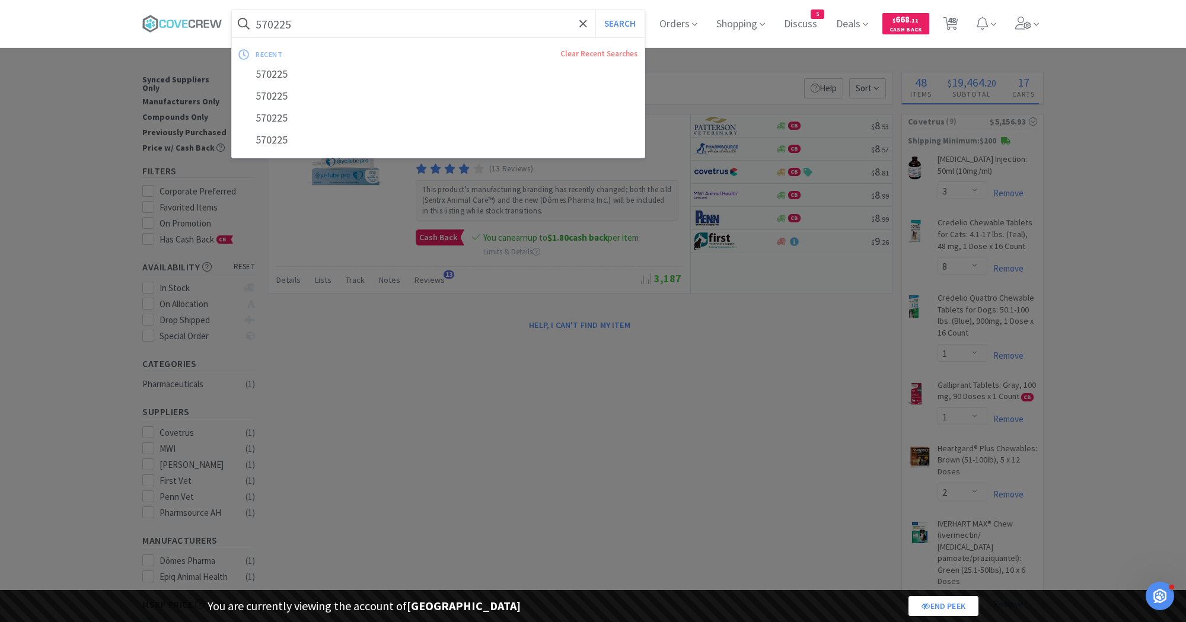
paste input "23360"
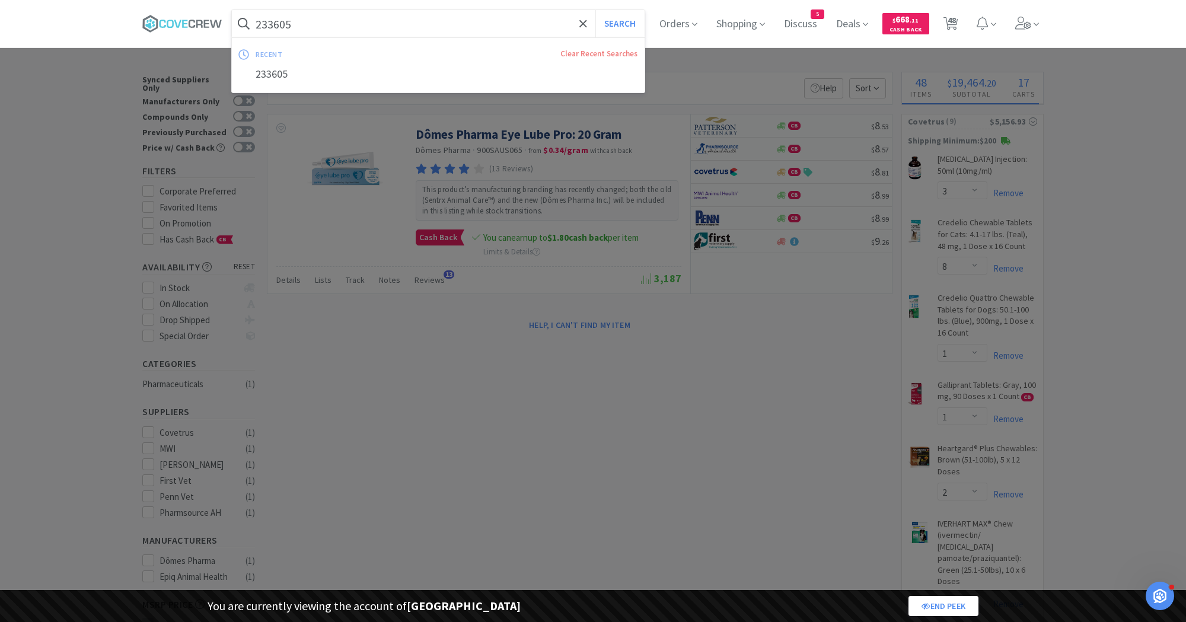
type input "233605"
click at [595, 10] on button "Search" at bounding box center [619, 23] width 49 height 27
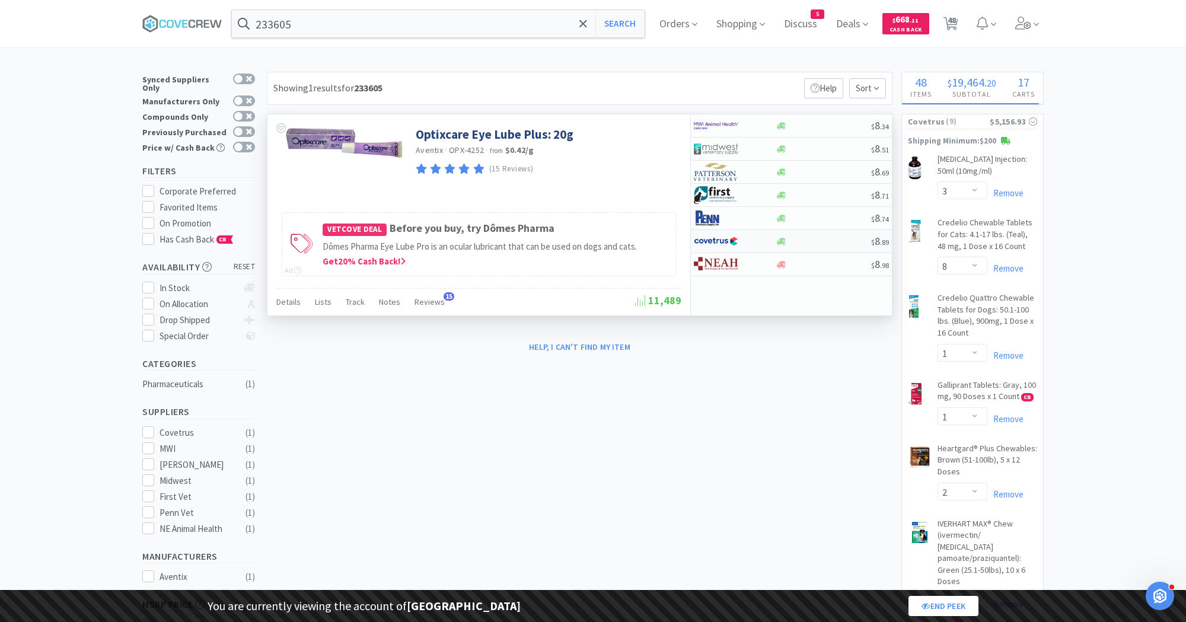
click at [741, 244] on div at bounding box center [726, 241] width 65 height 20
select select "1"
